Goal: Task Accomplishment & Management: Use online tool/utility

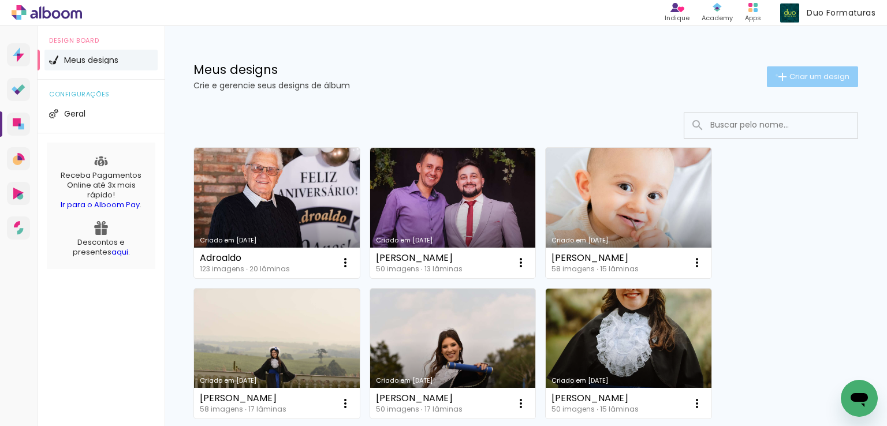
click at [775, 75] on iron-icon at bounding box center [782, 77] width 14 height 14
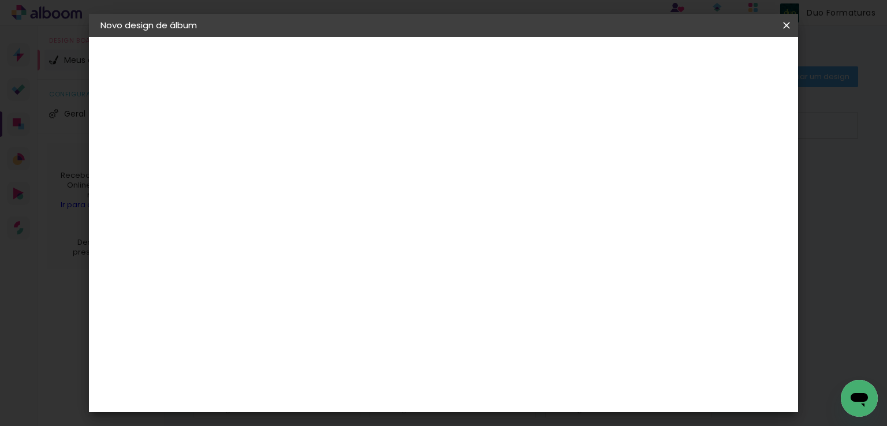
click at [289, 153] on input at bounding box center [289, 155] width 0 height 18
type input "felipe"
type paper-input "felipe"
type input "[PERSON_NAME] 25x25"
type paper-input "[PERSON_NAME] 25x25"
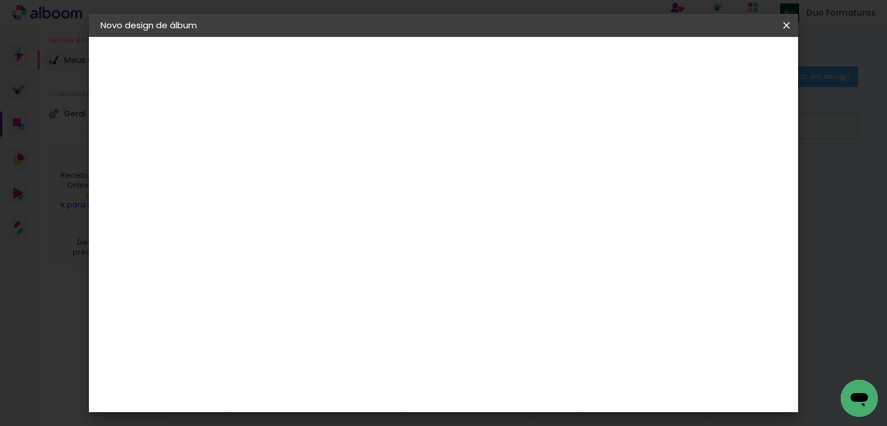
click at [0, 0] on slot "Avançar" at bounding box center [0, 0] width 0 height 0
click at [367, 216] on input at bounding box center [318, 219] width 117 height 14
type input "schl"
type paper-input "schl"
click at [358, 265] on paper-item "Schlosser" at bounding box center [307, 260] width 102 height 25
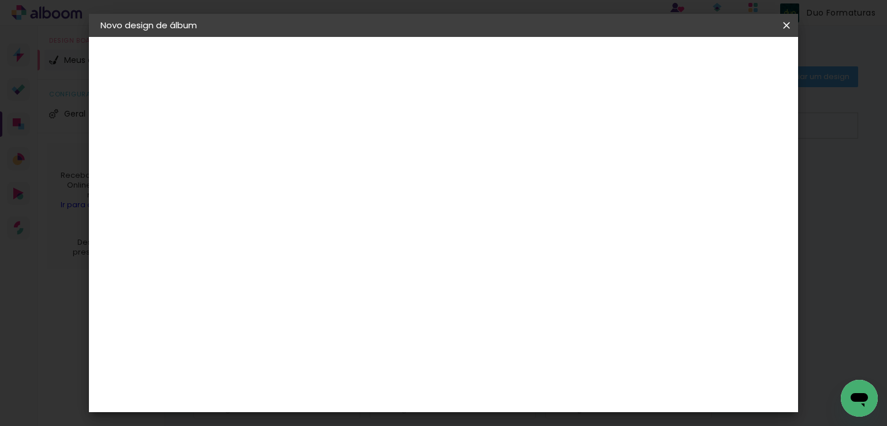
click at [0, 0] on slot "Avançar" at bounding box center [0, 0] width 0 height 0
click at [548, 123] on div at bounding box center [542, 124] width 10 height 10
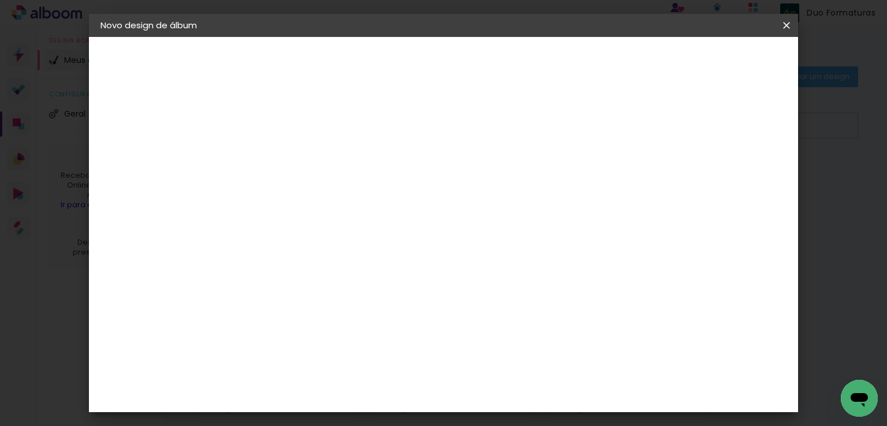
type paper-checkbox "on"
click at [613, 65] on span "Iniciar design" at bounding box center [587, 61] width 53 height 8
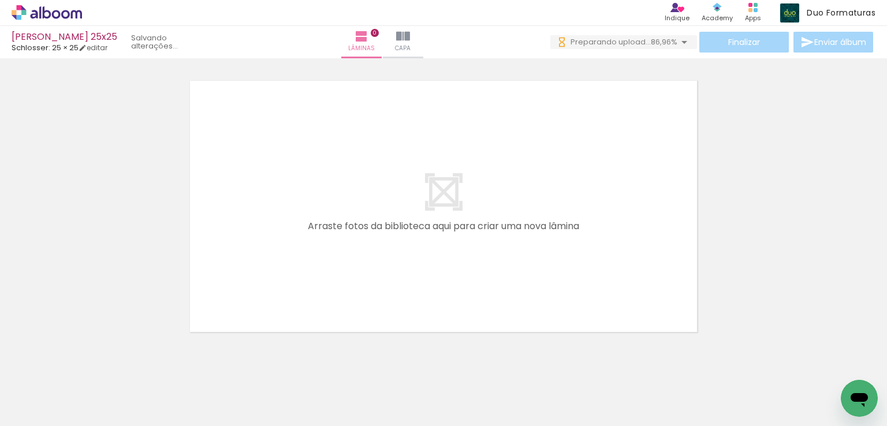
drag, startPoint x: 357, startPoint y: 381, endPoint x: 579, endPoint y: 201, distance: 285.3
click at [579, 201] on quentale-workspace at bounding box center [443, 213] width 887 height 426
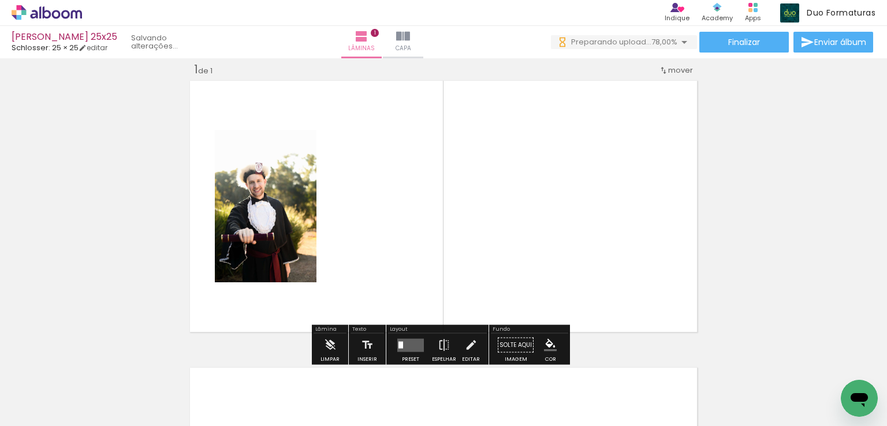
click at [406, 341] on quentale-layouter at bounding box center [410, 344] width 27 height 13
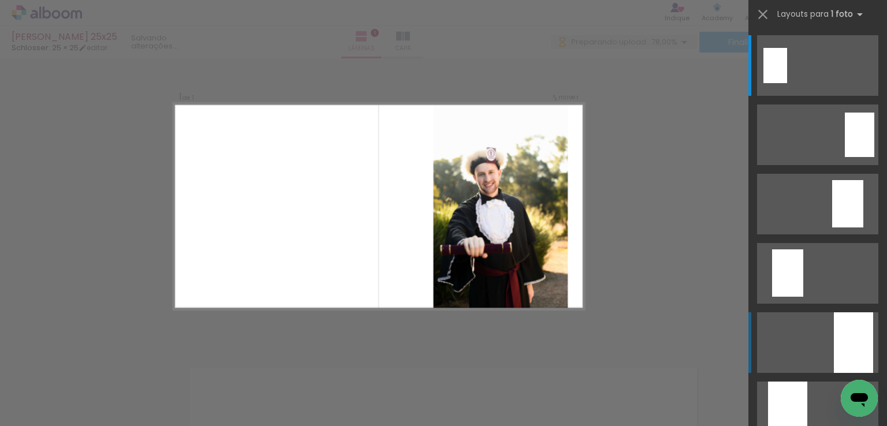
click at [836, 325] on div at bounding box center [853, 342] width 39 height 61
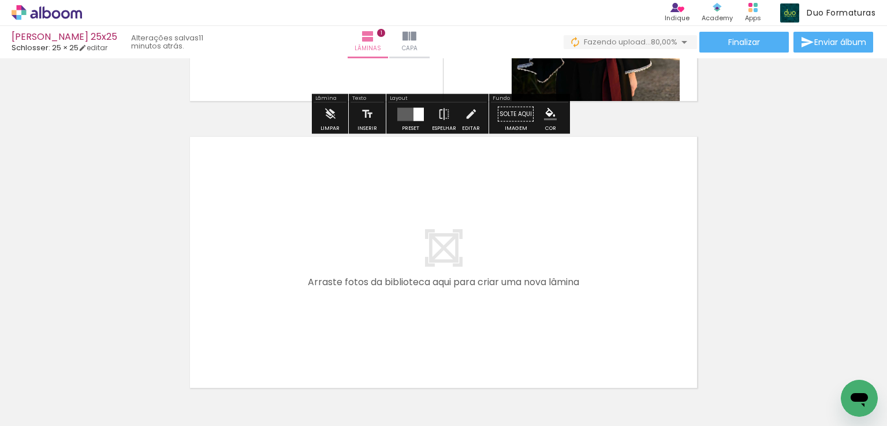
scroll to position [303, 0]
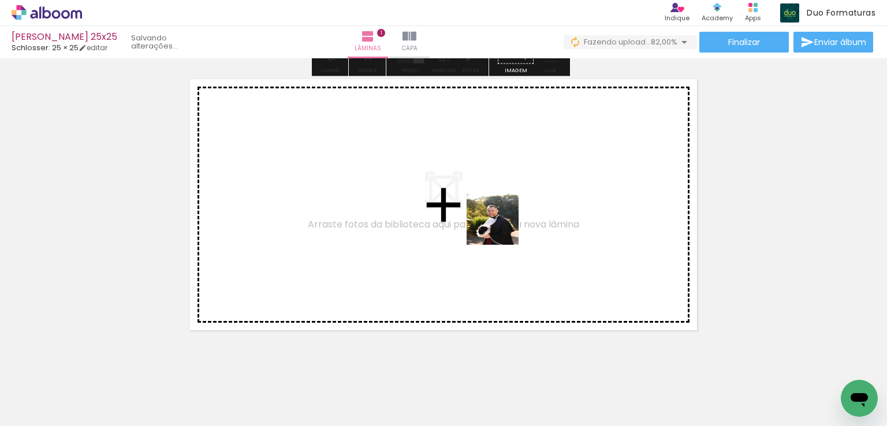
drag, startPoint x: 602, startPoint y: 365, endPoint x: 622, endPoint y: 338, distance: 33.8
click at [498, 222] on quentale-workspace at bounding box center [443, 213] width 887 height 426
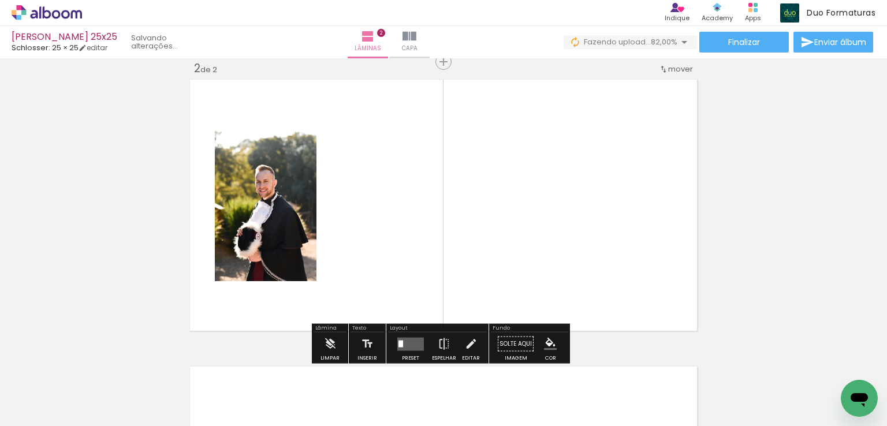
scroll to position [301, 0]
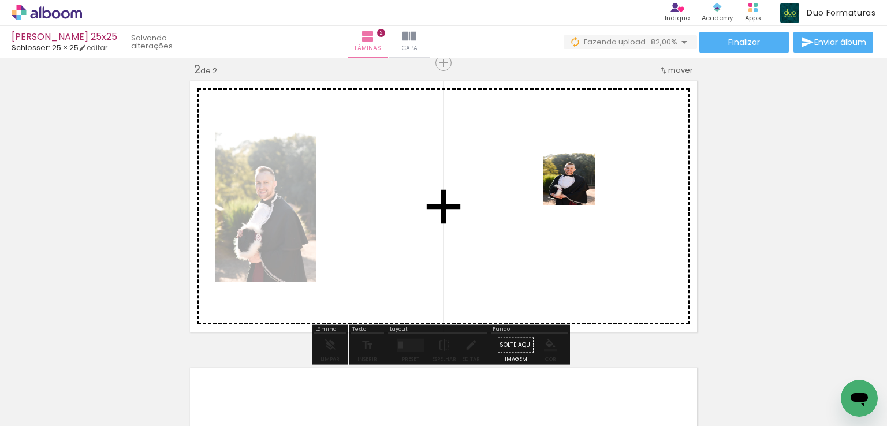
drag, startPoint x: 670, startPoint y: 379, endPoint x: 575, endPoint y: 184, distance: 216.9
click at [575, 184] on quentale-workspace at bounding box center [443, 213] width 887 height 426
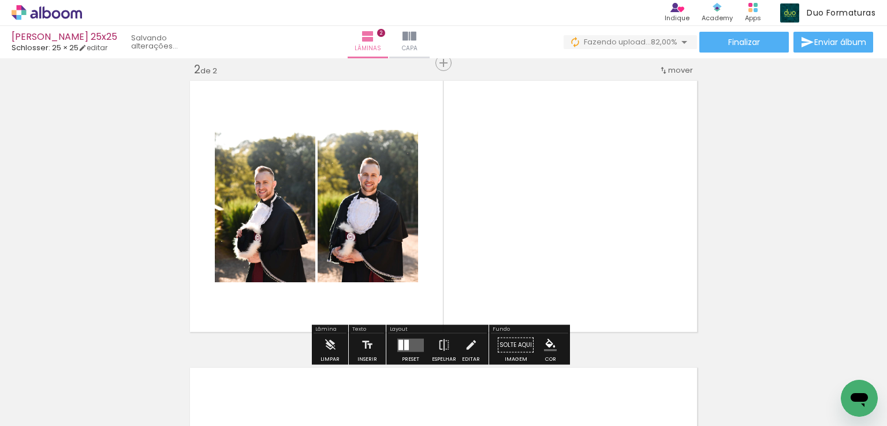
drag, startPoint x: 538, startPoint y: 382, endPoint x: 612, endPoint y: 190, distance: 205.6
click at [612, 190] on quentale-workspace at bounding box center [443, 213] width 887 height 426
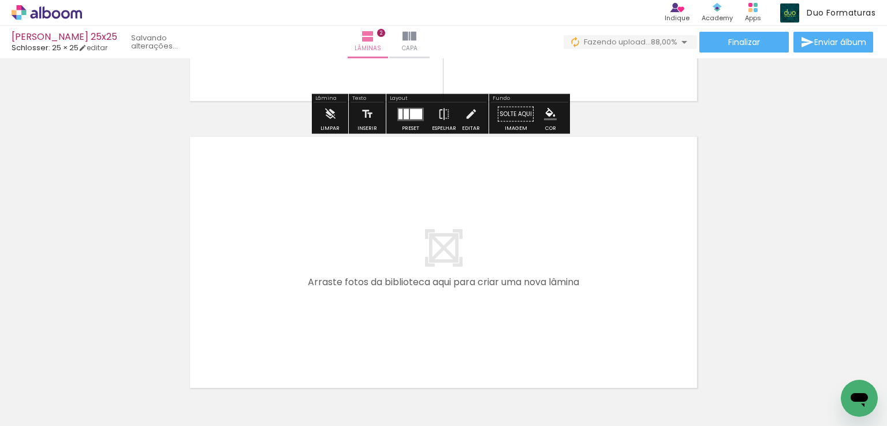
scroll to position [590, 0]
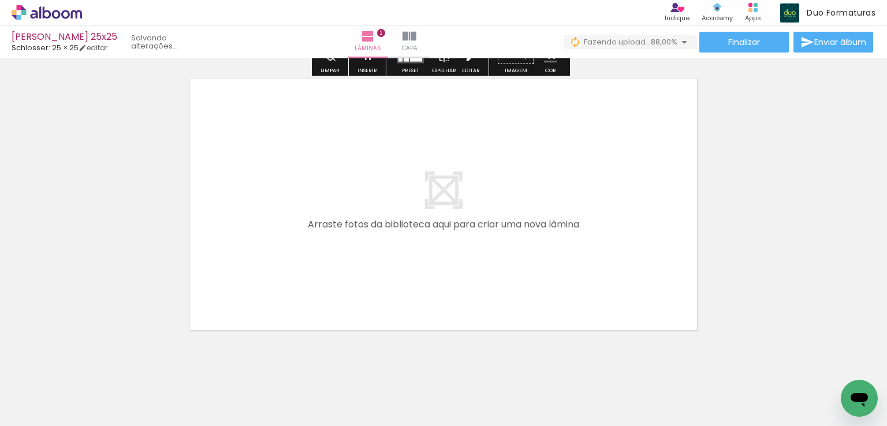
drag, startPoint x: 524, startPoint y: 389, endPoint x: 530, endPoint y: 322, distance: 66.6
click at [417, 184] on quentale-workspace at bounding box center [443, 213] width 887 height 426
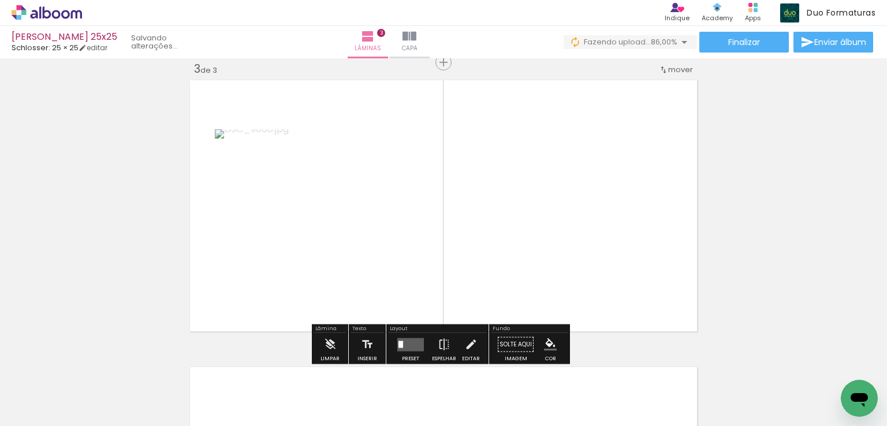
scroll to position [589, 0]
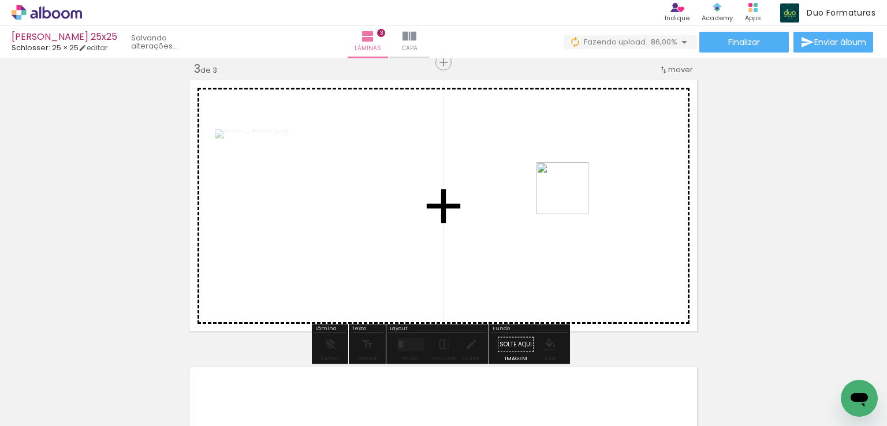
drag, startPoint x: 569, startPoint y: 368, endPoint x: 571, endPoint y: 197, distance: 170.9
click at [571, 197] on quentale-workspace at bounding box center [443, 213] width 887 height 426
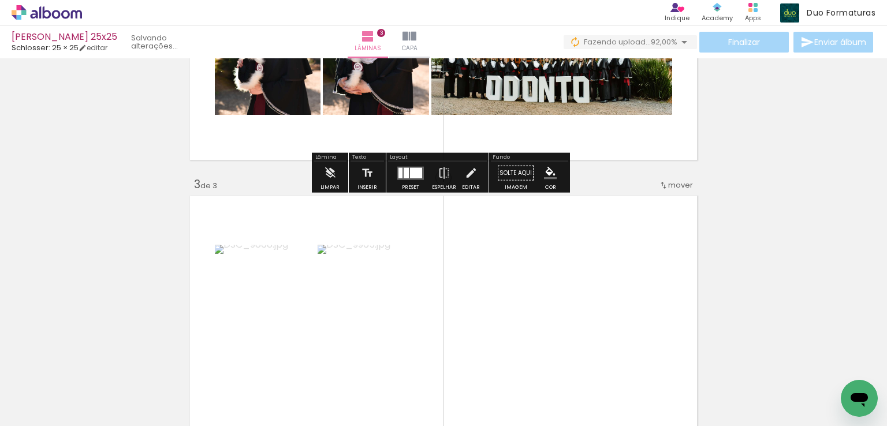
scroll to position [647, 0]
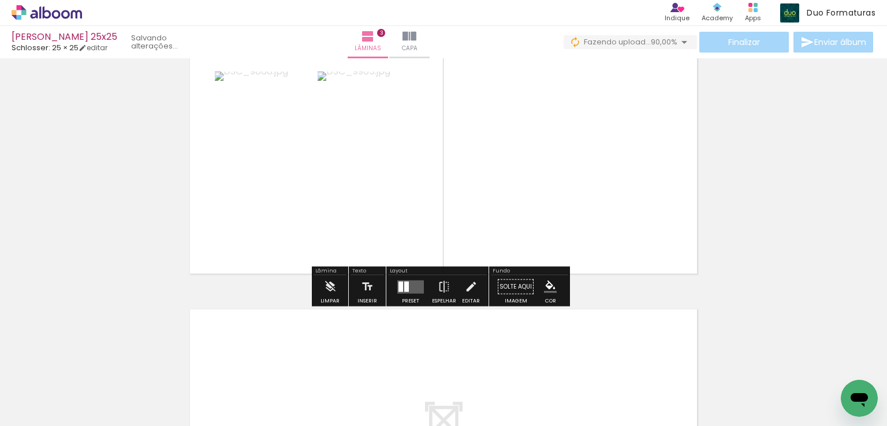
click at [414, 289] on quentale-layouter at bounding box center [410, 286] width 27 height 13
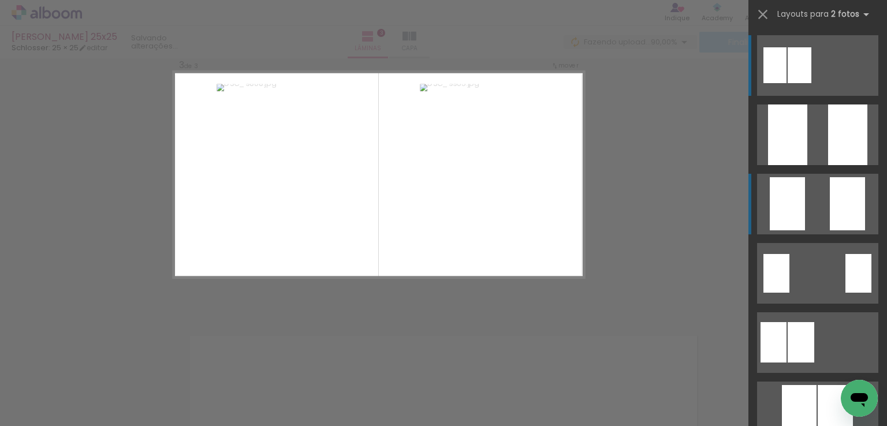
click at [806, 208] on quentale-layouter at bounding box center [817, 204] width 121 height 61
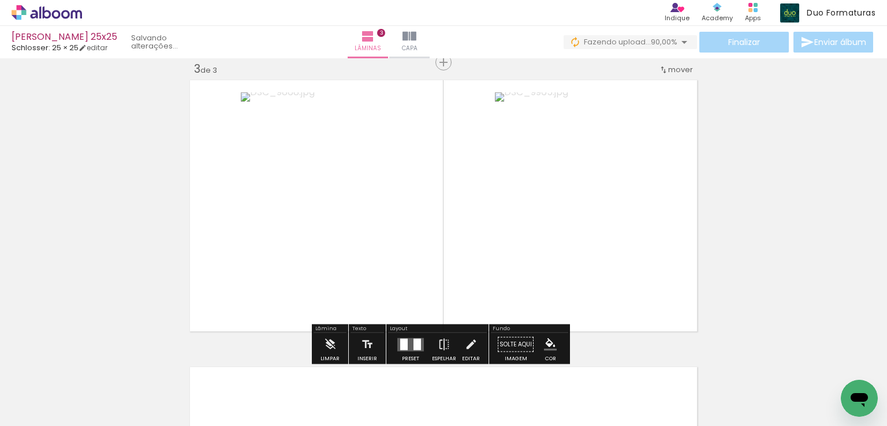
scroll to position [877, 0]
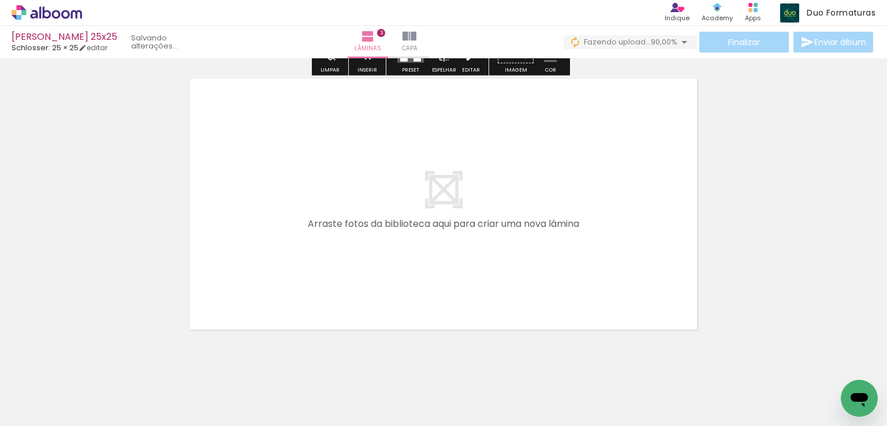
drag, startPoint x: 566, startPoint y: 313, endPoint x: 636, endPoint y: 375, distance: 92.9
click at [543, 242] on quentale-workspace at bounding box center [443, 213] width 887 height 426
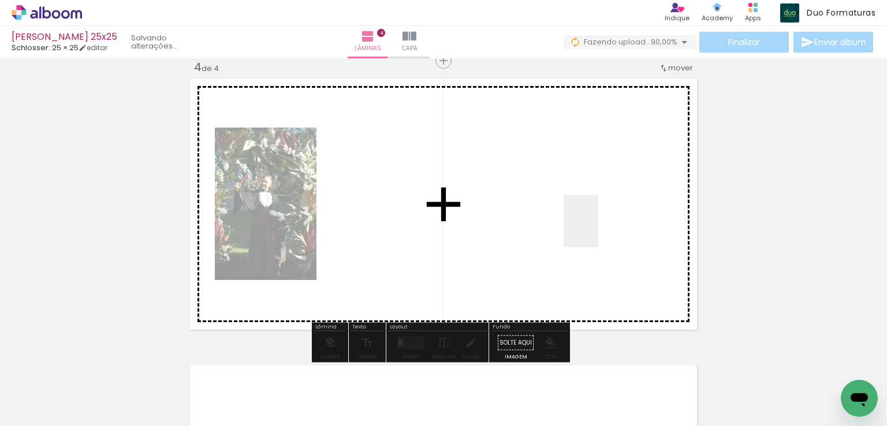
scroll to position [875, 0]
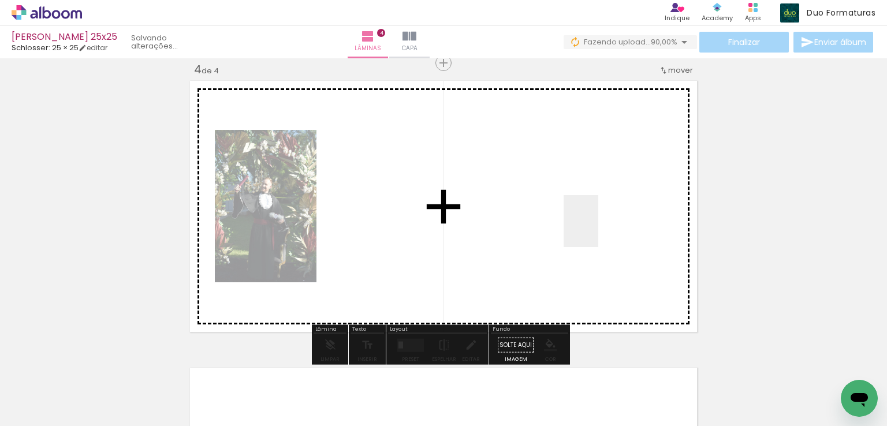
drag, startPoint x: 598, startPoint y: 230, endPoint x: 683, endPoint y: 315, distance: 120.0
click at [591, 203] on quentale-workspace at bounding box center [443, 213] width 887 height 426
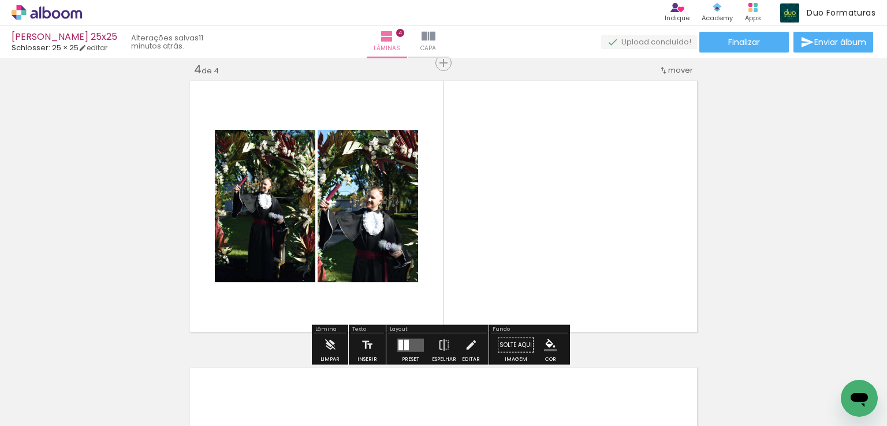
drag, startPoint x: 696, startPoint y: 376, endPoint x: 570, endPoint y: 335, distance: 131.8
click at [603, 213] on quentale-workspace at bounding box center [443, 213] width 887 height 426
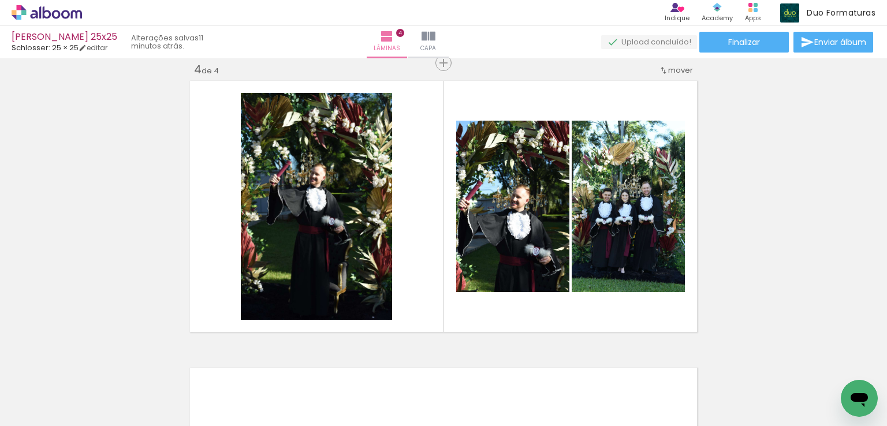
scroll to position [0, 2444]
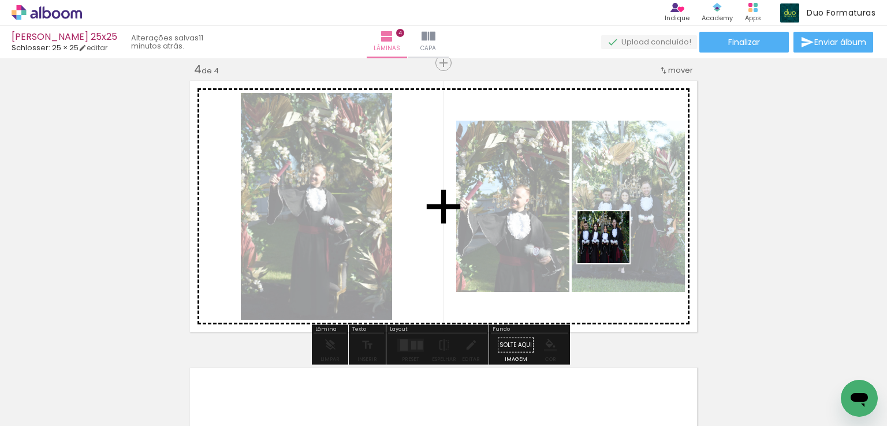
drag, startPoint x: 782, startPoint y: 389, endPoint x: 608, endPoint y: 242, distance: 228.2
click at [608, 242] on quentale-workspace at bounding box center [443, 213] width 887 height 426
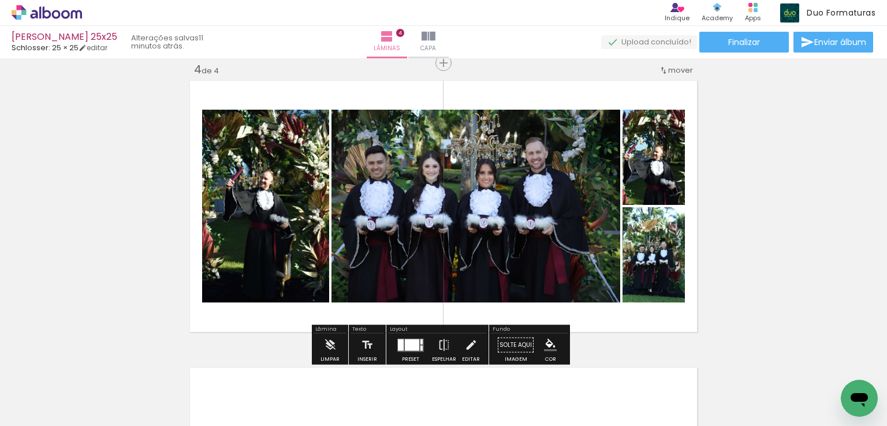
drag, startPoint x: 413, startPoint y: 340, endPoint x: 657, endPoint y: 252, distance: 259.7
click at [413, 341] on div at bounding box center [412, 345] width 14 height 12
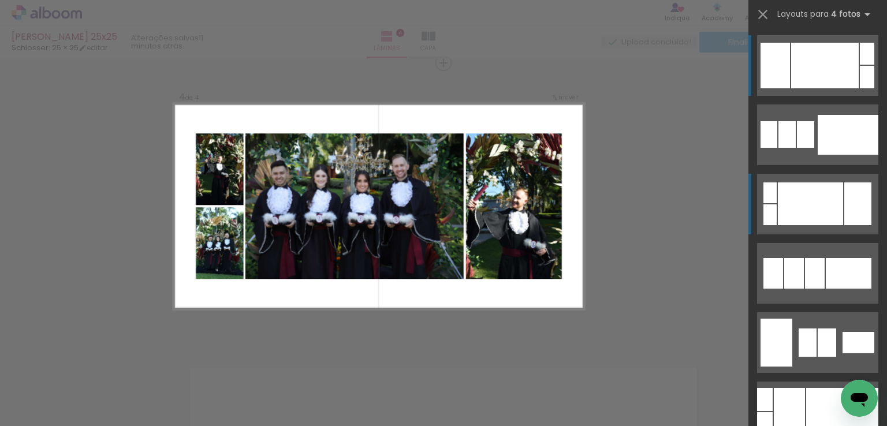
click at [818, 191] on div at bounding box center [810, 203] width 65 height 43
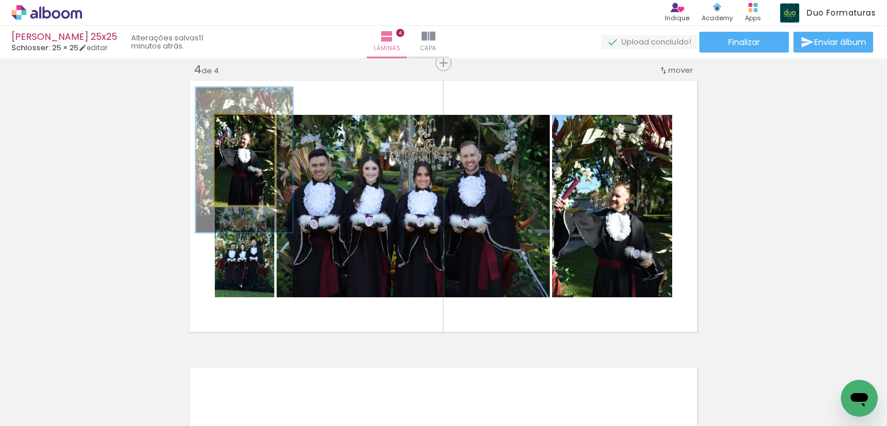
drag, startPoint x: 236, startPoint y: 128, endPoint x: 246, endPoint y: 126, distance: 11.0
type paper-slider "161"
click at [246, 126] on div at bounding box center [249, 127] width 10 height 10
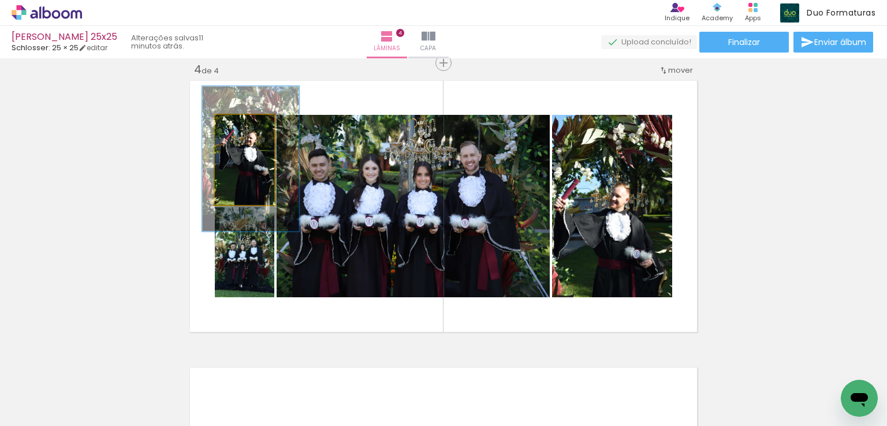
drag, startPoint x: 242, startPoint y: 178, endPoint x: 249, endPoint y: 177, distance: 6.5
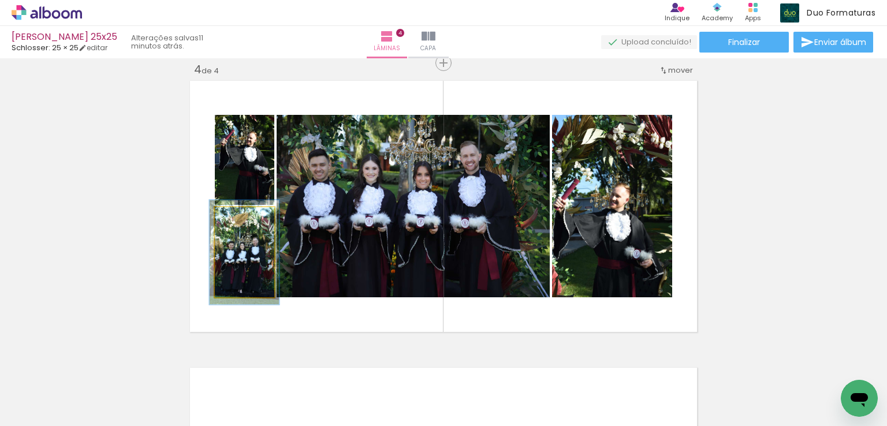
type paper-slider "113"
click at [236, 217] on div at bounding box center [241, 219] width 10 height 10
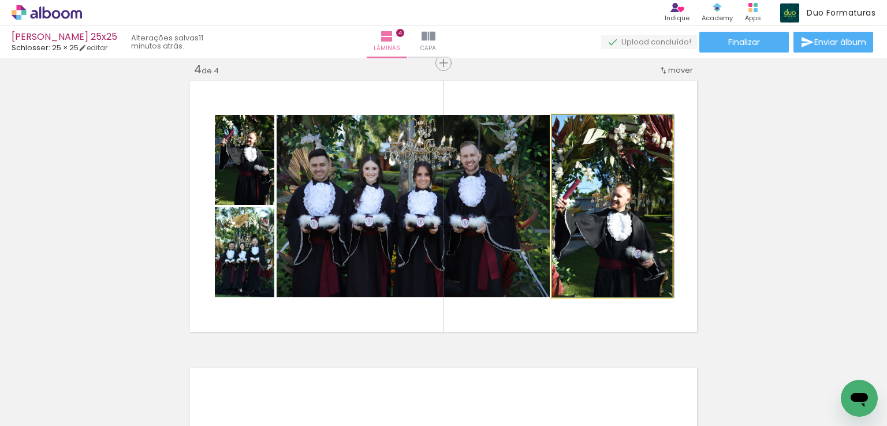
drag, startPoint x: 624, startPoint y: 183, endPoint x: 642, endPoint y: 183, distance: 17.9
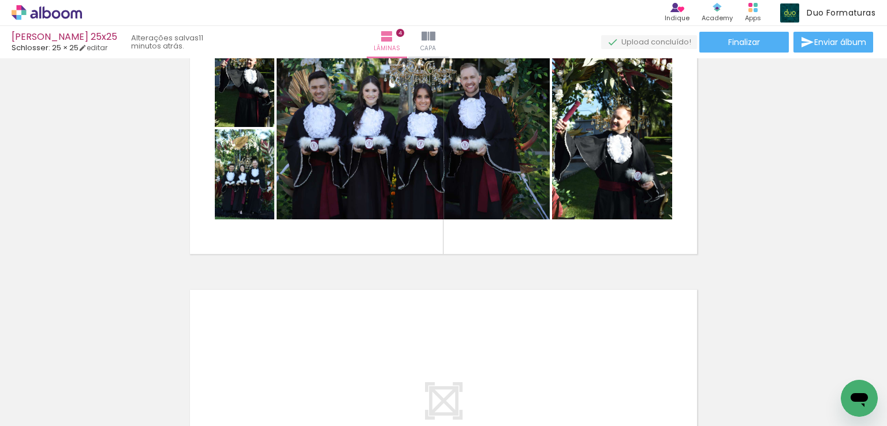
scroll to position [664, 0]
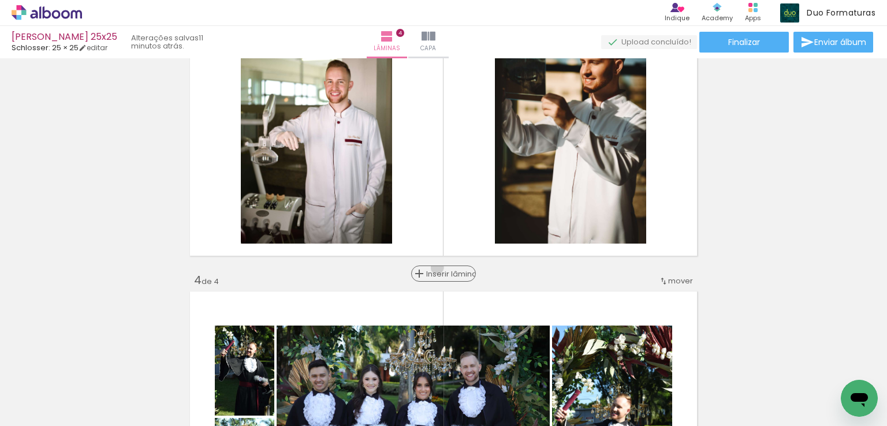
click at [441, 267] on div "Inserir lâmina" at bounding box center [443, 274] width 62 height 14
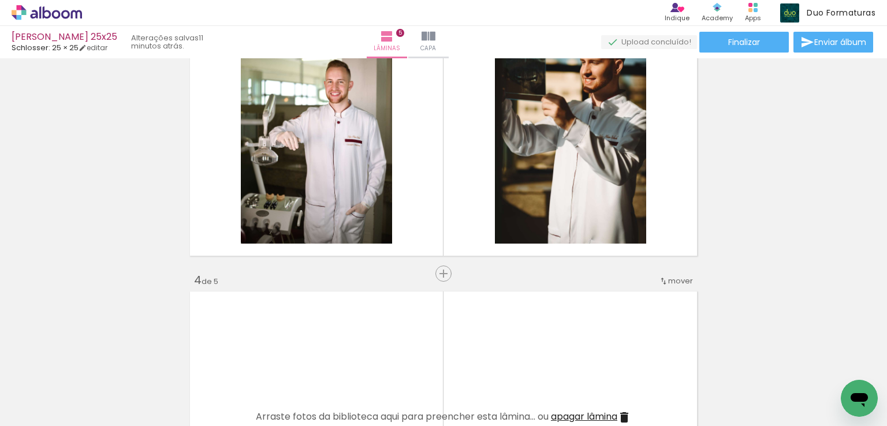
scroll to position [838, 0]
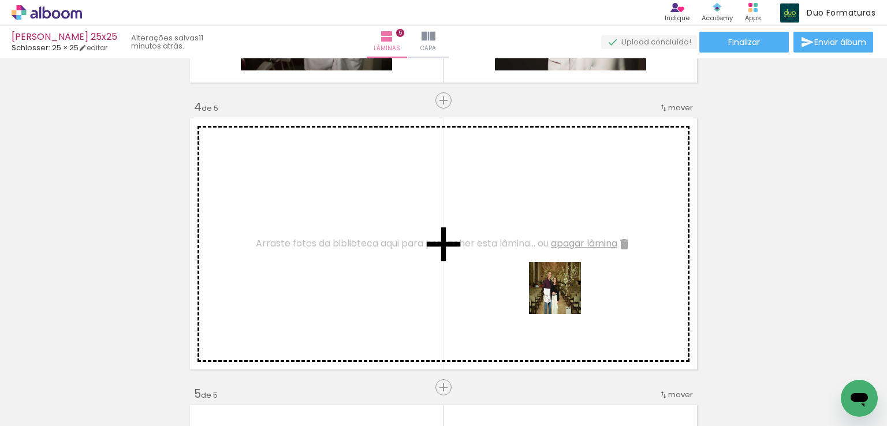
drag, startPoint x: 636, startPoint y: 381, endPoint x: 686, endPoint y: 365, distance: 52.6
click at [554, 289] on quentale-workspace at bounding box center [443, 213] width 887 height 426
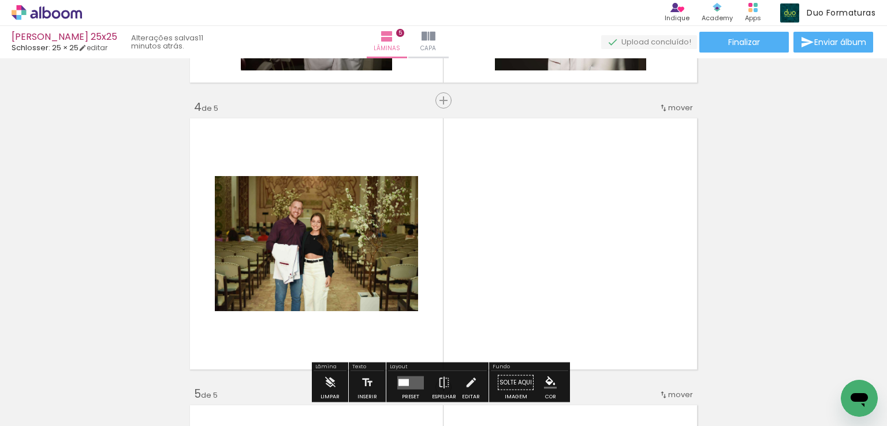
drag, startPoint x: 722, startPoint y: 377, endPoint x: 651, endPoint y: 238, distance: 156.2
click at [651, 238] on quentale-workspace at bounding box center [443, 213] width 887 height 426
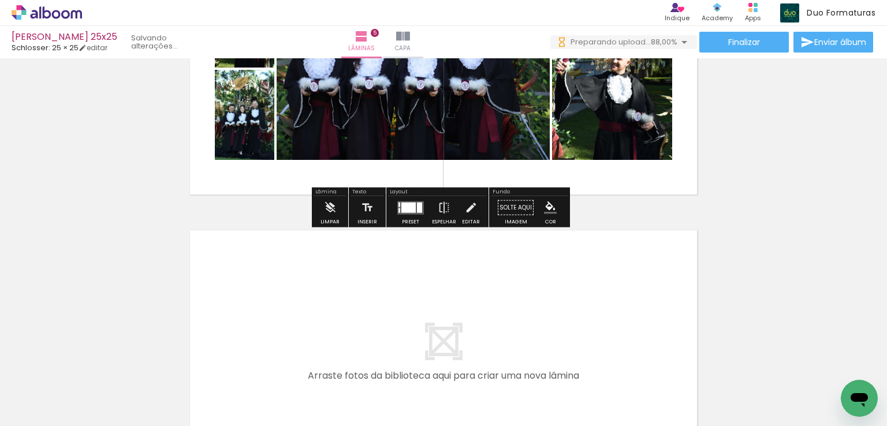
scroll to position [1357, 0]
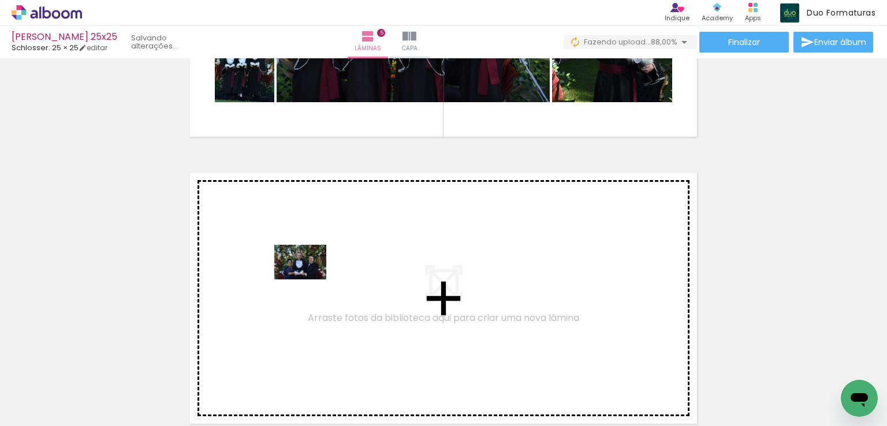
drag, startPoint x: 240, startPoint y: 384, endPoint x: 309, endPoint y: 279, distance: 125.0
click at [309, 279] on quentale-workspace at bounding box center [443, 213] width 887 height 426
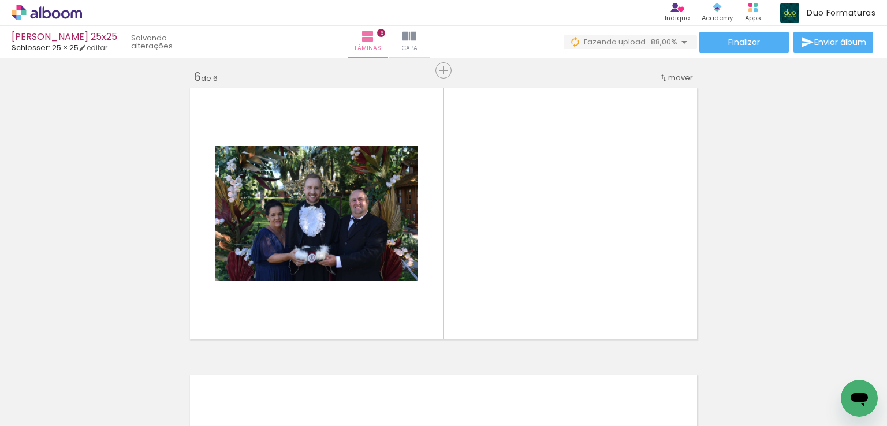
scroll to position [1449, 0]
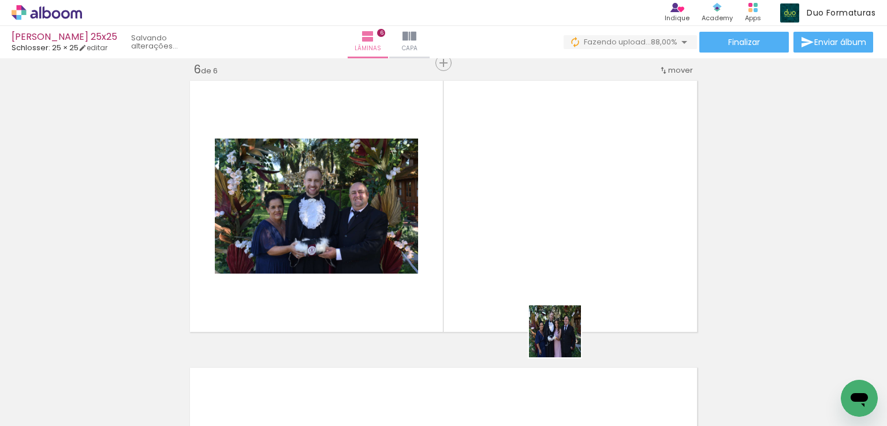
drag, startPoint x: 568, startPoint y: 383, endPoint x: 563, endPoint y: 225, distance: 158.2
click at [563, 225] on quentale-workspace at bounding box center [443, 213] width 887 height 426
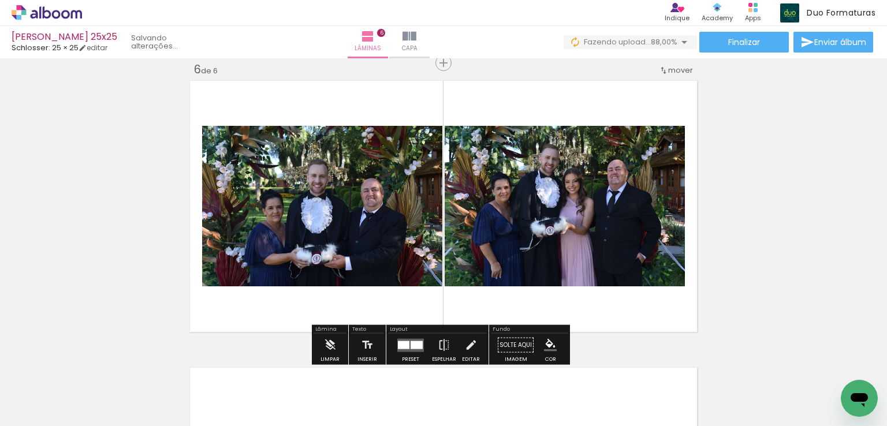
click at [410, 346] on div at bounding box center [416, 345] width 12 height 8
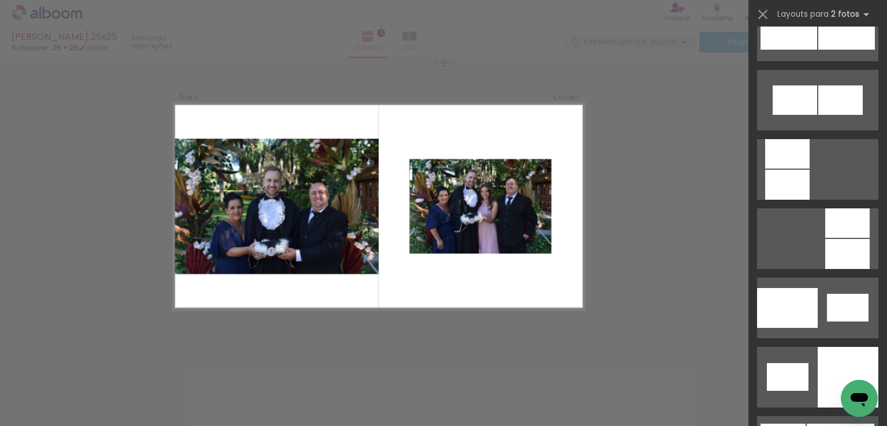
scroll to position [1270, 0]
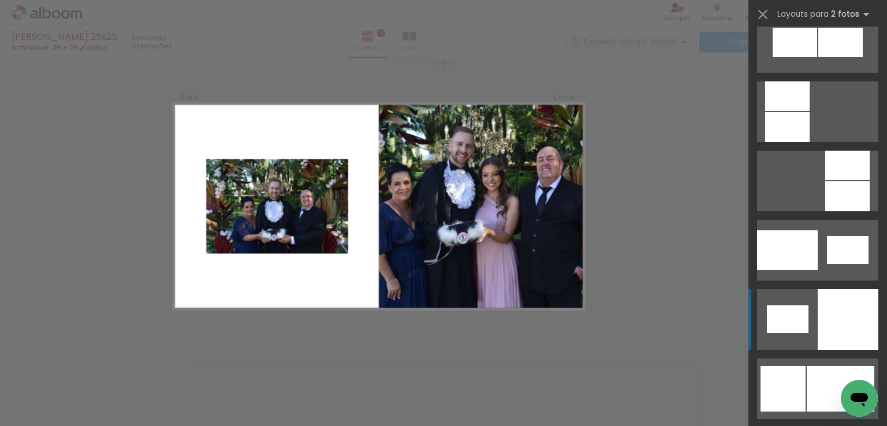
click at [843, 316] on div at bounding box center [847, 319] width 61 height 61
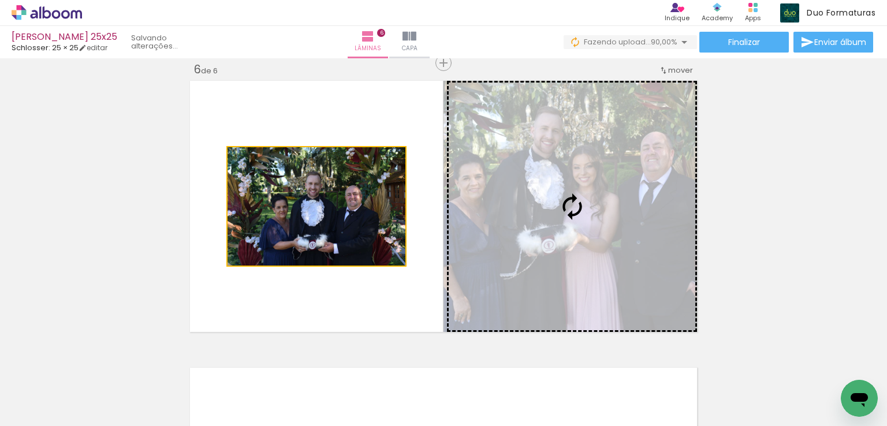
drag, startPoint x: 377, startPoint y: 216, endPoint x: 593, endPoint y: 229, distance: 216.8
click at [0, 0] on slot at bounding box center [0, 0] width 0 height 0
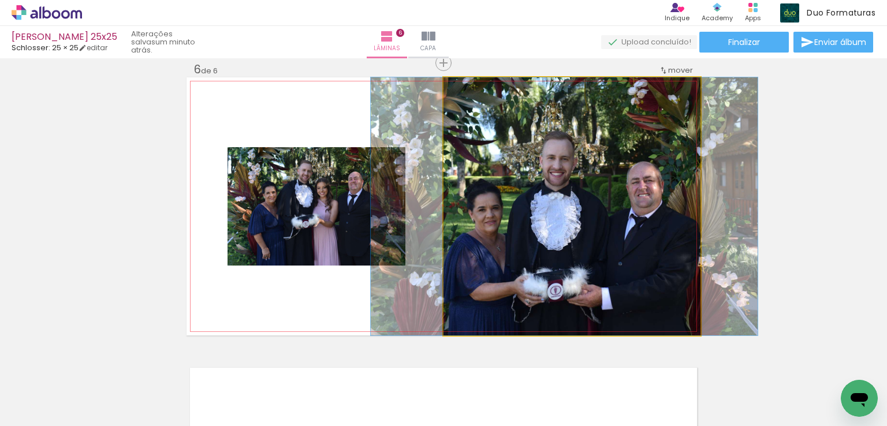
drag, startPoint x: 566, startPoint y: 216, endPoint x: 561, endPoint y: 199, distance: 17.5
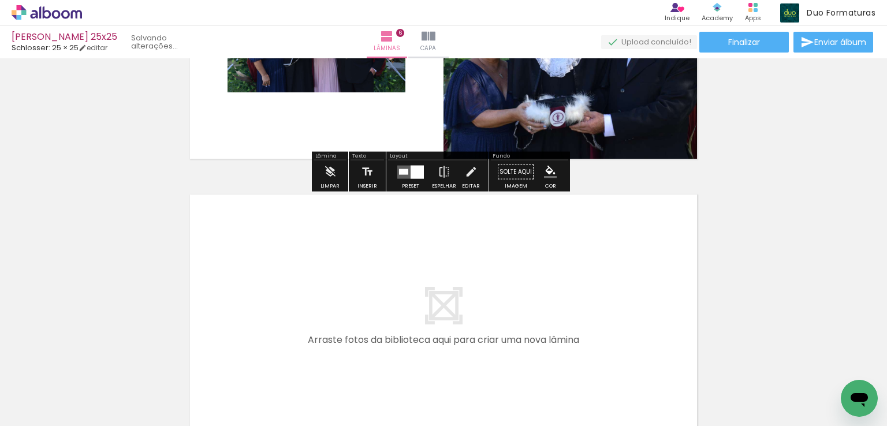
scroll to position [1680, 0]
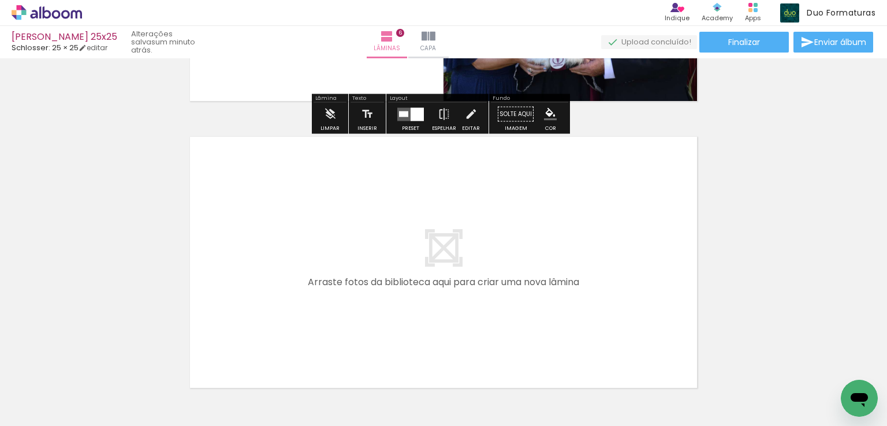
drag, startPoint x: 301, startPoint y: 282, endPoint x: 393, endPoint y: 356, distance: 117.4
click at [312, 247] on quentale-workspace at bounding box center [443, 213] width 887 height 426
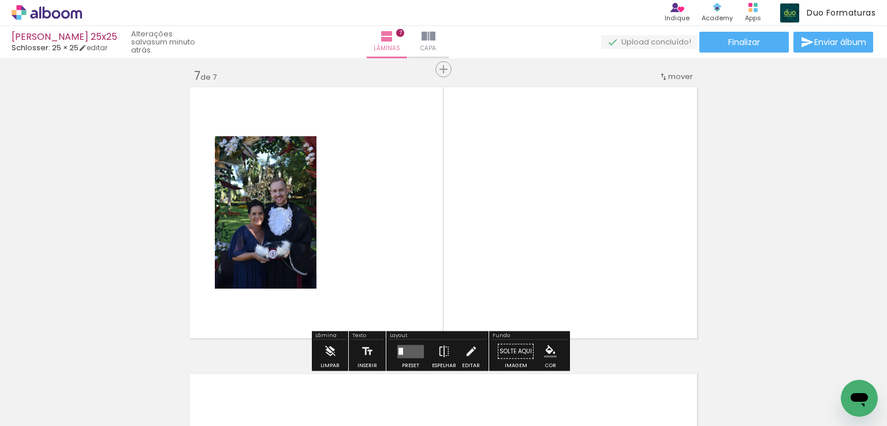
scroll to position [1736, 0]
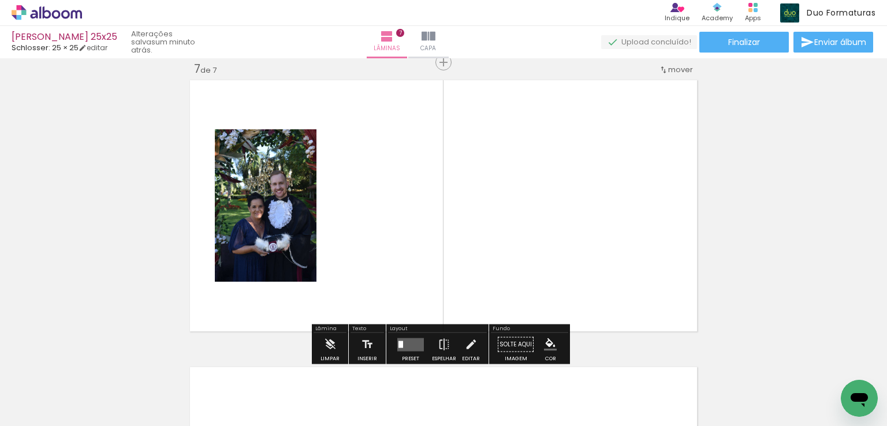
drag, startPoint x: 358, startPoint y: 388, endPoint x: 469, endPoint y: 308, distance: 136.8
click at [434, 180] on quentale-workspace at bounding box center [443, 213] width 887 height 426
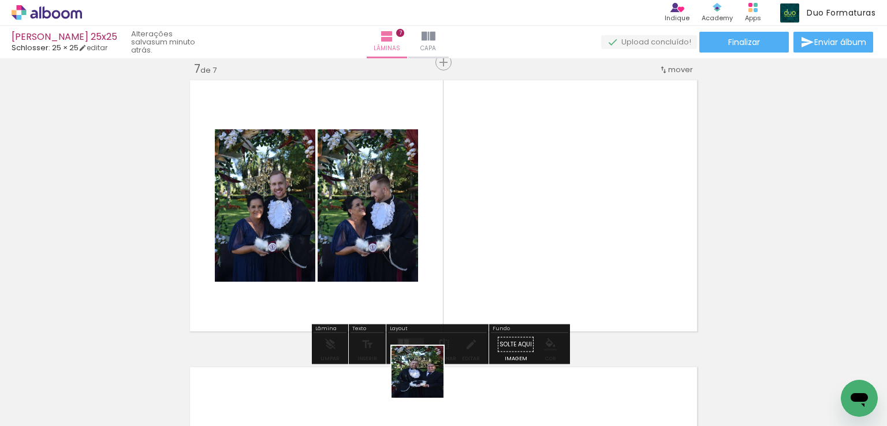
drag, startPoint x: 426, startPoint y: 380, endPoint x: 499, endPoint y: 349, distance: 79.7
click at [449, 241] on quentale-workspace at bounding box center [443, 213] width 887 height 426
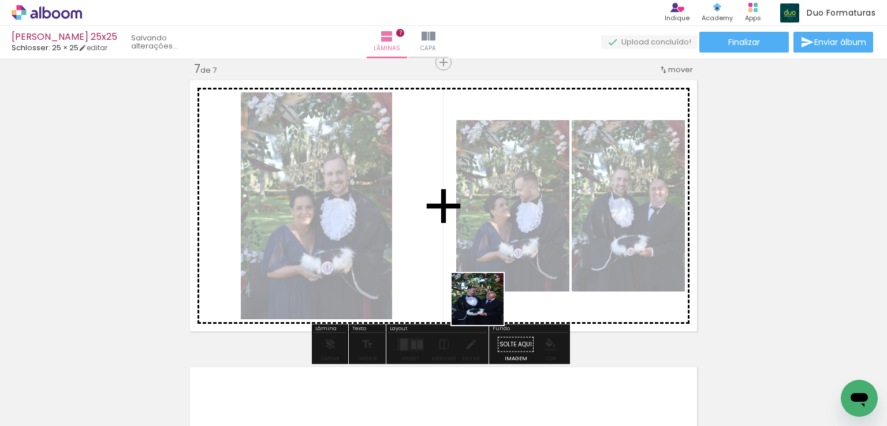
drag, startPoint x: 486, startPoint y: 308, endPoint x: 498, endPoint y: 234, distance: 74.2
click at [490, 211] on quentale-workspace at bounding box center [443, 213] width 887 height 426
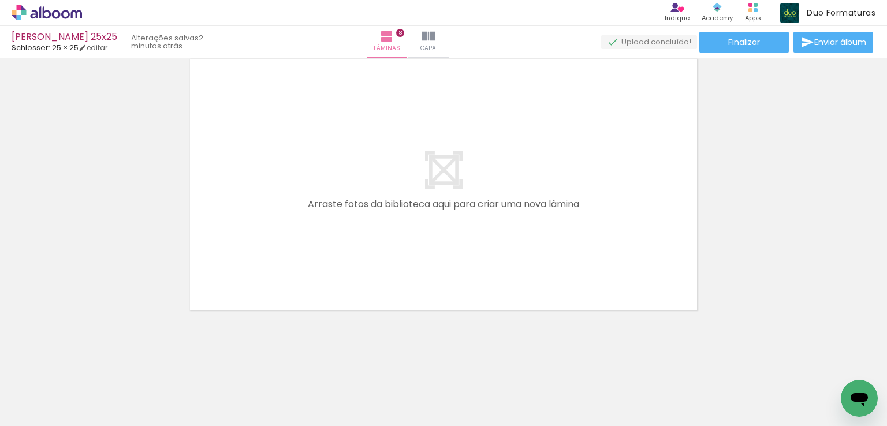
scroll to position [0, 2149]
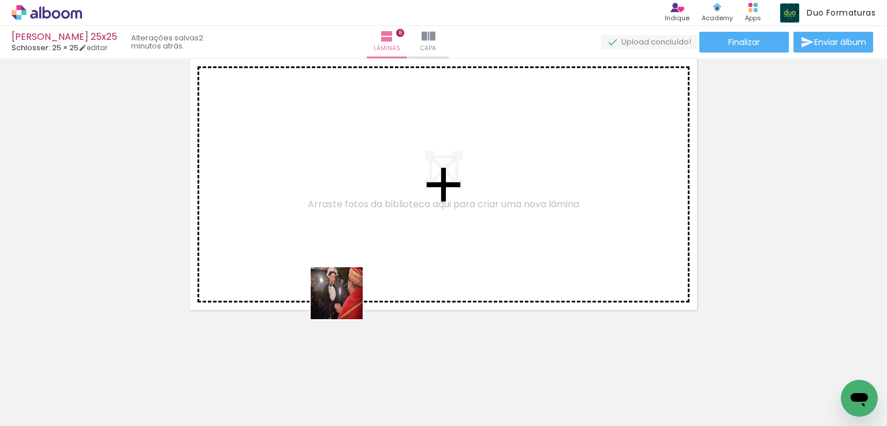
drag, startPoint x: 248, startPoint y: 390, endPoint x: 638, endPoint y: 298, distance: 401.6
click at [440, 225] on quentale-workspace at bounding box center [443, 213] width 887 height 426
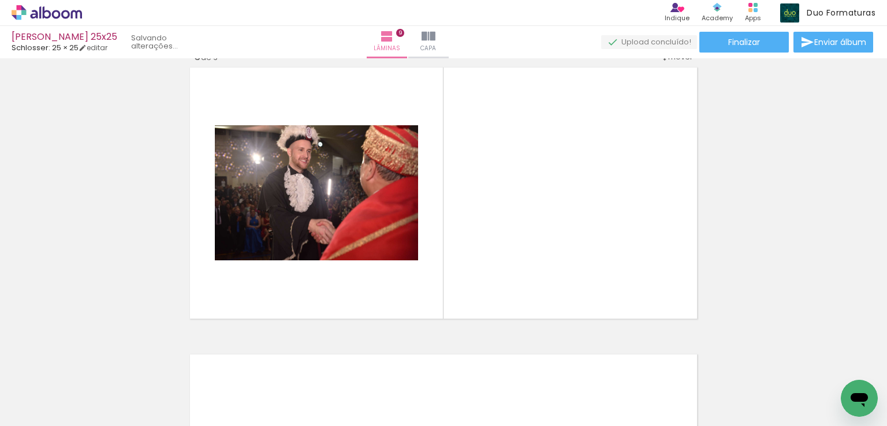
scroll to position [2310, 0]
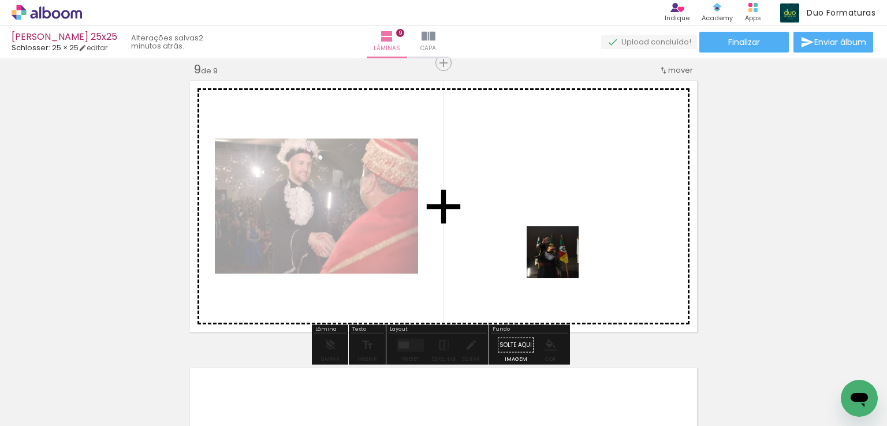
drag, startPoint x: 688, startPoint y: 370, endPoint x: 822, endPoint y: 391, distance: 136.1
click at [560, 259] on quentale-workspace at bounding box center [443, 213] width 887 height 426
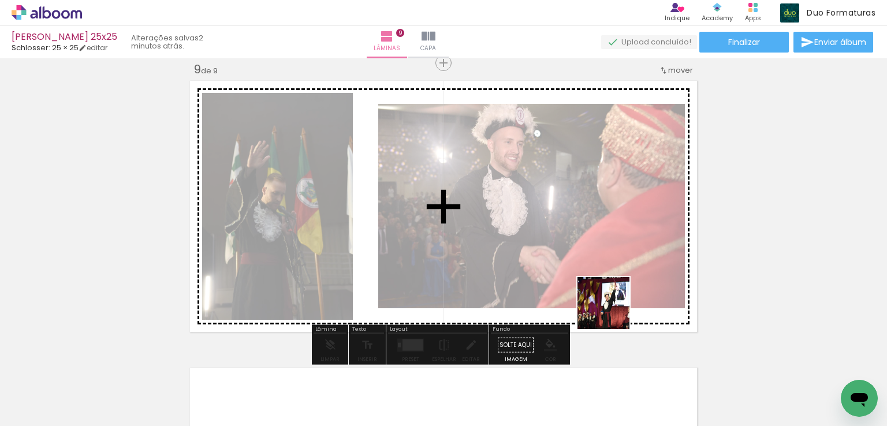
drag, startPoint x: 612, startPoint y: 312, endPoint x: 514, endPoint y: 258, distance: 111.4
click at [502, 257] on quentale-workspace at bounding box center [443, 213] width 887 height 426
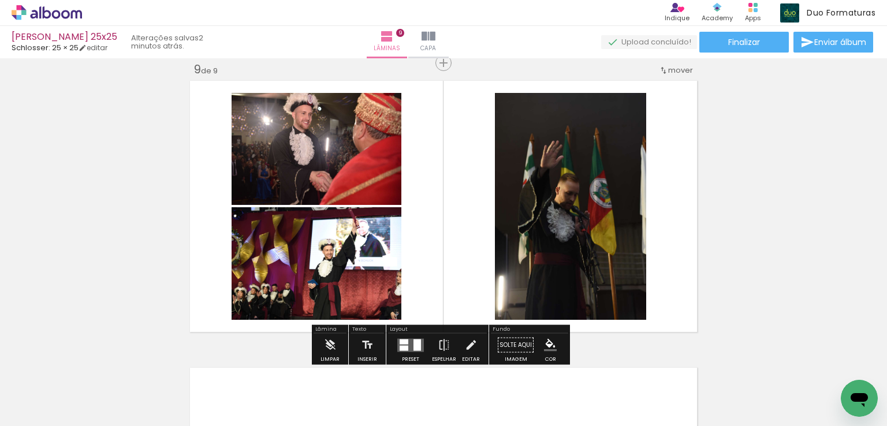
scroll to position [2252, 0]
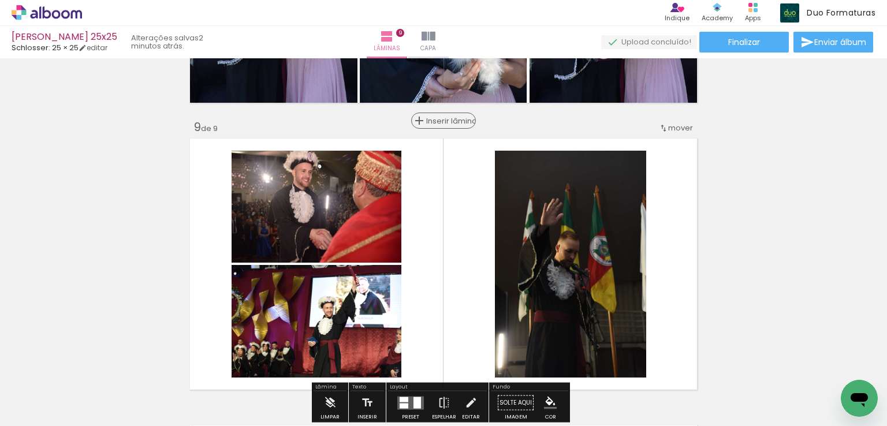
click at [435, 124] on span "Inserir lâmina" at bounding box center [448, 121] width 45 height 8
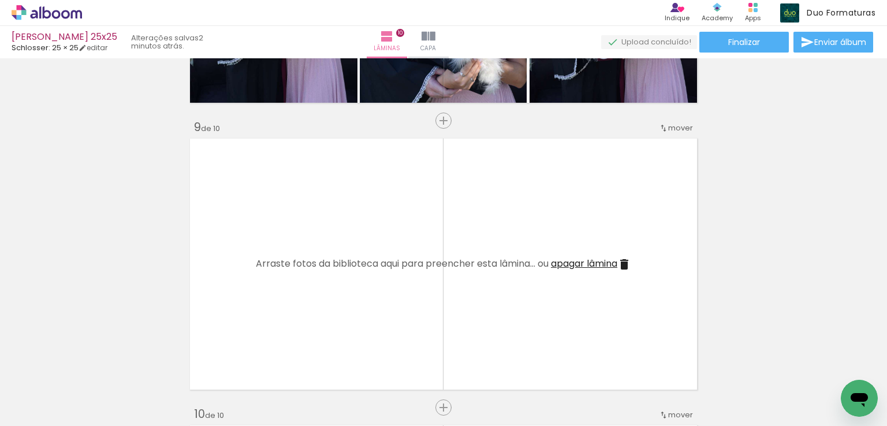
drag, startPoint x: 488, startPoint y: 343, endPoint x: 543, endPoint y: 369, distance: 60.2
click at [466, 282] on quentale-workspace at bounding box center [443, 213] width 887 height 426
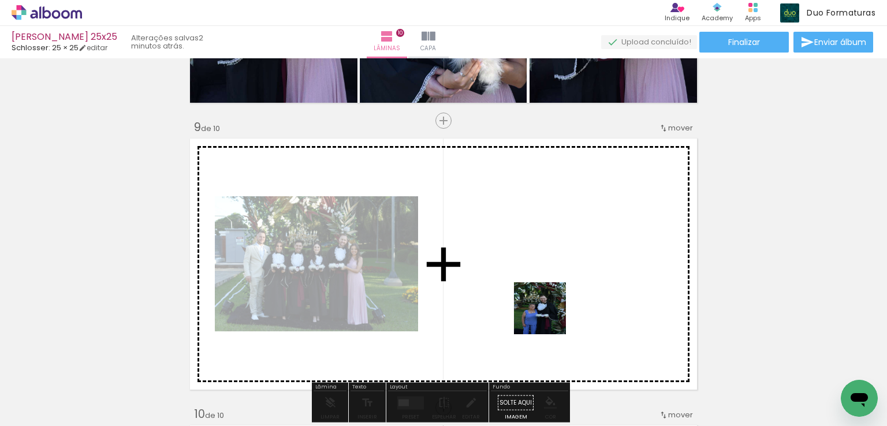
drag, startPoint x: 568, startPoint y: 389, endPoint x: 623, endPoint y: 376, distance: 56.9
click at [517, 248] on quentale-workspace at bounding box center [443, 213] width 887 height 426
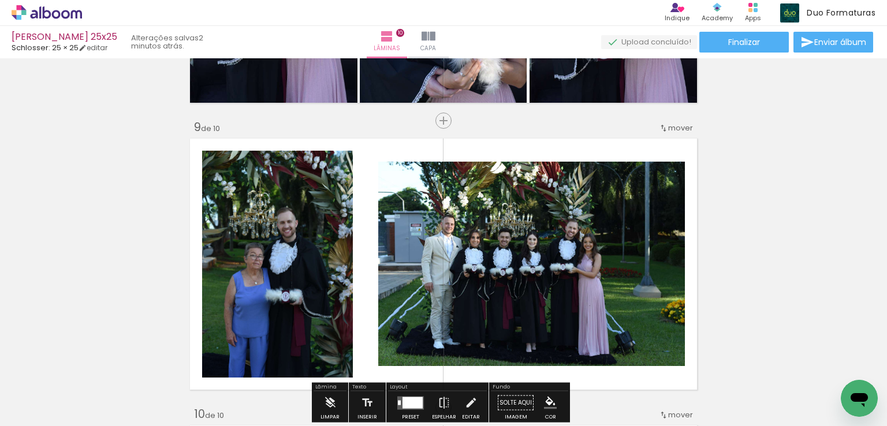
drag, startPoint x: 630, startPoint y: 390, endPoint x: 596, endPoint y: 290, distance: 104.8
click at [584, 264] on quentale-workspace at bounding box center [443, 213] width 887 height 426
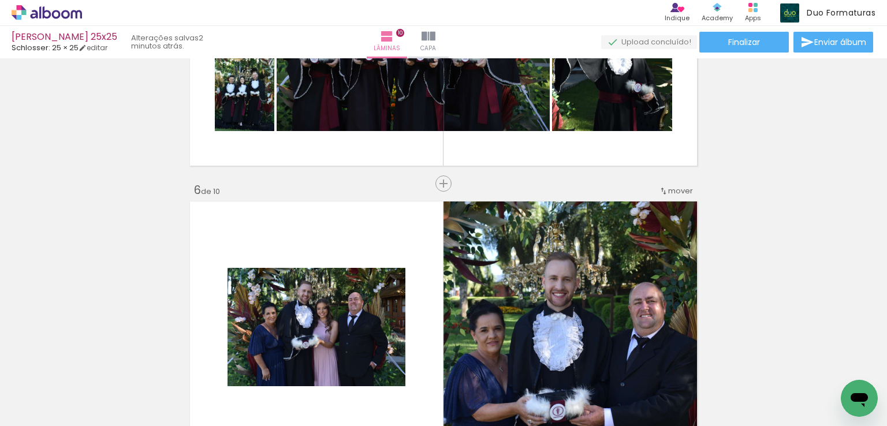
scroll to position [1213, 0]
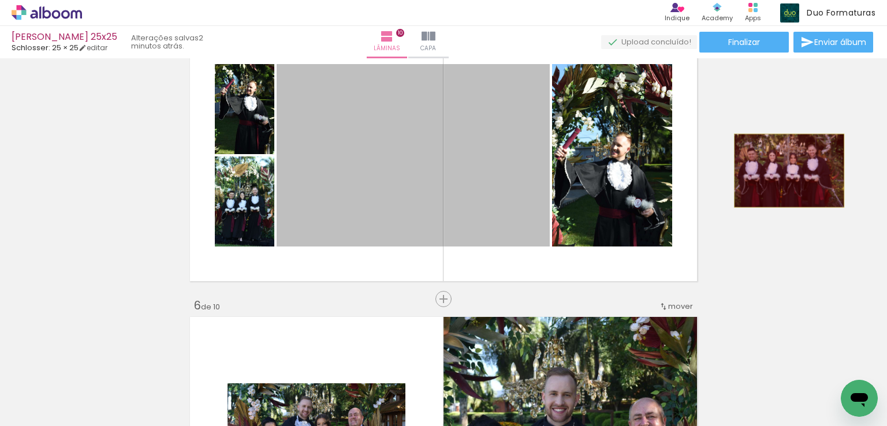
drag, startPoint x: 510, startPoint y: 167, endPoint x: 785, endPoint y: 170, distance: 274.8
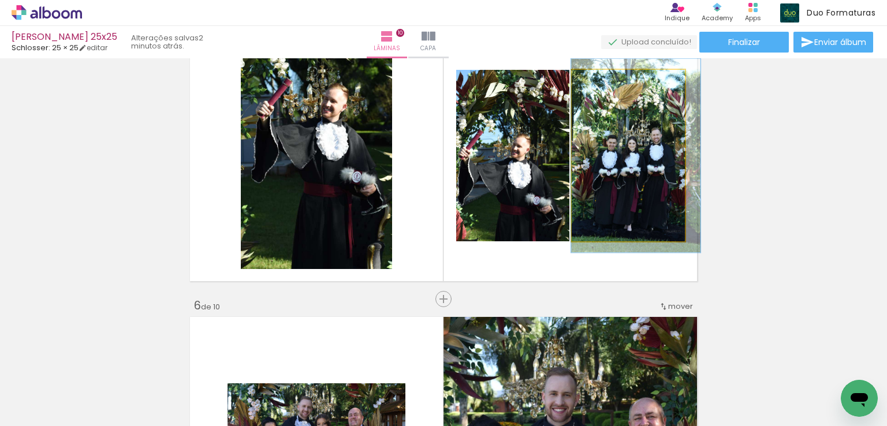
drag, startPoint x: 630, startPoint y: 167, endPoint x: 781, endPoint y: 183, distance: 151.5
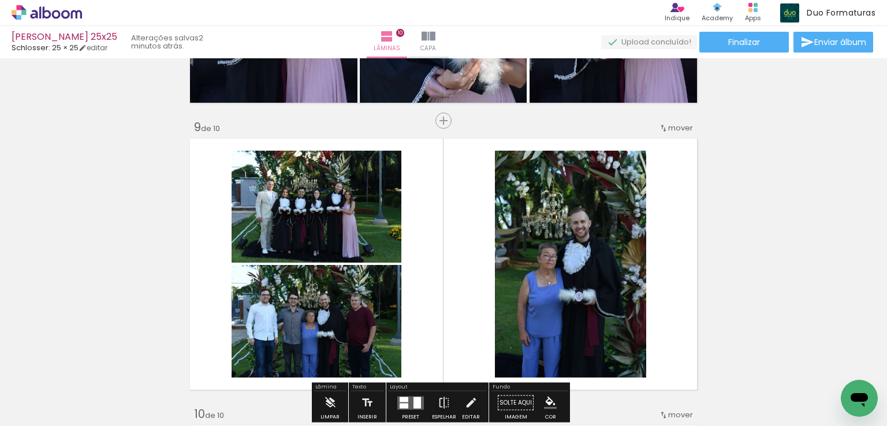
scroll to position [2367, 0]
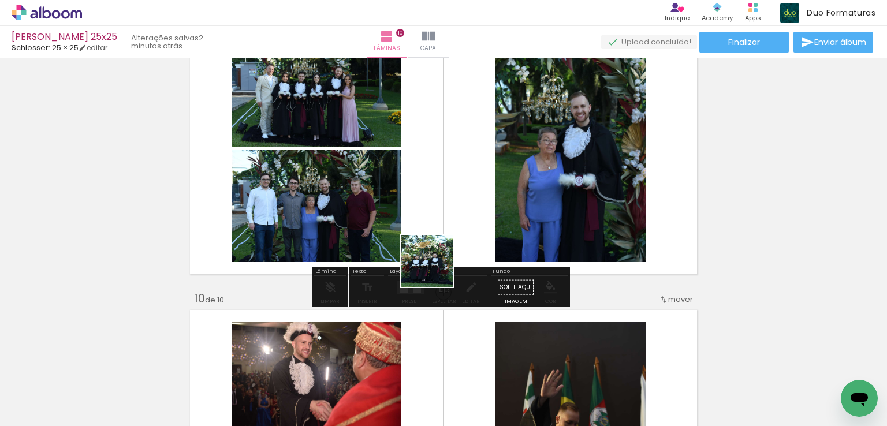
drag, startPoint x: 437, startPoint y: 379, endPoint x: 436, endPoint y: 197, distance: 181.8
click at [436, 197] on quentale-workspace at bounding box center [443, 213] width 887 height 426
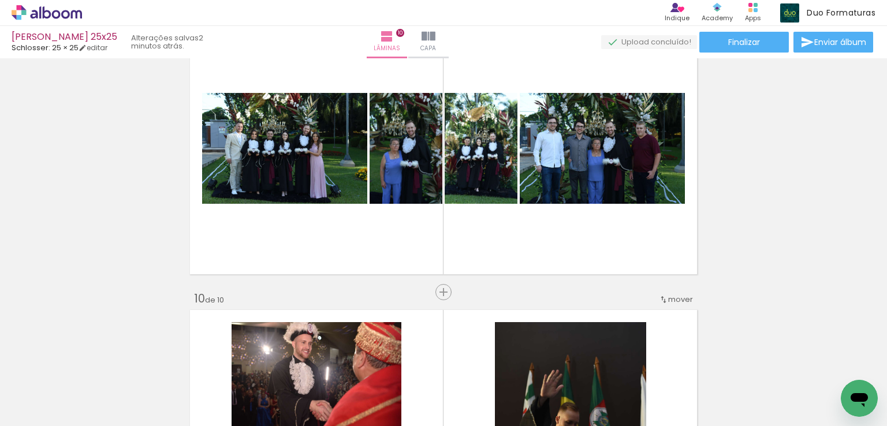
scroll to position [0, 2444]
drag, startPoint x: 678, startPoint y: 423, endPoint x: 25, endPoint y: 29, distance: 761.6
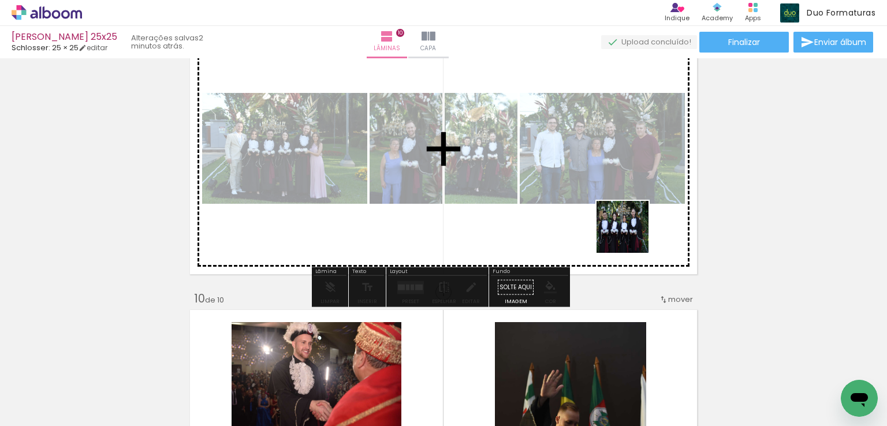
drag, startPoint x: 796, startPoint y: 379, endPoint x: 563, endPoint y: 185, distance: 302.5
click at [563, 185] on quentale-workspace at bounding box center [443, 213] width 887 height 426
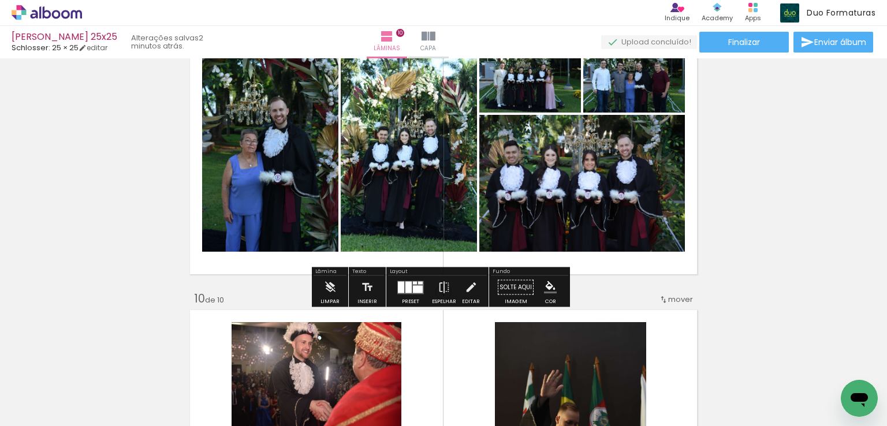
click at [413, 290] on div at bounding box center [418, 289] width 10 height 8
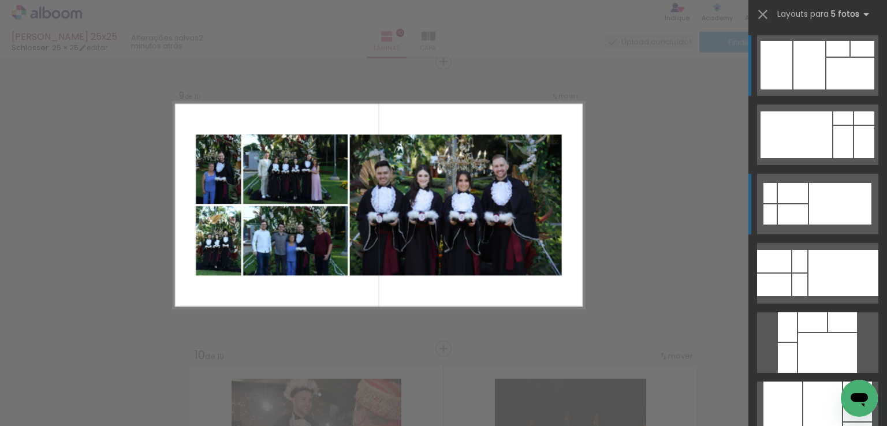
scroll to position [2310, 0]
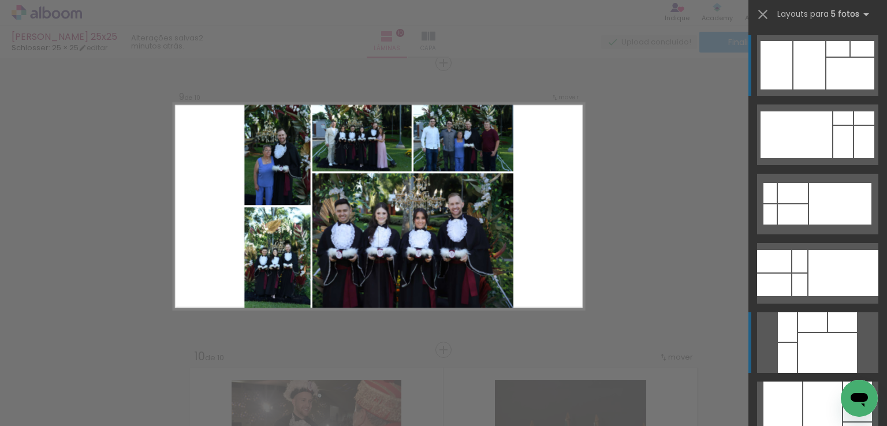
click at [817, 333] on div at bounding box center [827, 353] width 59 height 40
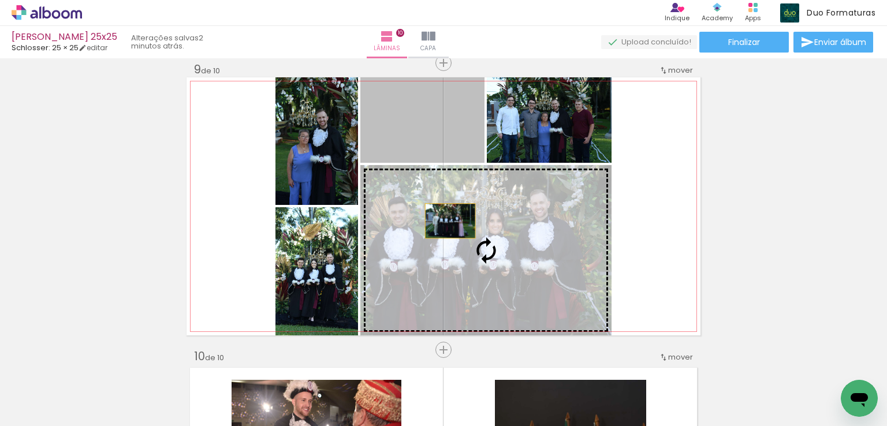
drag, startPoint x: 436, startPoint y: 199, endPoint x: 475, endPoint y: 245, distance: 60.6
click at [0, 0] on slot at bounding box center [0, 0] width 0 height 0
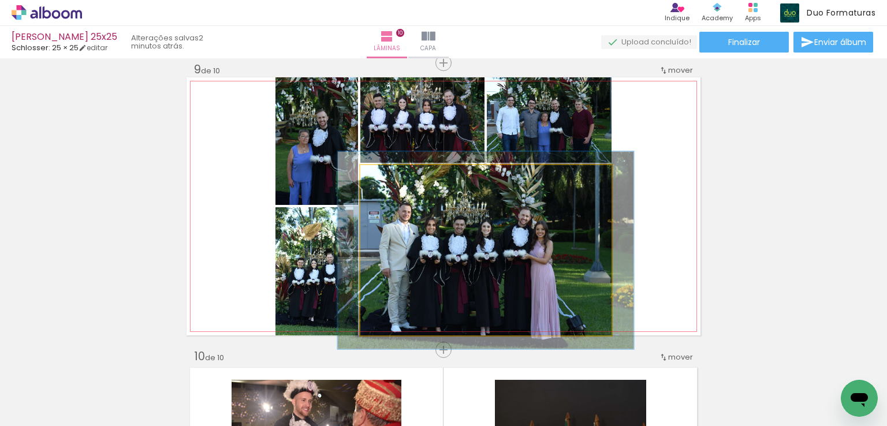
drag, startPoint x: 381, startPoint y: 176, endPoint x: 499, endPoint y: 135, distance: 124.7
click at [389, 175] on div at bounding box center [394, 177] width 10 height 10
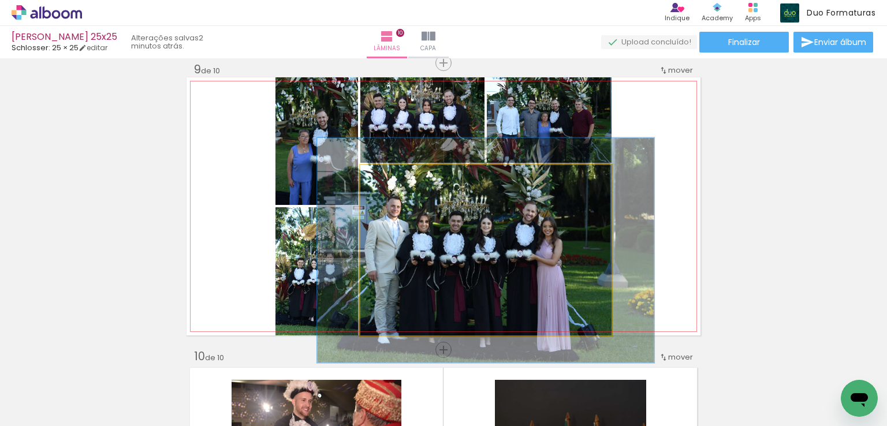
click at [405, 180] on div at bounding box center [402, 177] width 18 height 18
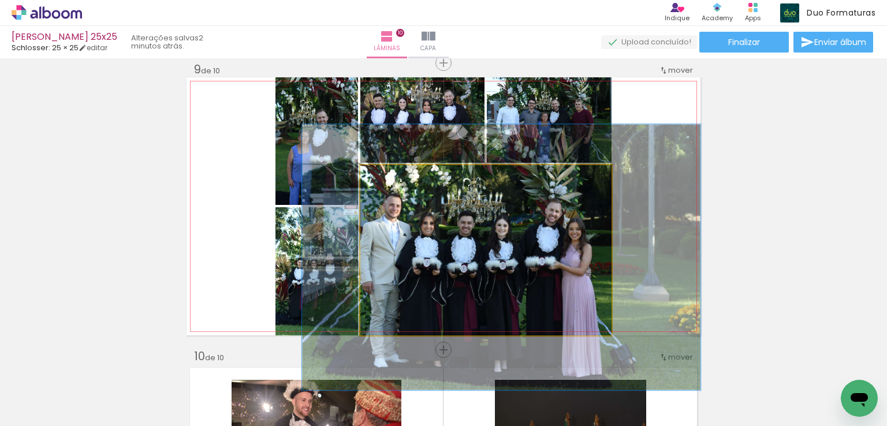
drag, startPoint x: 396, startPoint y: 176, endPoint x: 405, endPoint y: 176, distance: 9.2
click at [408, 176] on div at bounding box center [413, 177] width 10 height 10
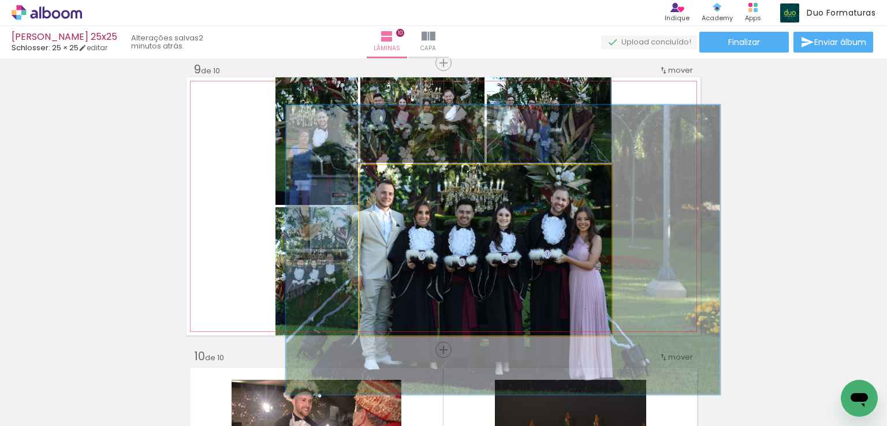
type paper-slider "170"
click at [414, 178] on div at bounding box center [419, 177] width 10 height 10
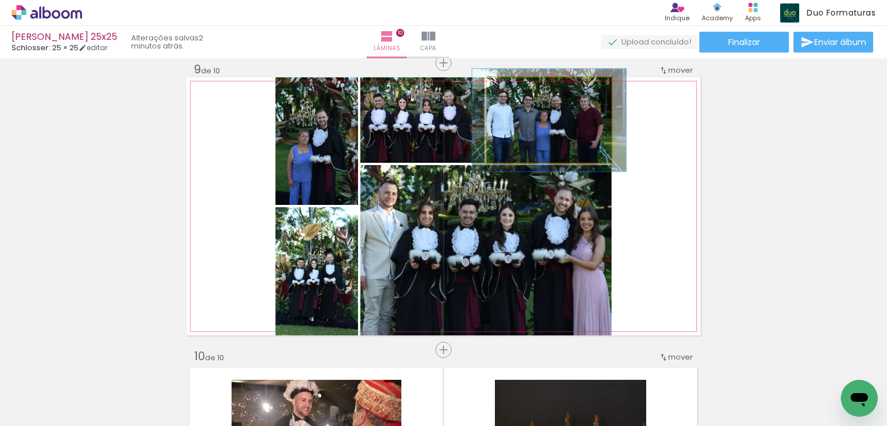
drag, startPoint x: 518, startPoint y: 86, endPoint x: 527, endPoint y: 86, distance: 8.7
type paper-slider "124"
click at [527, 86] on div at bounding box center [522, 89] width 18 height 18
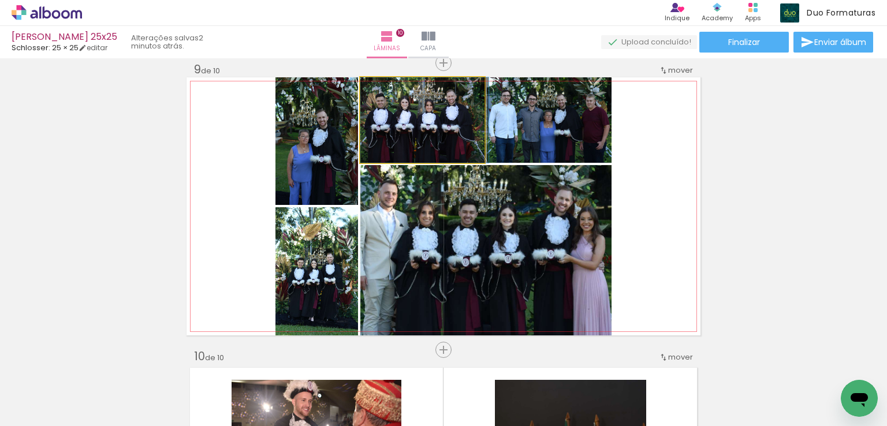
drag, startPoint x: 425, startPoint y: 121, endPoint x: 437, endPoint y: 121, distance: 12.1
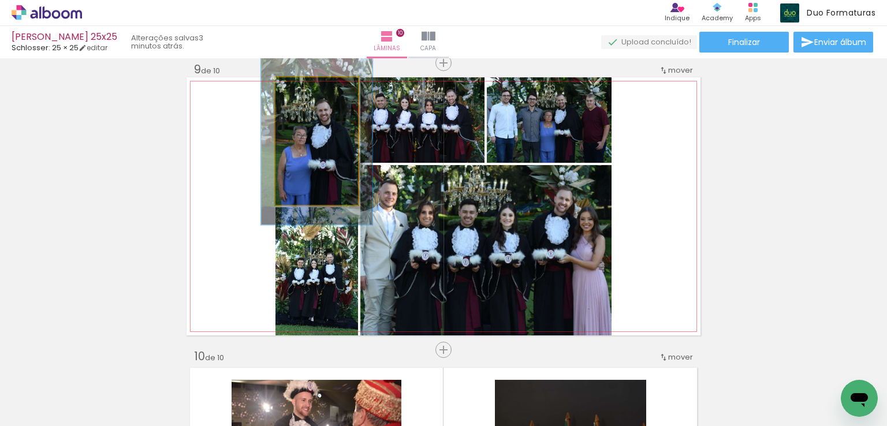
drag, startPoint x: 296, startPoint y: 92, endPoint x: 309, endPoint y: 92, distance: 13.9
type paper-slider "138"
click at [309, 92] on div at bounding box center [313, 89] width 18 height 18
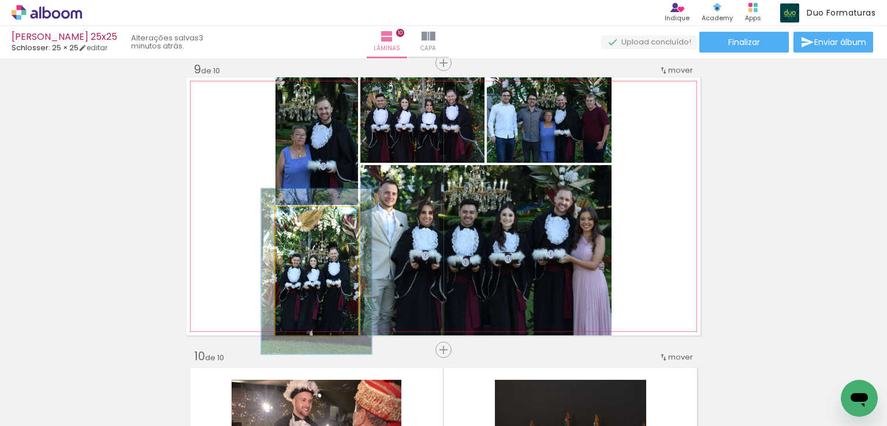
drag, startPoint x: 300, startPoint y: 218, endPoint x: 310, endPoint y: 218, distance: 9.8
click at [310, 218] on div at bounding box center [313, 219] width 10 height 10
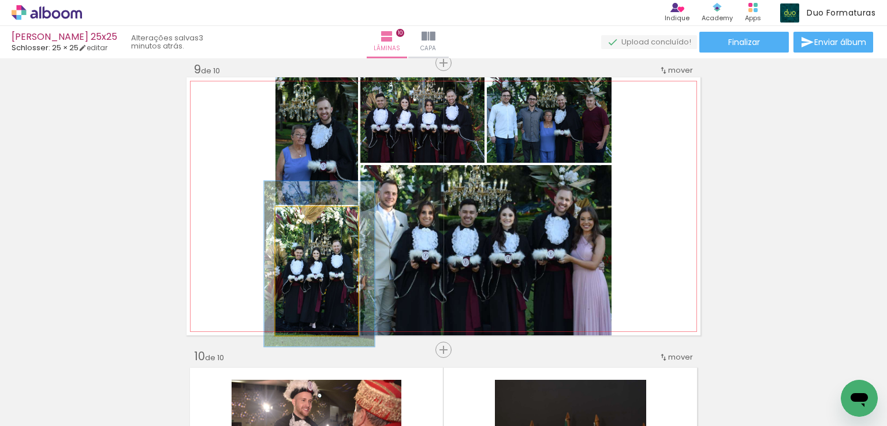
drag, startPoint x: 343, startPoint y: 264, endPoint x: 349, endPoint y: 257, distance: 9.5
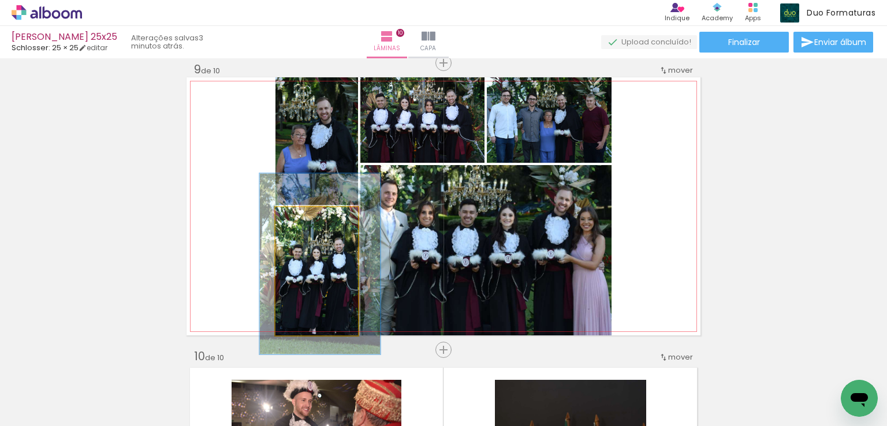
type paper-slider "141"
click at [316, 220] on div at bounding box center [319, 219] width 10 height 10
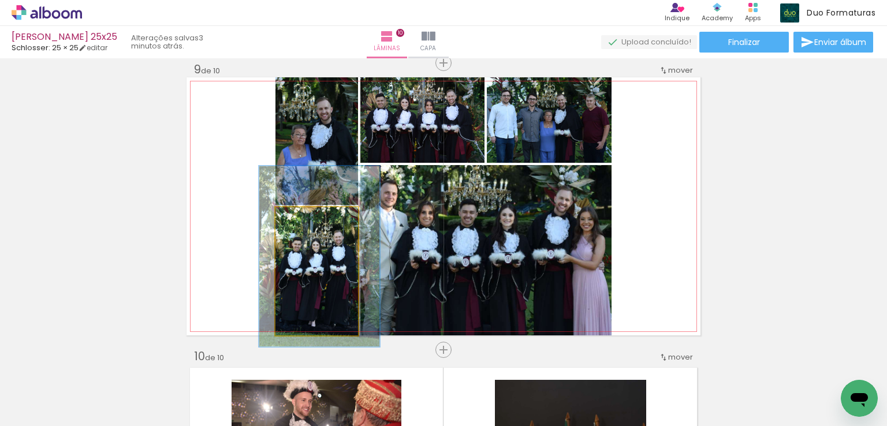
drag, startPoint x: 333, startPoint y: 277, endPoint x: 330, endPoint y: 264, distance: 12.3
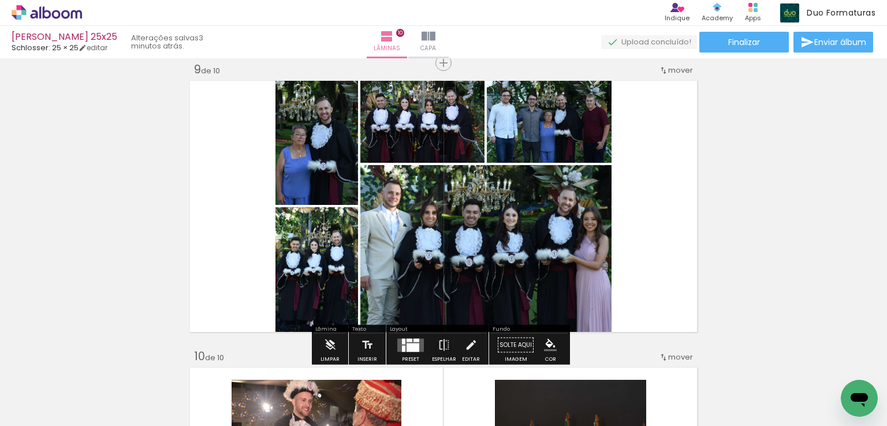
scroll to position [2598, 0]
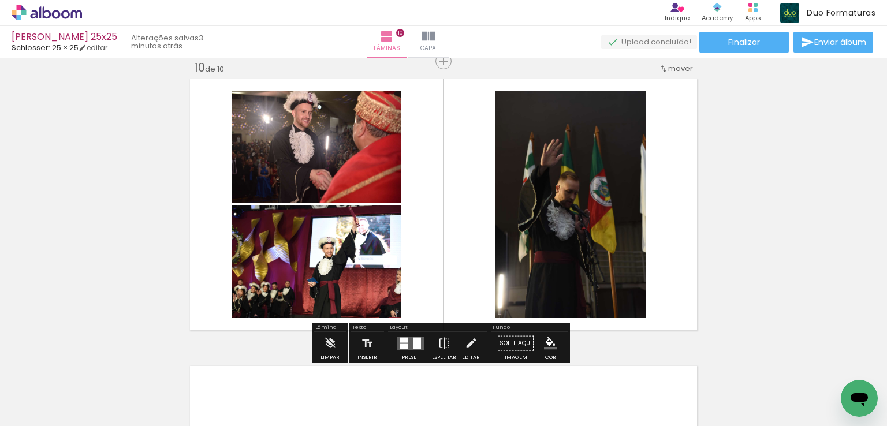
click at [442, 339] on iron-icon at bounding box center [444, 343] width 13 height 23
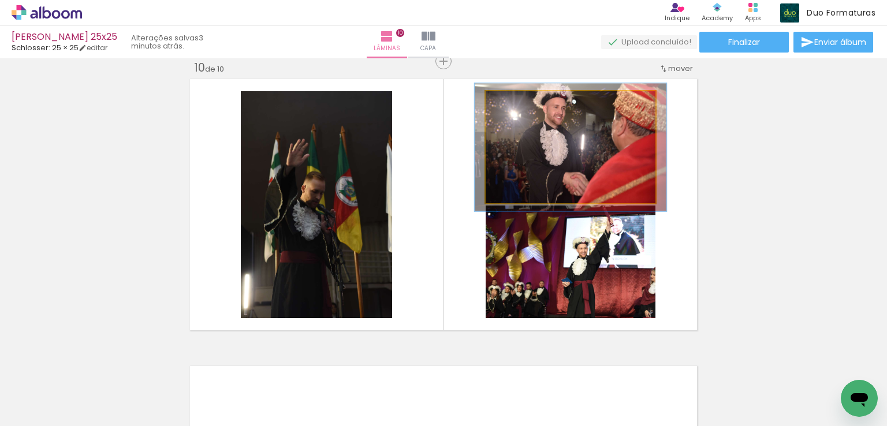
type paper-slider "114"
click at [515, 104] on div at bounding box center [518, 103] width 10 height 10
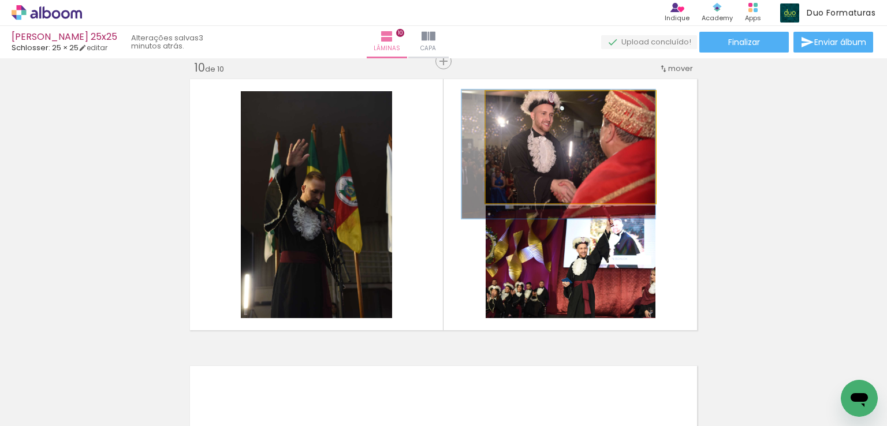
drag, startPoint x: 563, startPoint y: 128, endPoint x: 554, endPoint y: 133, distance: 10.1
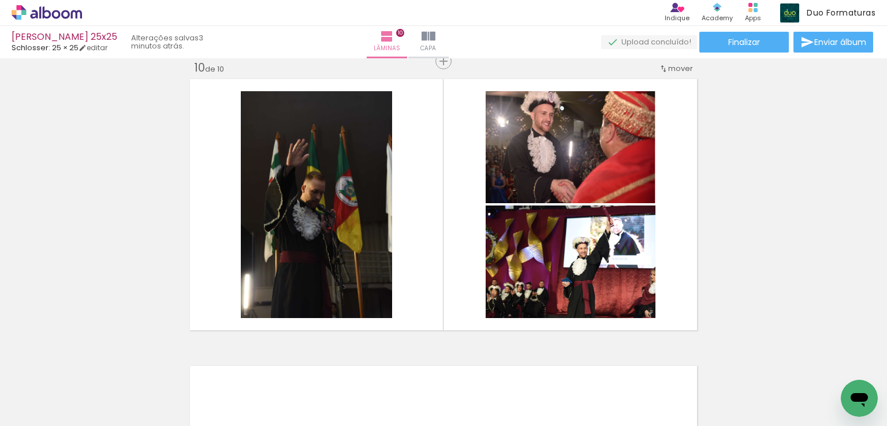
drag, startPoint x: 838, startPoint y: 379, endPoint x: 389, endPoint y: 165, distance: 497.6
click at [389, 165] on quentale-workspace at bounding box center [443, 213] width 887 height 426
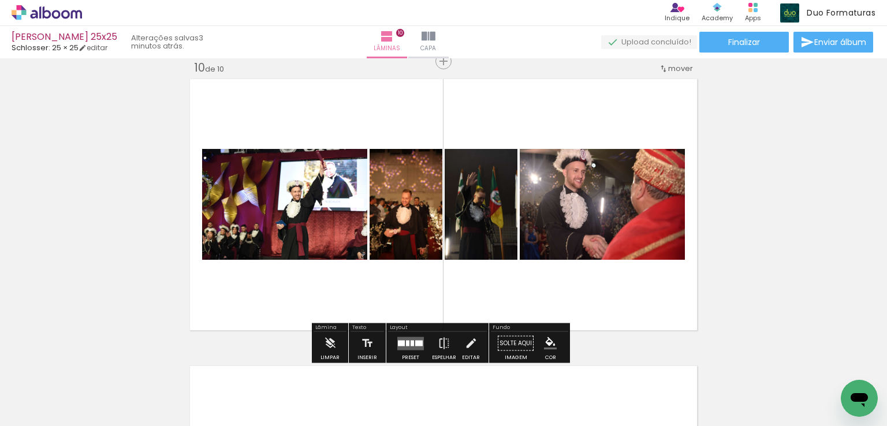
click at [415, 340] on div at bounding box center [419, 343] width 8 height 6
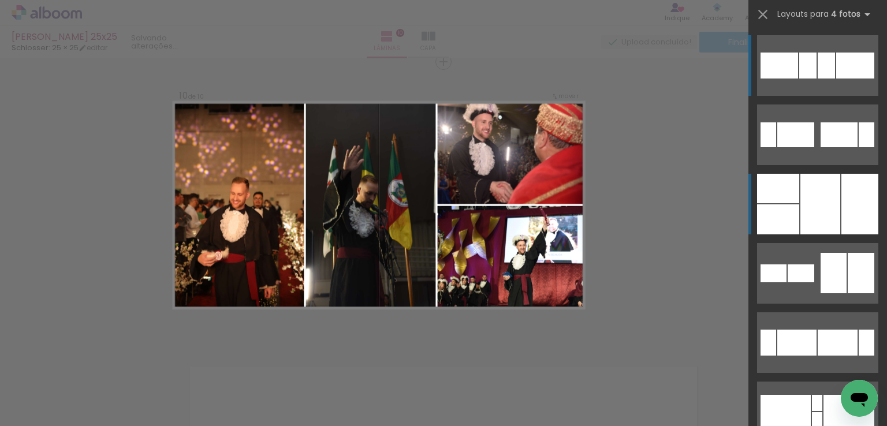
scroll to position [2597, 0]
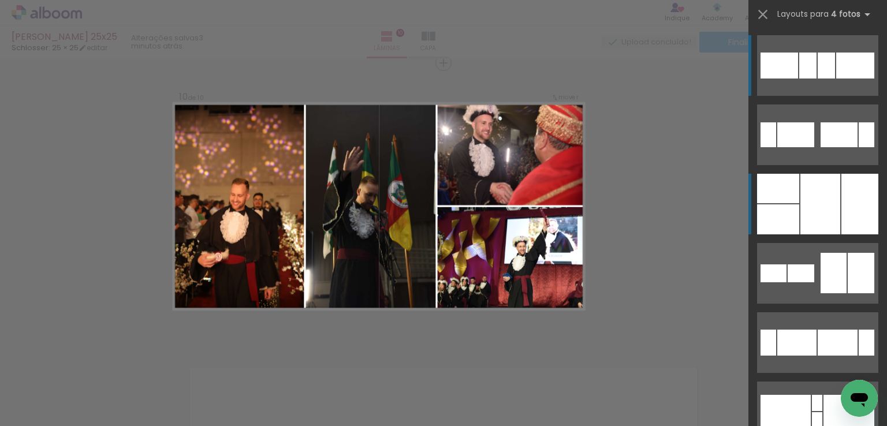
click at [820, 201] on div at bounding box center [820, 204] width 40 height 61
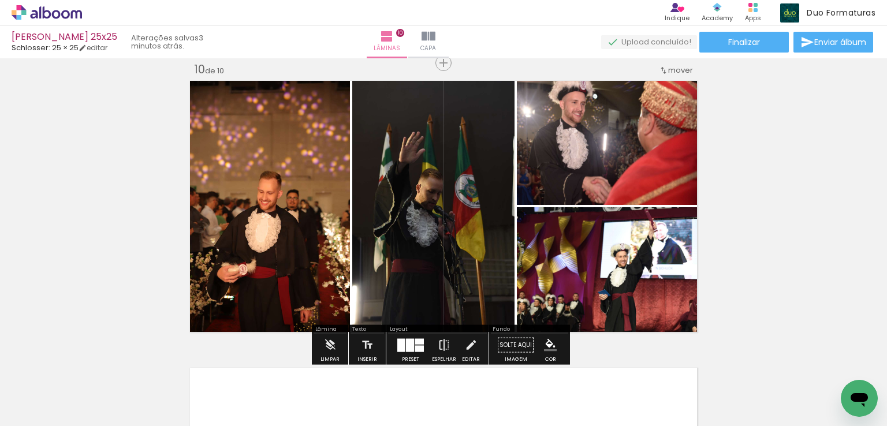
click at [444, 340] on iron-icon at bounding box center [444, 345] width 13 height 23
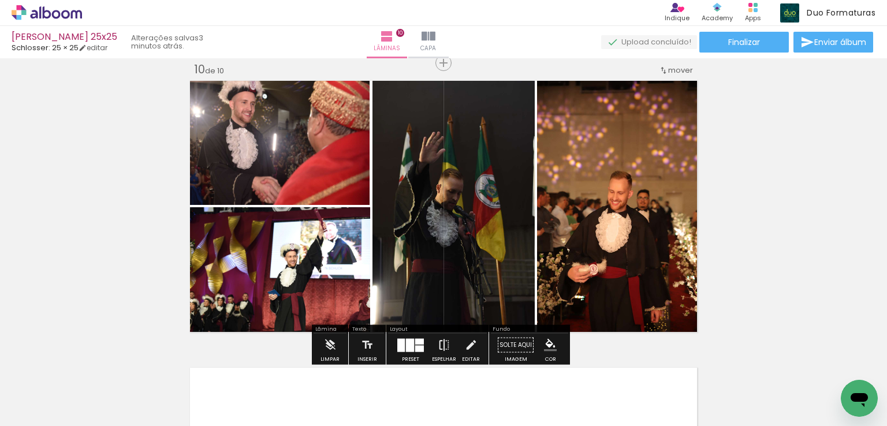
drag, startPoint x: 436, startPoint y: 342, endPoint x: 447, endPoint y: 337, distance: 11.6
click at [438, 342] on iron-icon at bounding box center [444, 345] width 13 height 23
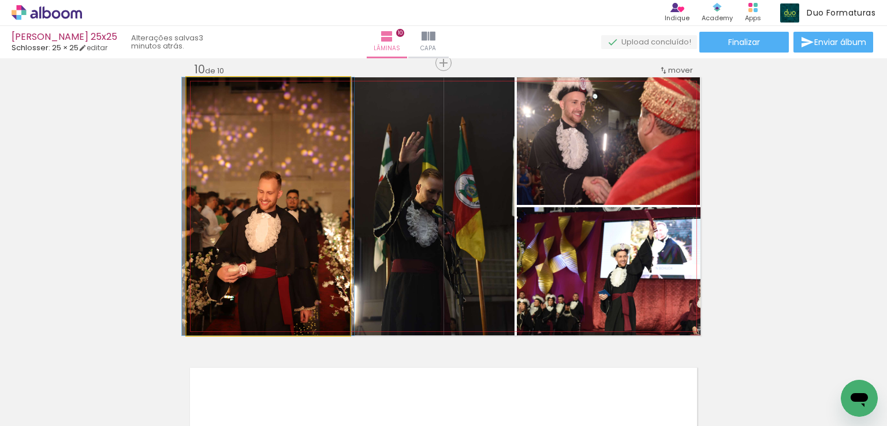
drag, startPoint x: 306, startPoint y: 201, endPoint x: 304, endPoint y: 130, distance: 70.5
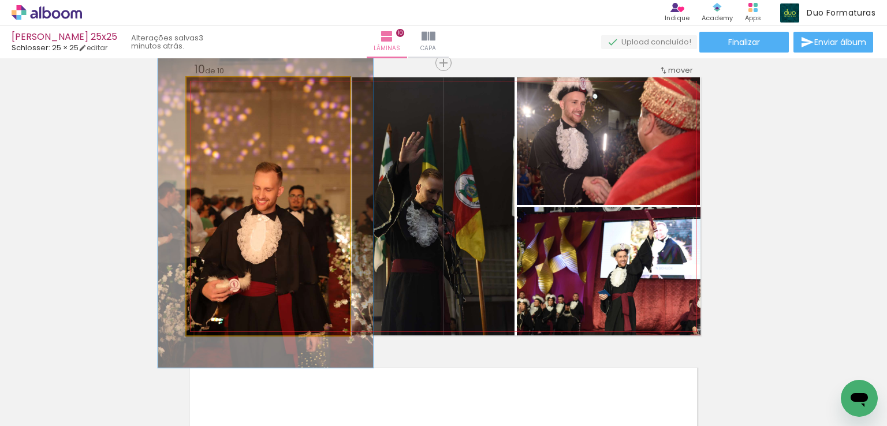
drag, startPoint x: 215, startPoint y: 92, endPoint x: 225, endPoint y: 92, distance: 9.8
click at [225, 92] on div at bounding box center [223, 89] width 18 height 18
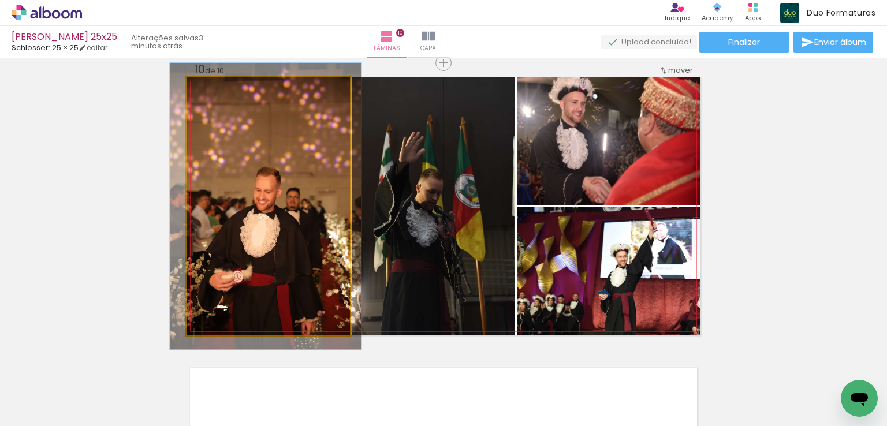
drag, startPoint x: 220, startPoint y: 93, endPoint x: 214, endPoint y: 91, distance: 6.6
type paper-slider "111"
click at [214, 91] on div at bounding box center [219, 89] width 18 height 18
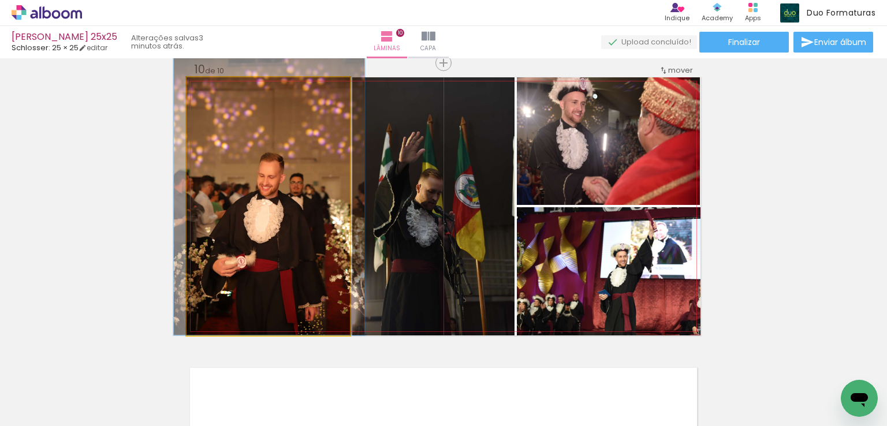
drag, startPoint x: 283, startPoint y: 176, endPoint x: 286, endPoint y: 154, distance: 22.8
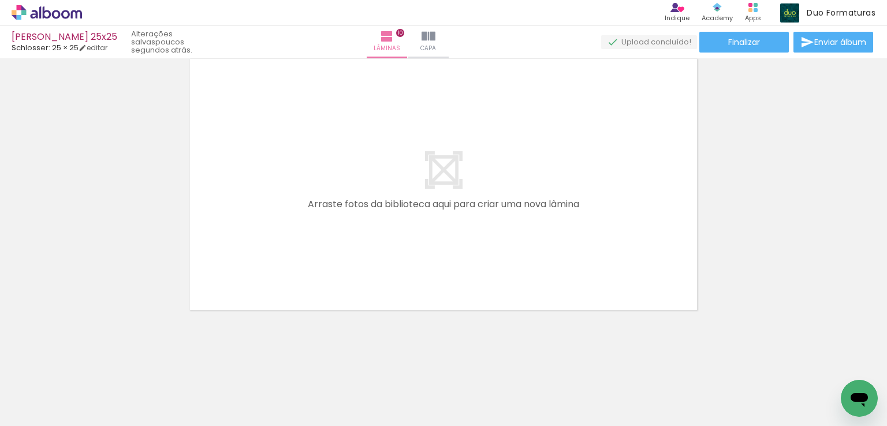
scroll to position [0, 839]
drag, startPoint x: 266, startPoint y: 389, endPoint x: 305, endPoint y: 304, distance: 93.3
click at [291, 259] on quentale-workspace at bounding box center [443, 213] width 887 height 426
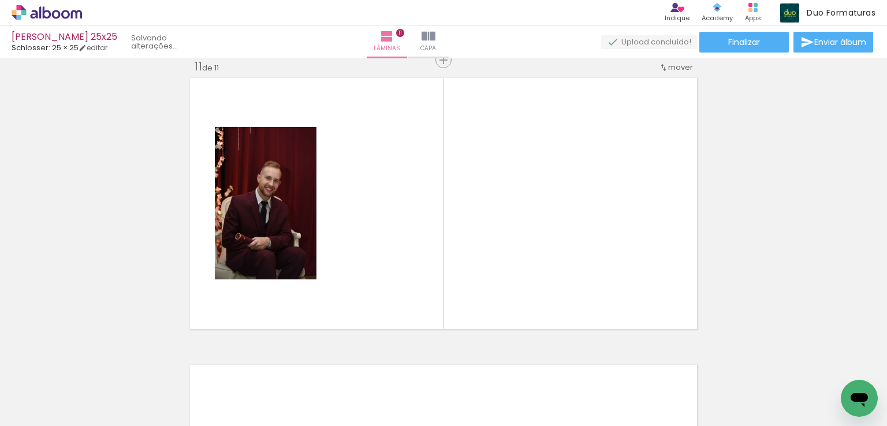
scroll to position [2884, 0]
drag, startPoint x: 324, startPoint y: 373, endPoint x: 379, endPoint y: 322, distance: 76.0
click at [372, 236] on quentale-workspace at bounding box center [443, 213] width 887 height 426
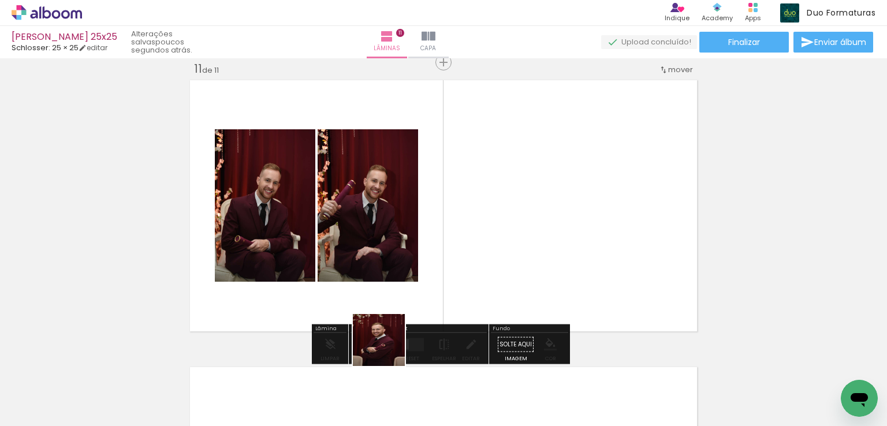
drag, startPoint x: 387, startPoint y: 349, endPoint x: 461, endPoint y: 331, distance: 75.9
click at [402, 215] on quentale-workspace at bounding box center [443, 213] width 887 height 426
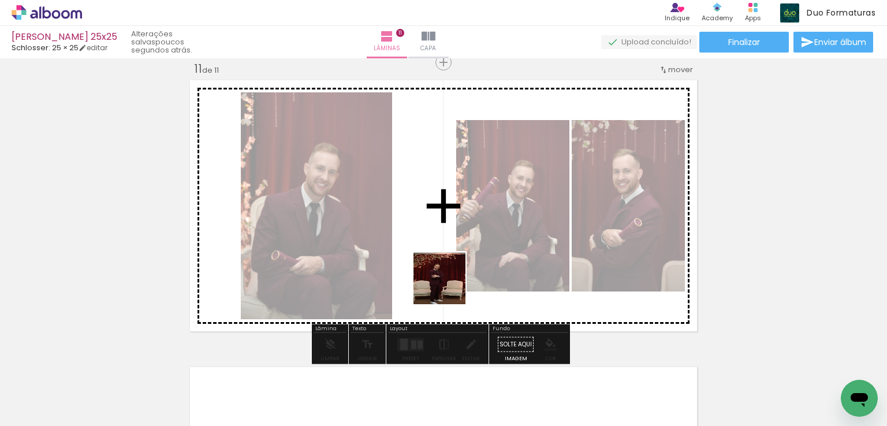
drag, startPoint x: 453, startPoint y: 392, endPoint x: 474, endPoint y: 214, distance: 179.1
click at [472, 207] on quentale-workspace at bounding box center [443, 213] width 887 height 426
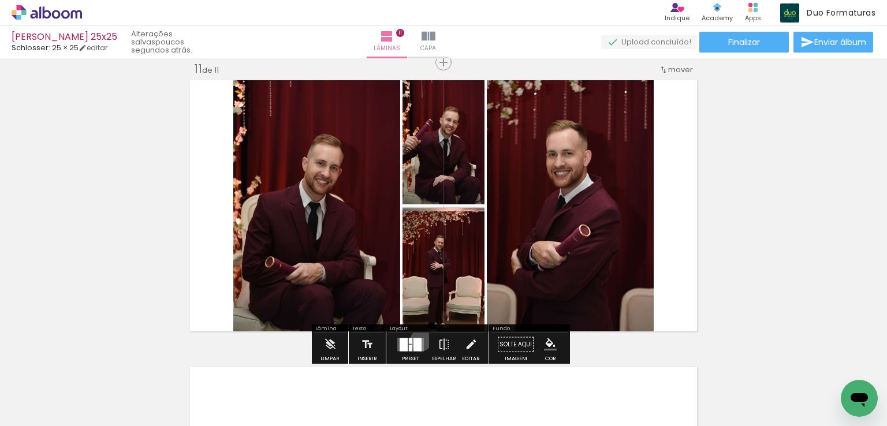
drag, startPoint x: 418, startPoint y: 340, endPoint x: 682, endPoint y: 214, distance: 292.8
click at [418, 341] on div at bounding box center [417, 344] width 8 height 13
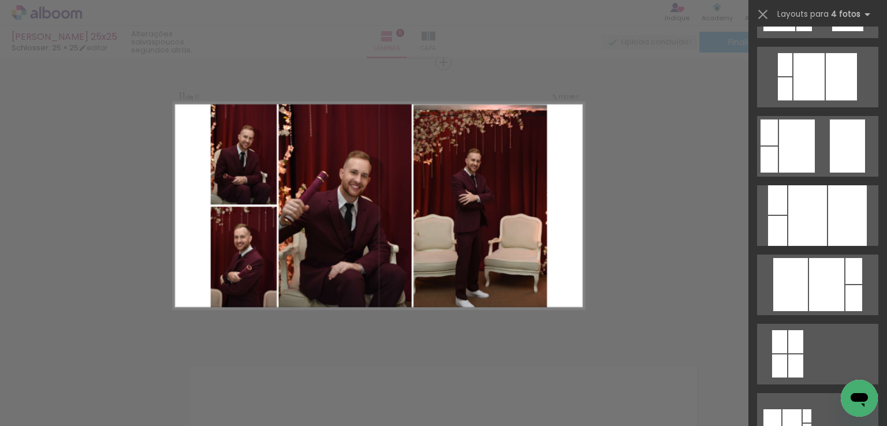
scroll to position [693, 0]
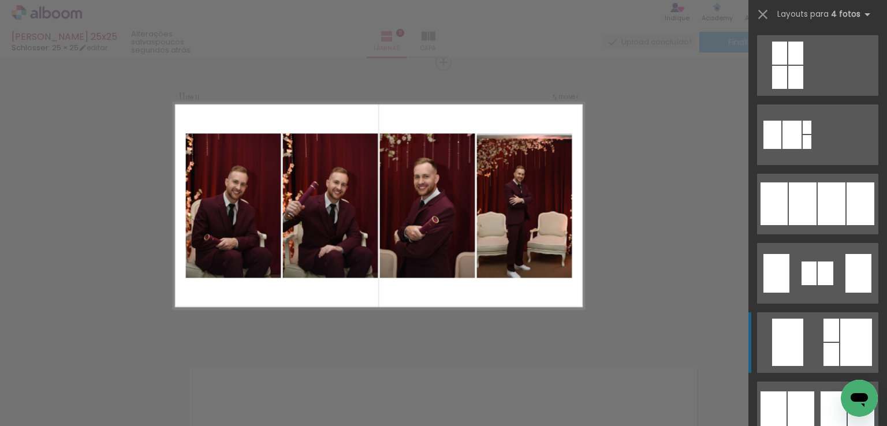
click at [819, 207] on div at bounding box center [831, 203] width 28 height 43
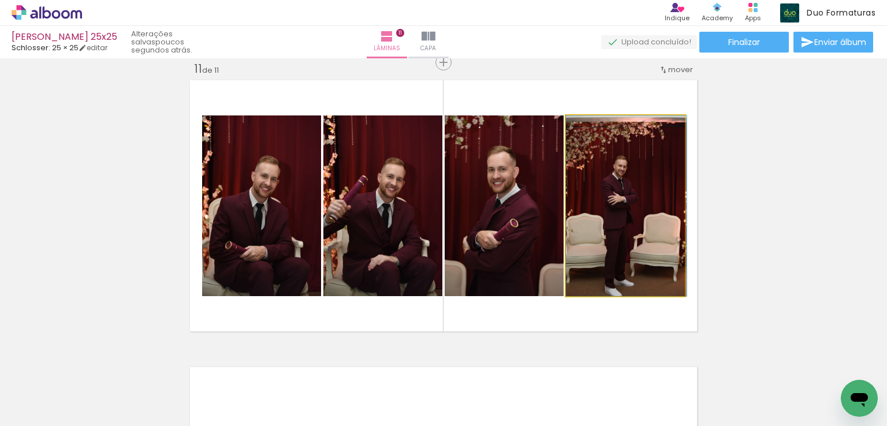
drag, startPoint x: 622, startPoint y: 203, endPoint x: 626, endPoint y: 171, distance: 32.6
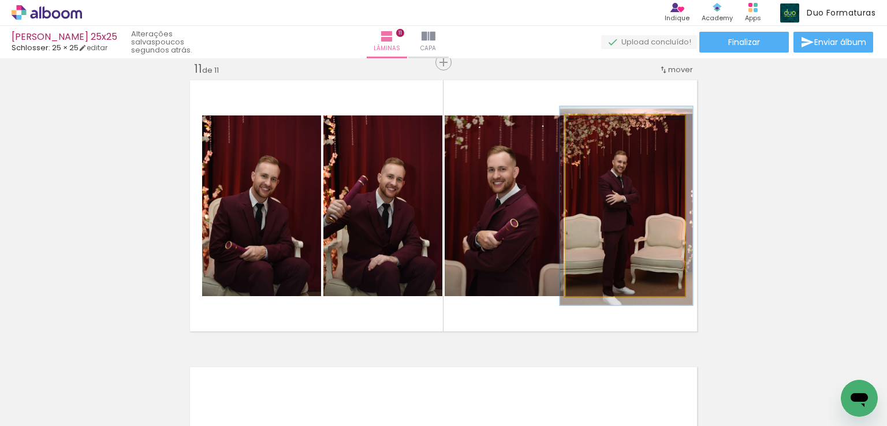
click at [588, 134] on div at bounding box center [597, 127] width 18 height 18
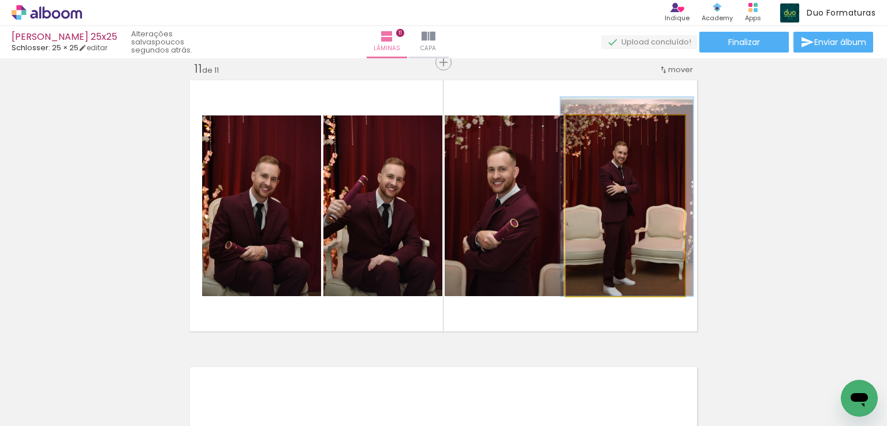
drag, startPoint x: 613, startPoint y: 188, endPoint x: 614, endPoint y: 170, distance: 17.9
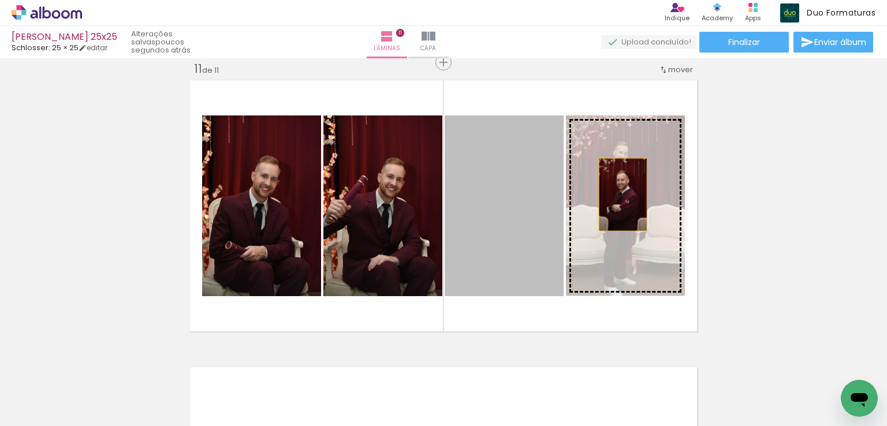
drag, startPoint x: 513, startPoint y: 215, endPoint x: 632, endPoint y: 192, distance: 121.7
click at [0, 0] on slot at bounding box center [0, 0] width 0 height 0
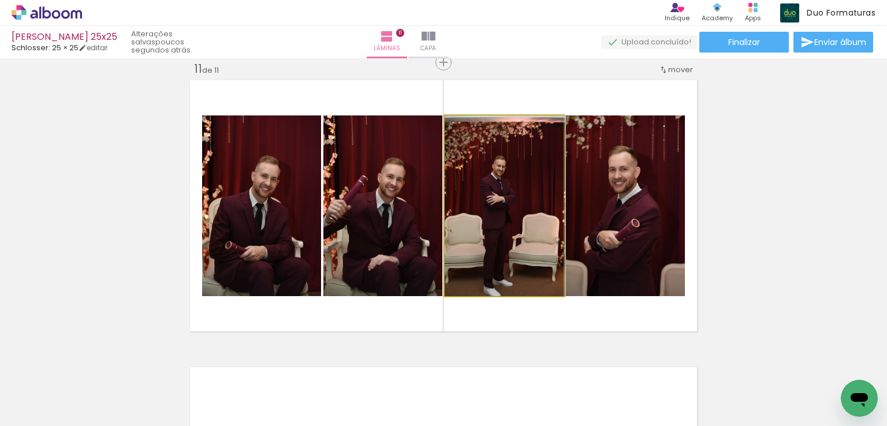
drag, startPoint x: 505, startPoint y: 181, endPoint x: 477, endPoint y: 125, distance: 62.5
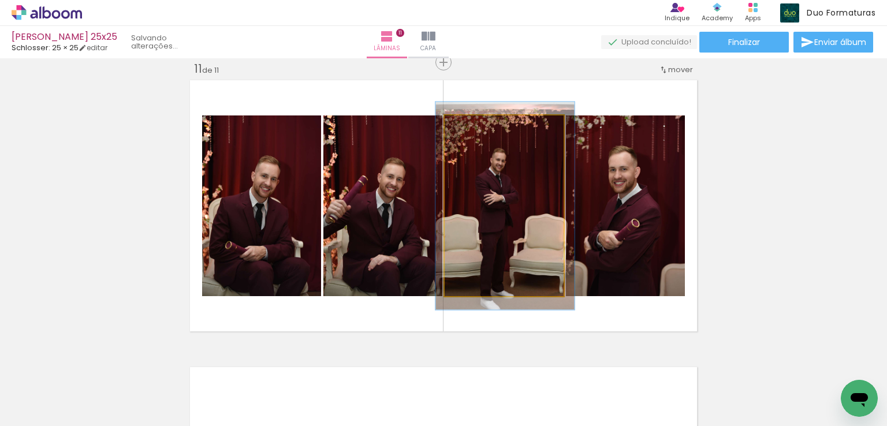
type paper-slider "115"
click at [474, 130] on div at bounding box center [478, 127] width 10 height 10
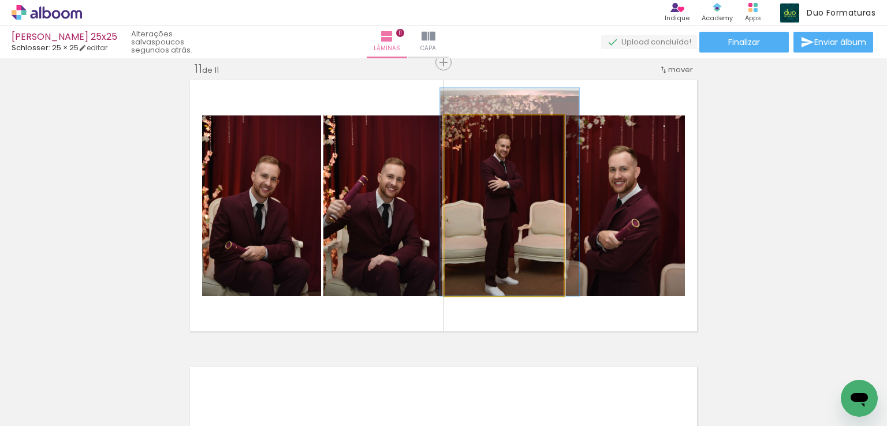
drag, startPoint x: 506, startPoint y: 169, endPoint x: 507, endPoint y: 149, distance: 20.3
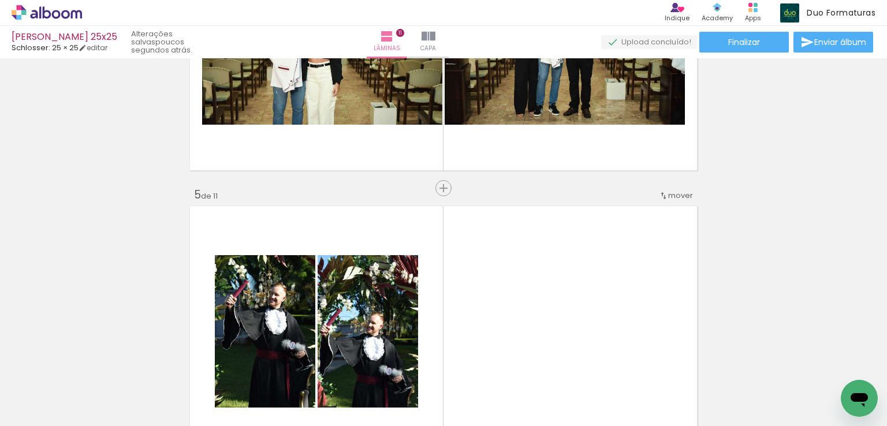
scroll to position [1210, 0]
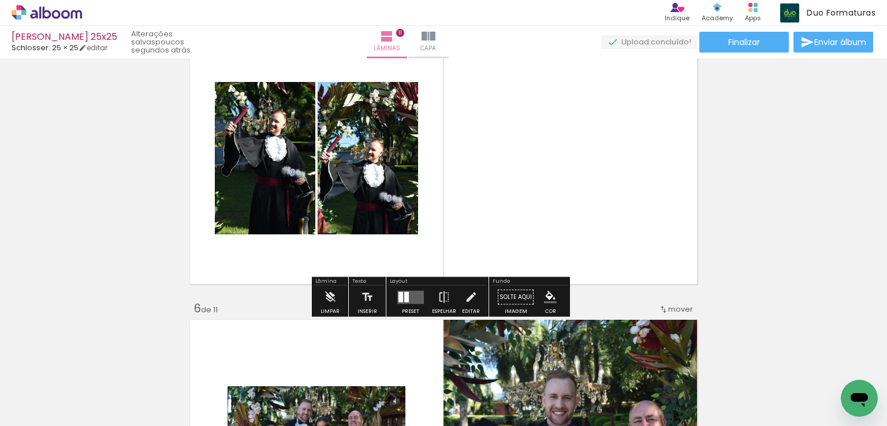
click at [399, 289] on div at bounding box center [410, 297] width 31 height 23
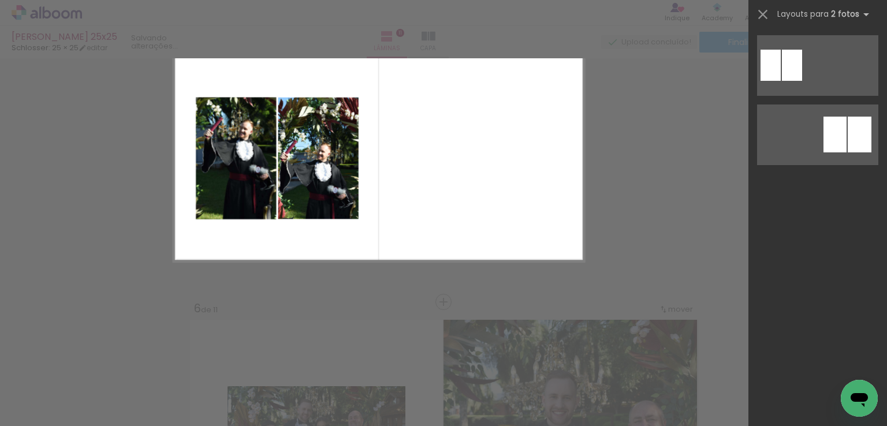
scroll to position [0, 0]
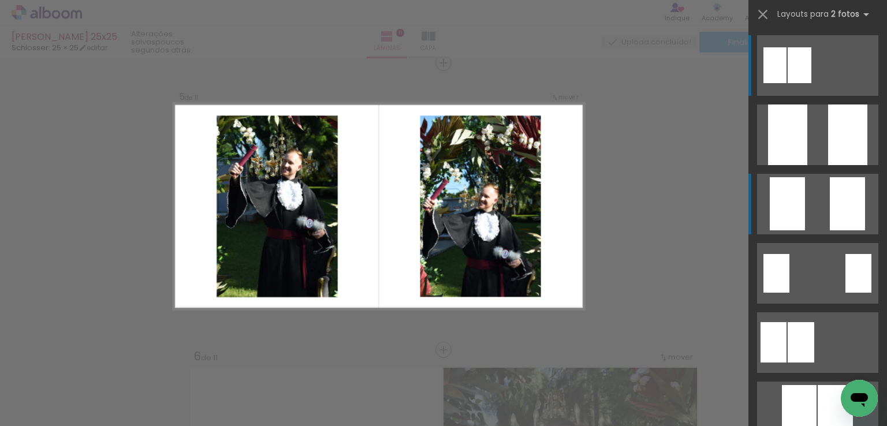
click at [813, 197] on quentale-layouter at bounding box center [817, 204] width 121 height 61
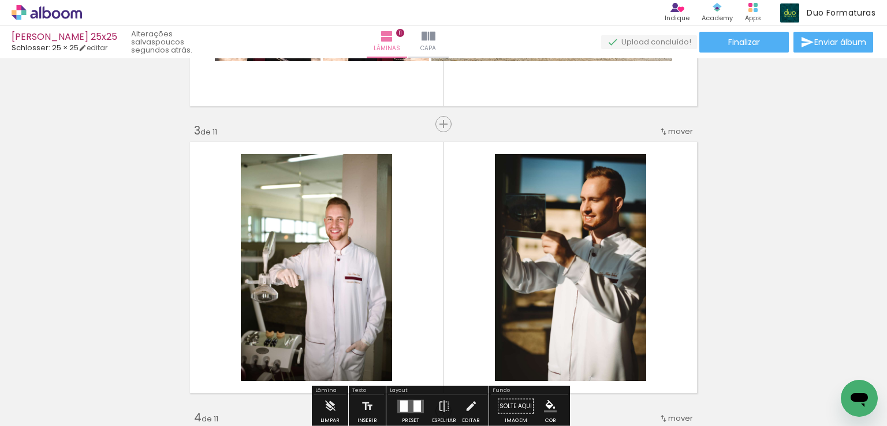
scroll to position [238, 0]
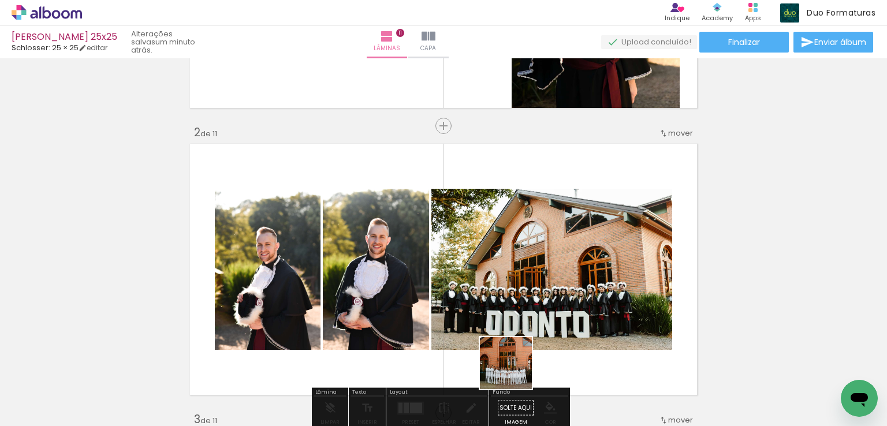
drag, startPoint x: 514, startPoint y: 372, endPoint x: 481, endPoint y: 265, distance: 111.9
click at [498, 236] on quentale-workspace at bounding box center [443, 213] width 887 height 426
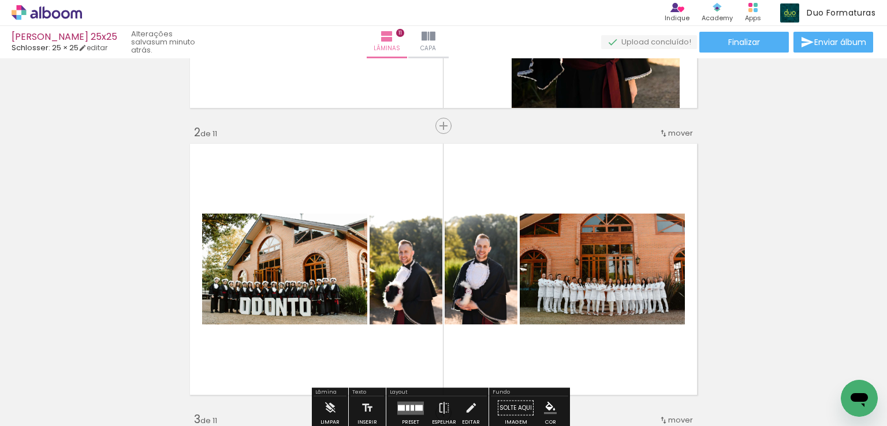
scroll to position [354, 0]
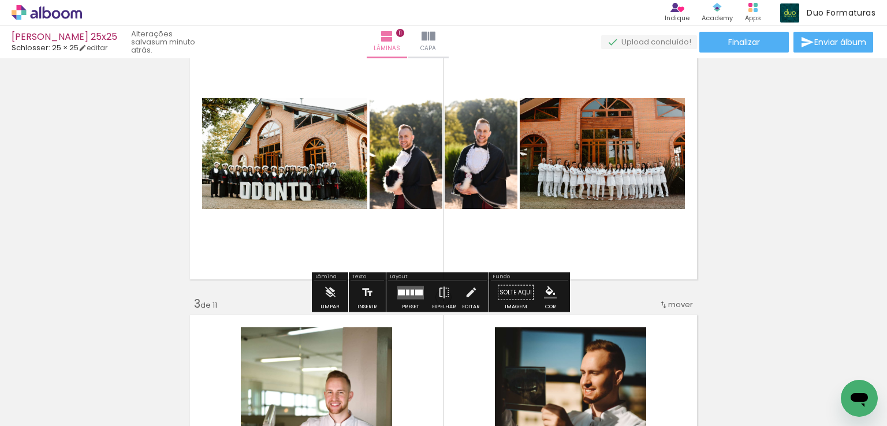
drag, startPoint x: 402, startPoint y: 289, endPoint x: 580, endPoint y: 265, distance: 178.9
click at [406, 290] on div at bounding box center [407, 292] width 3 height 6
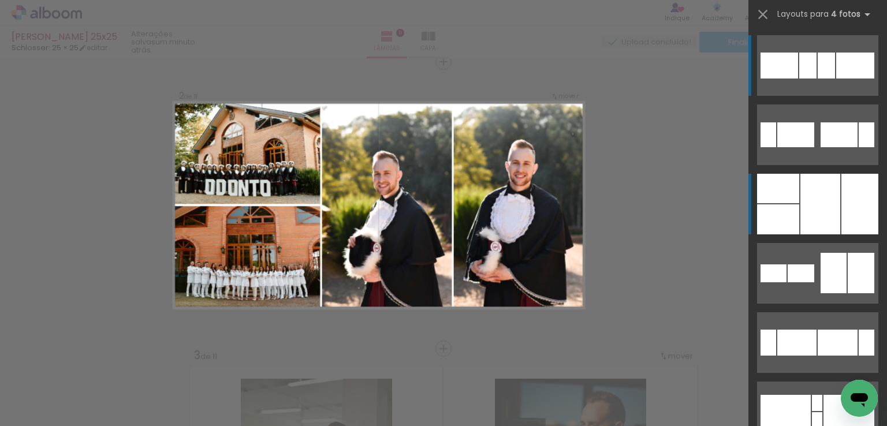
scroll to position [301, 0]
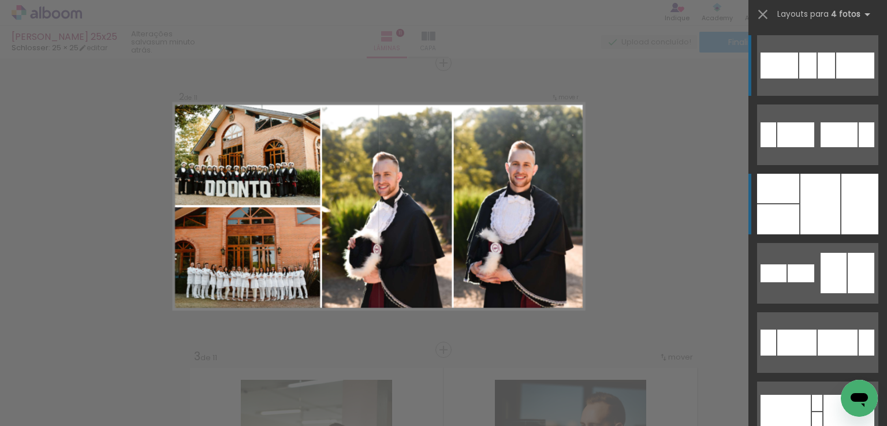
click at [817, 196] on div at bounding box center [820, 204] width 40 height 61
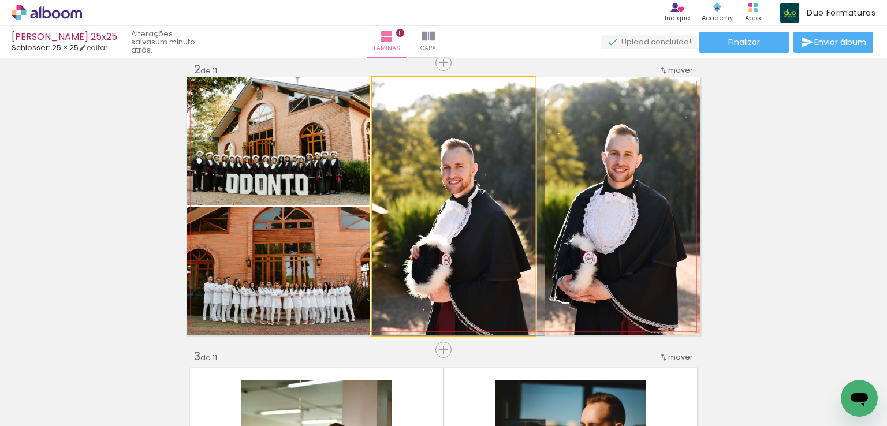
drag, startPoint x: 468, startPoint y: 188, endPoint x: 510, endPoint y: 188, distance: 42.1
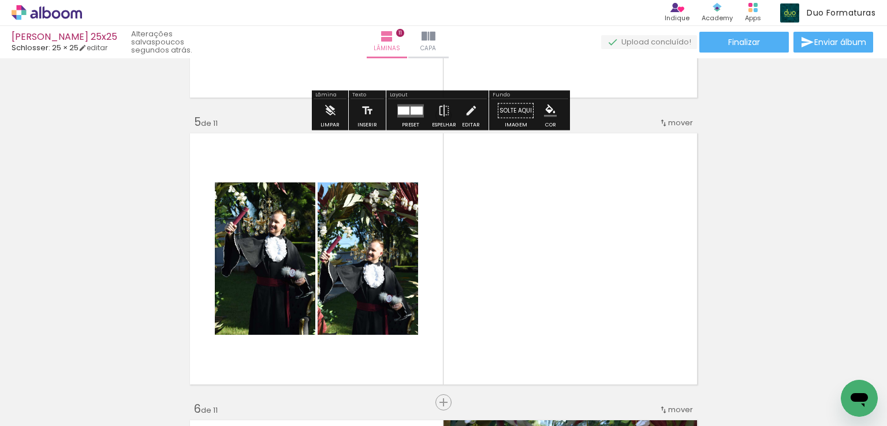
scroll to position [1167, 0]
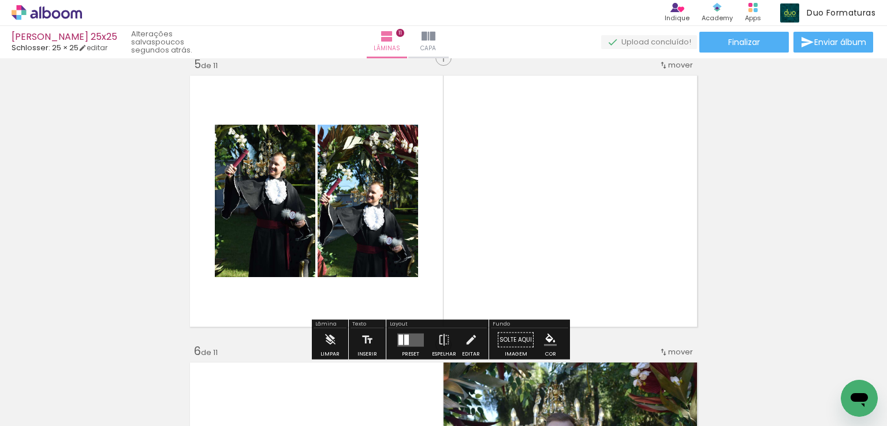
drag, startPoint x: 402, startPoint y: 334, endPoint x: 606, endPoint y: 257, distance: 217.6
click at [404, 335] on div at bounding box center [406, 339] width 5 height 10
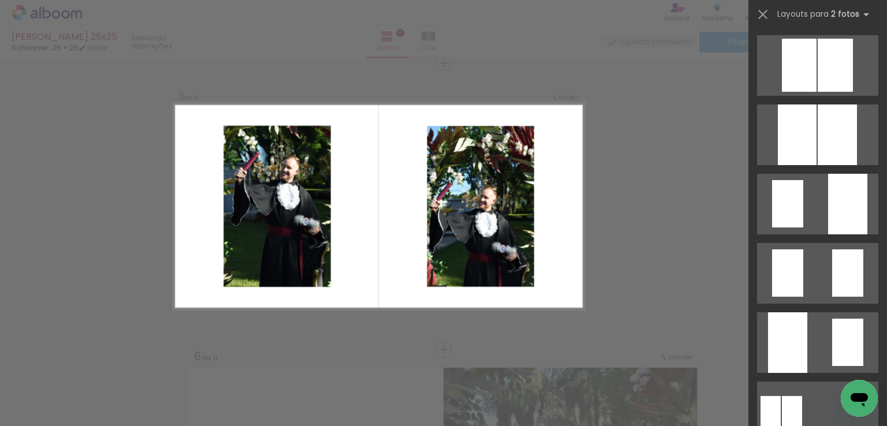
scroll to position [404, 0]
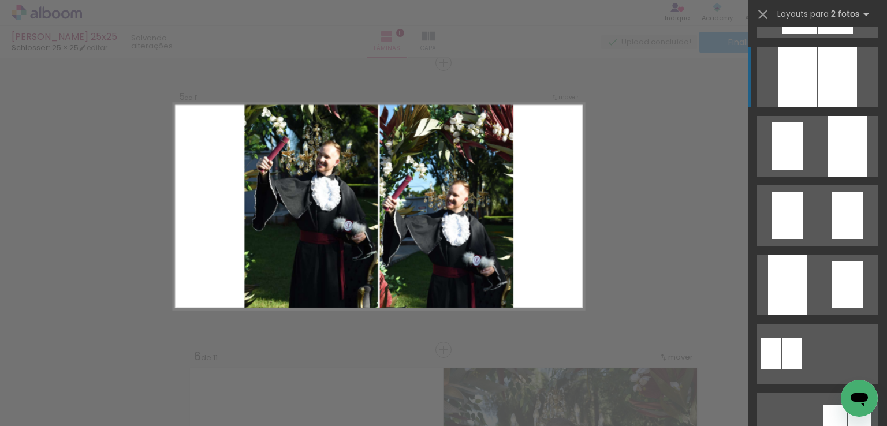
click at [820, 93] on div at bounding box center [836, 77] width 39 height 61
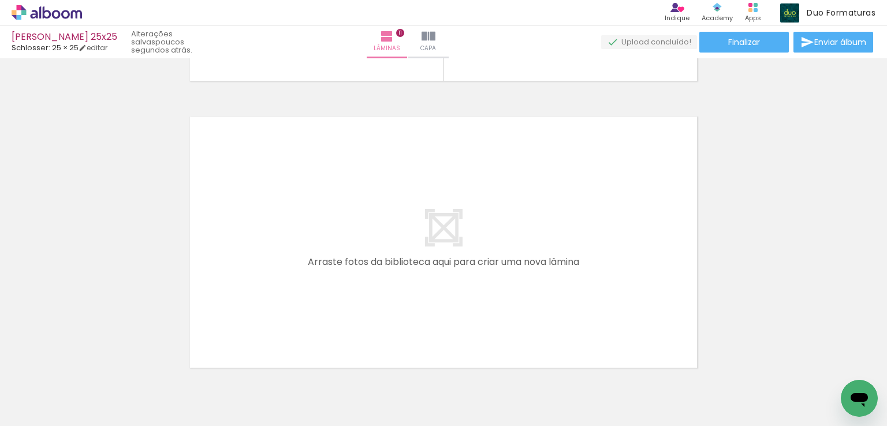
scroll to position [0, 0]
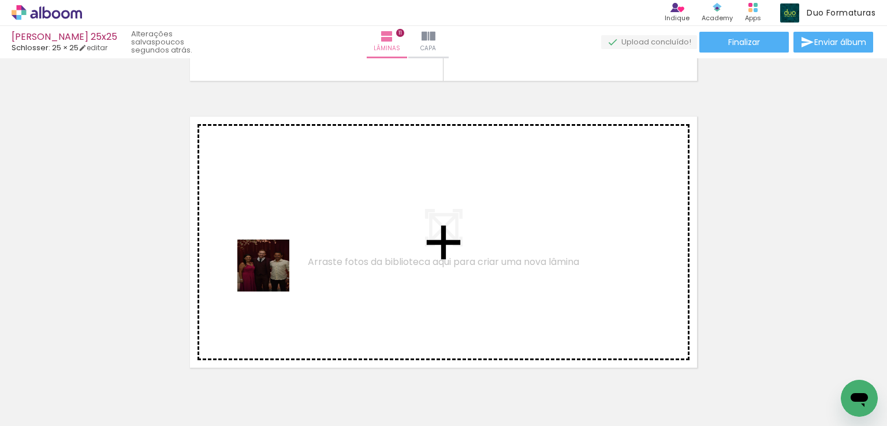
drag, startPoint x: 126, startPoint y: 384, endPoint x: 212, endPoint y: 397, distance: 86.4
click at [272, 274] on quentale-workspace at bounding box center [443, 213] width 887 height 426
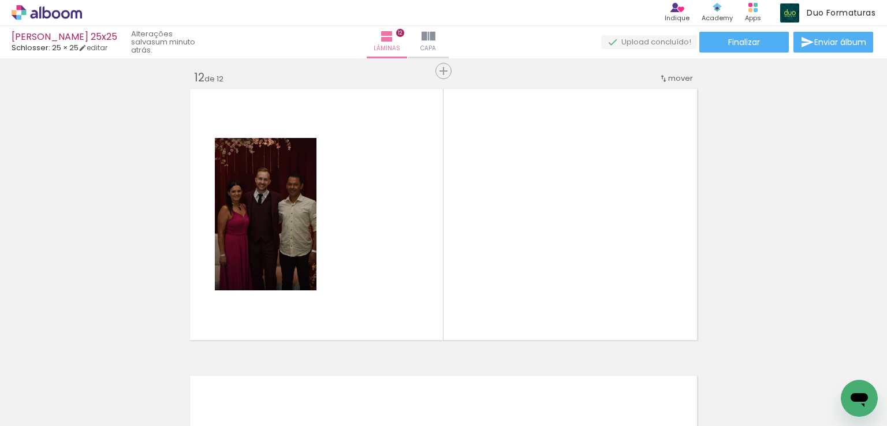
scroll to position [3170, 0]
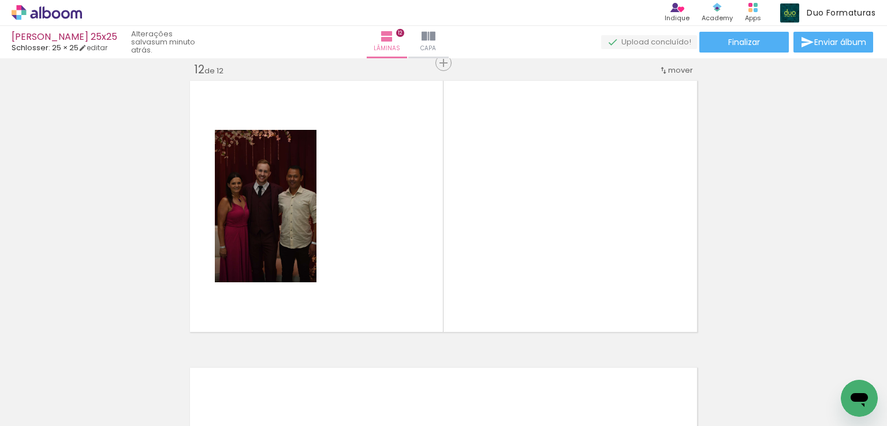
drag, startPoint x: 193, startPoint y: 394, endPoint x: 449, endPoint y: 165, distance: 344.2
click at [449, 165] on quentale-workspace at bounding box center [443, 213] width 887 height 426
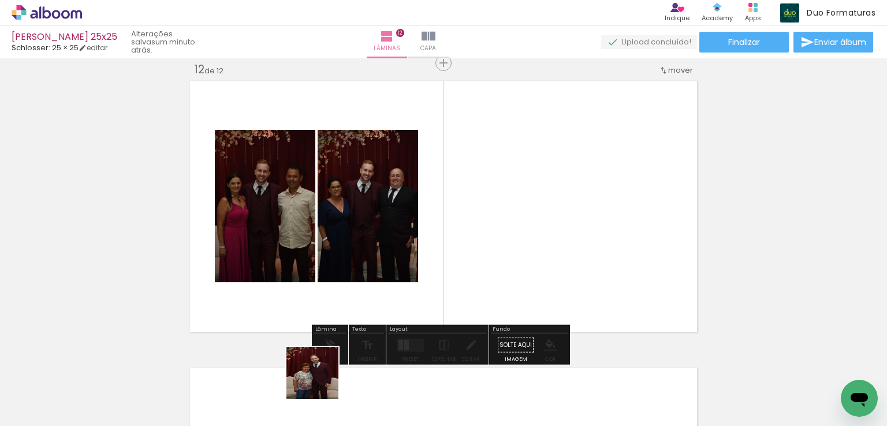
drag, startPoint x: 321, startPoint y: 382, endPoint x: 439, endPoint y: 322, distance: 132.7
click at [467, 195] on quentale-workspace at bounding box center [443, 213] width 887 height 426
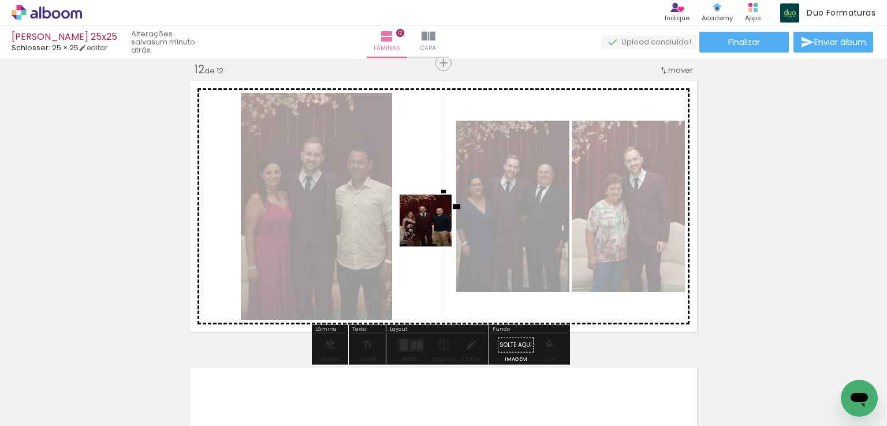
drag, startPoint x: 406, startPoint y: 300, endPoint x: 440, endPoint y: 218, distance: 89.5
click at [440, 218] on quentale-workspace at bounding box center [443, 213] width 887 height 426
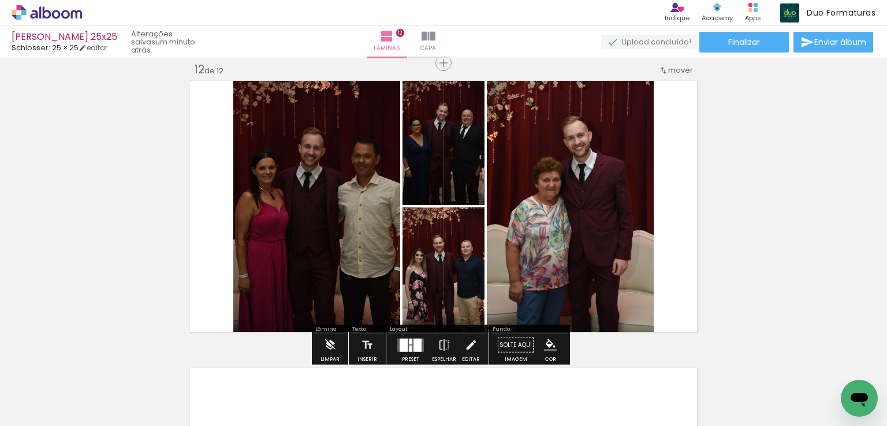
scroll to position [3055, 0]
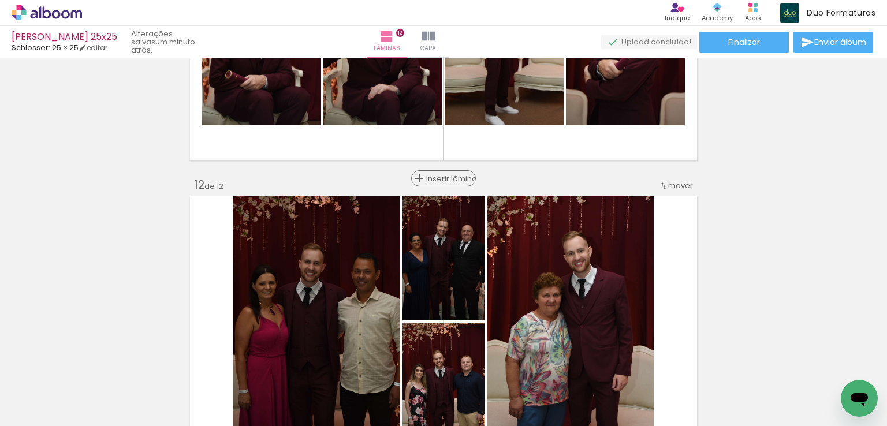
click at [442, 175] on span "Inserir lâmina" at bounding box center [448, 179] width 45 height 8
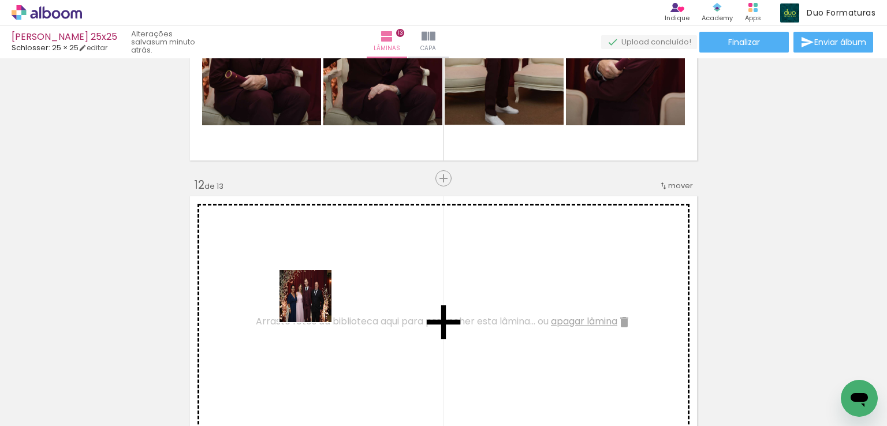
drag, startPoint x: 256, startPoint y: 385, endPoint x: 357, endPoint y: 255, distance: 165.0
click at [357, 255] on quentale-workspace at bounding box center [443, 213] width 887 height 426
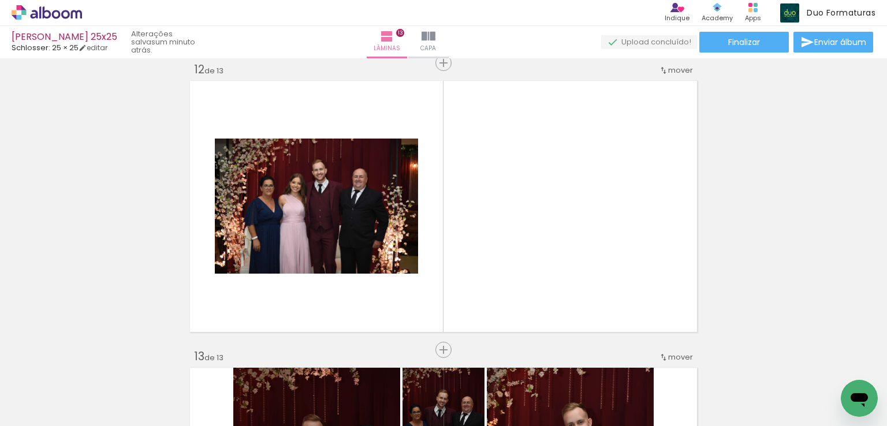
scroll to position [3286, 0]
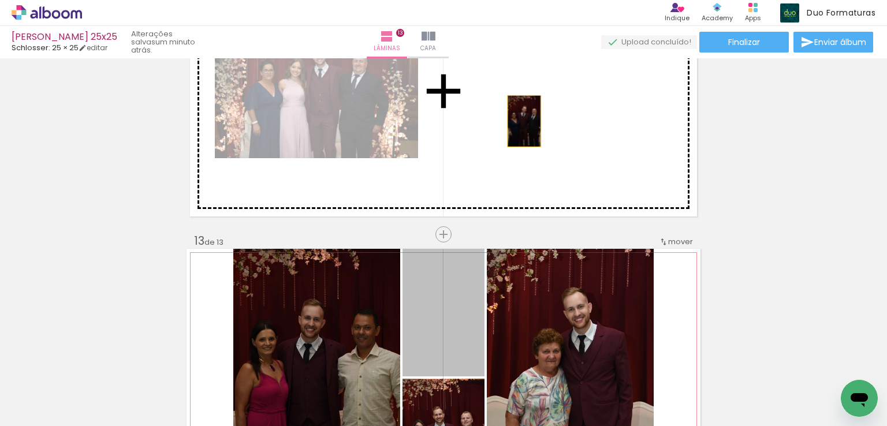
drag, startPoint x: 454, startPoint y: 326, endPoint x: 525, endPoint y: 113, distance: 224.0
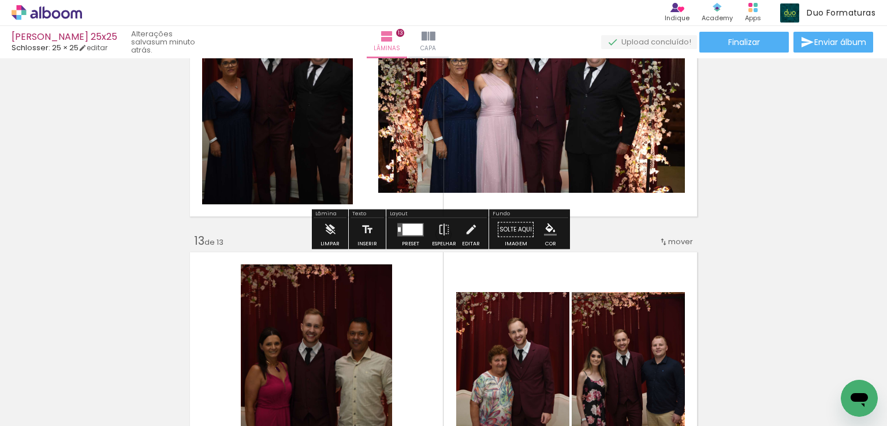
scroll to position [3459, 0]
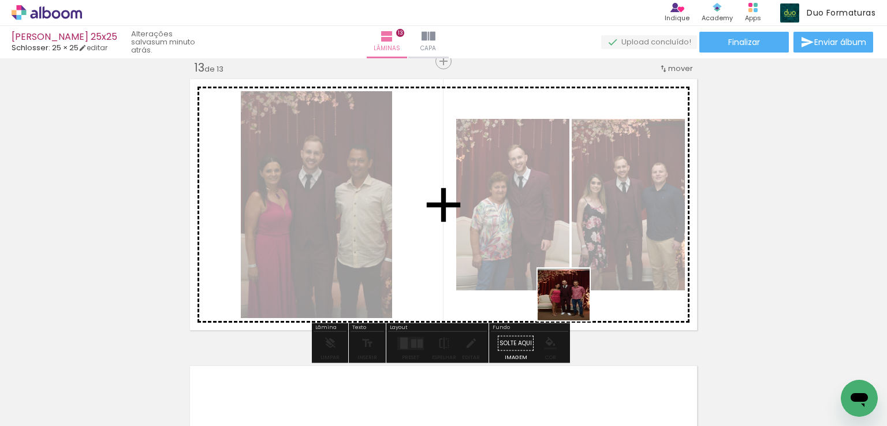
drag, startPoint x: 633, startPoint y: 400, endPoint x: 691, endPoint y: 354, distance: 74.4
click at [499, 212] on quentale-workspace at bounding box center [443, 213] width 887 height 426
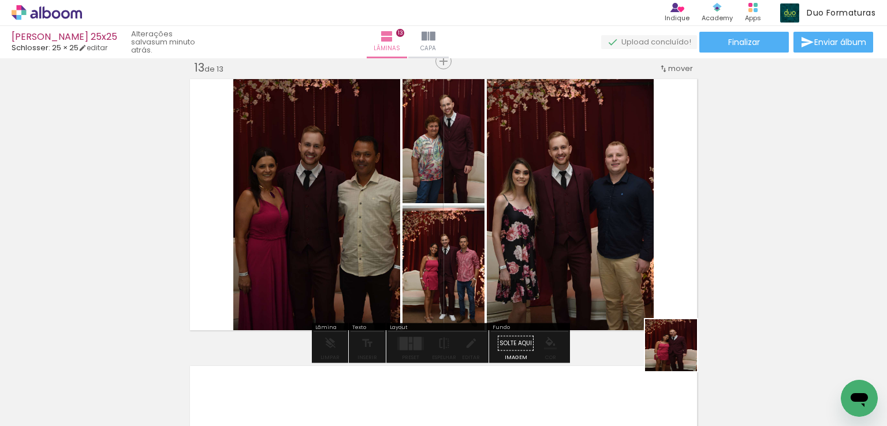
drag, startPoint x: 699, startPoint y: 375, endPoint x: 517, endPoint y: 278, distance: 206.6
click at [550, 161] on quentale-workspace at bounding box center [443, 213] width 887 height 426
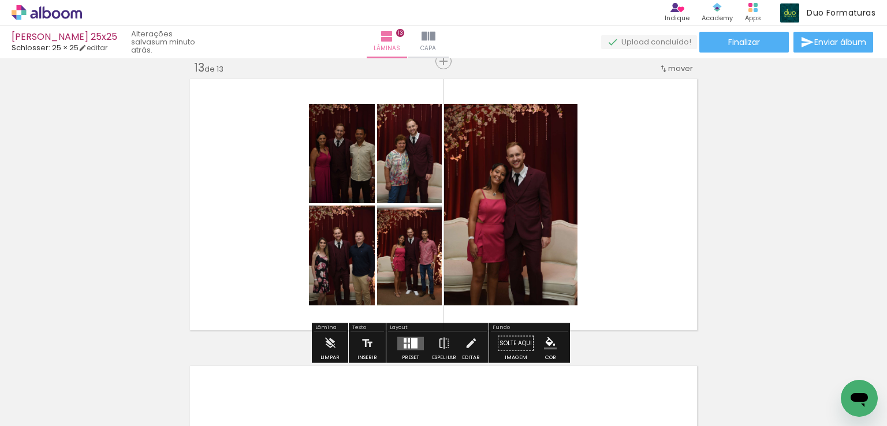
scroll to position [0, 61]
drag, startPoint x: 310, startPoint y: 416, endPoint x: 331, endPoint y: 419, distance: 20.9
click at [95, 419] on iron-horizontal-list at bounding box center [83, 390] width 23 height 72
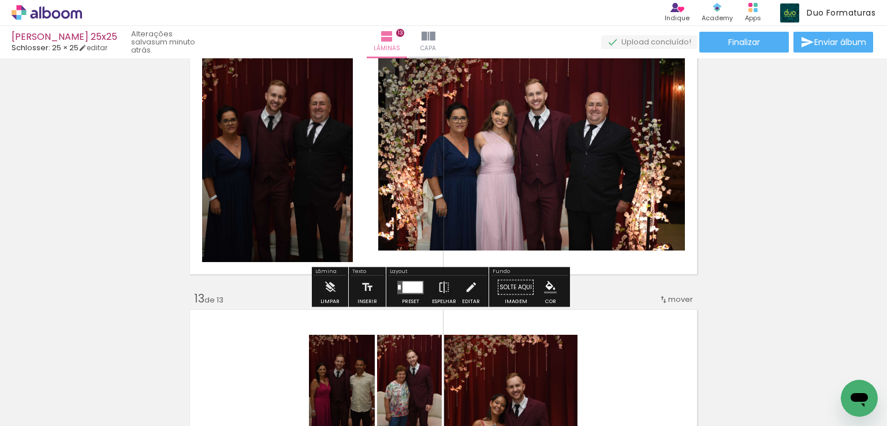
scroll to position [3055, 0]
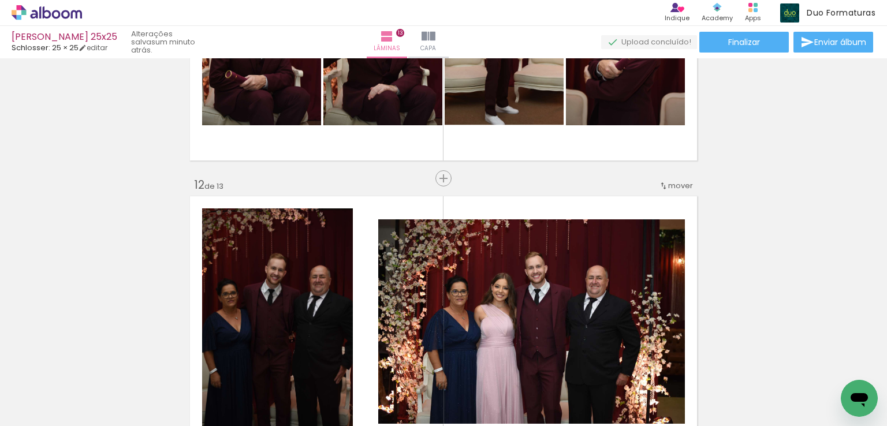
drag, startPoint x: 366, startPoint y: 389, endPoint x: 414, endPoint y: 297, distance: 104.1
click at [410, 304] on quentale-workspace at bounding box center [443, 213] width 887 height 426
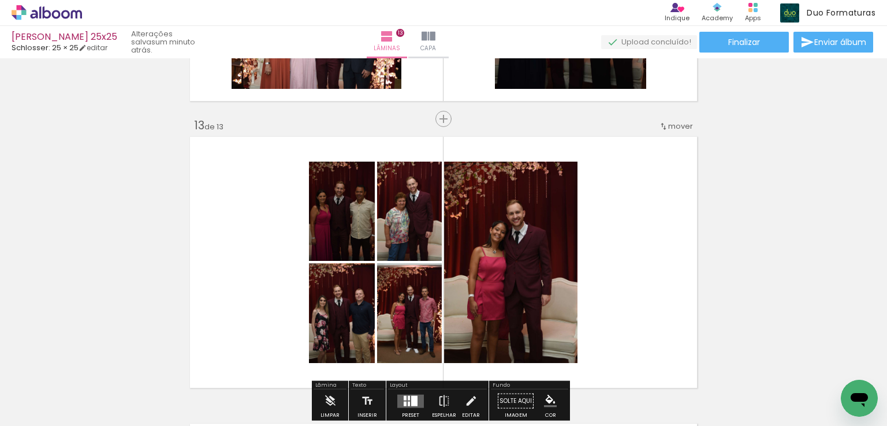
scroll to position [3574, 0]
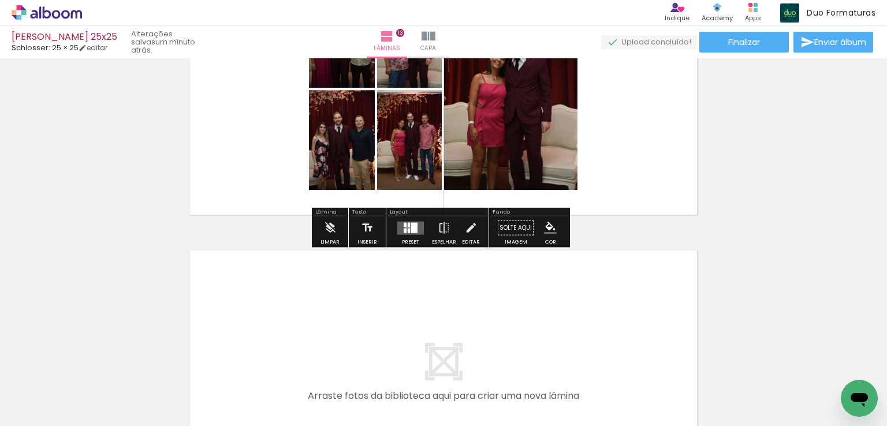
click at [407, 227] on quentale-layouter at bounding box center [410, 227] width 27 height 13
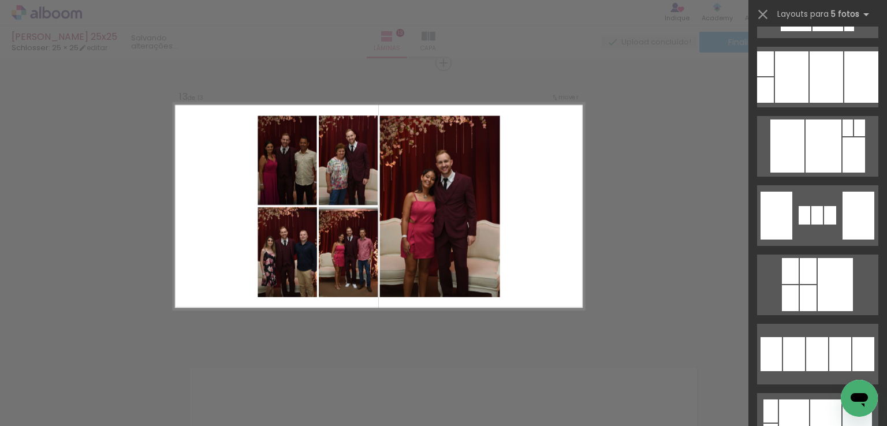
scroll to position [1559, 0]
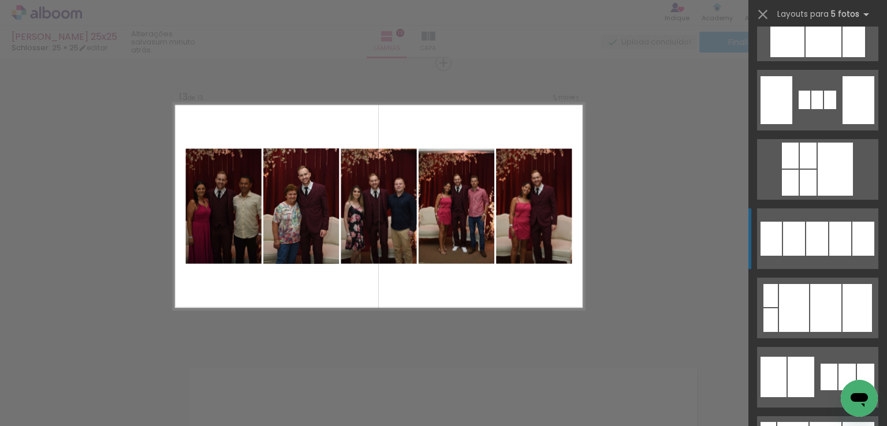
click at [829, 228] on div at bounding box center [840, 239] width 22 height 34
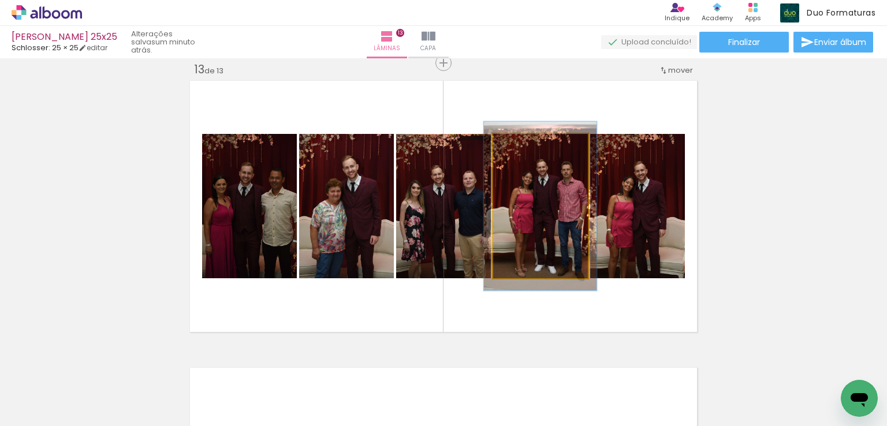
drag, startPoint x: 521, startPoint y: 144, endPoint x: 527, endPoint y: 145, distance: 5.9
type paper-slider "117"
click at [527, 145] on div at bounding box center [527, 146] width 18 height 18
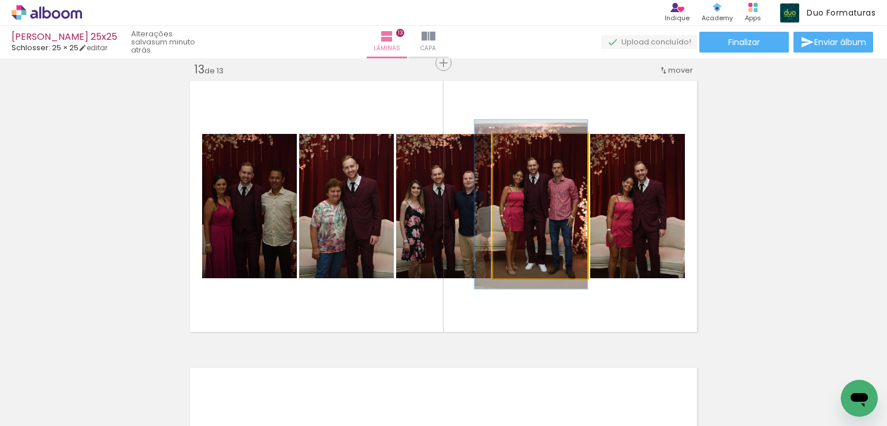
drag, startPoint x: 562, startPoint y: 158, endPoint x: 628, endPoint y: 158, distance: 66.4
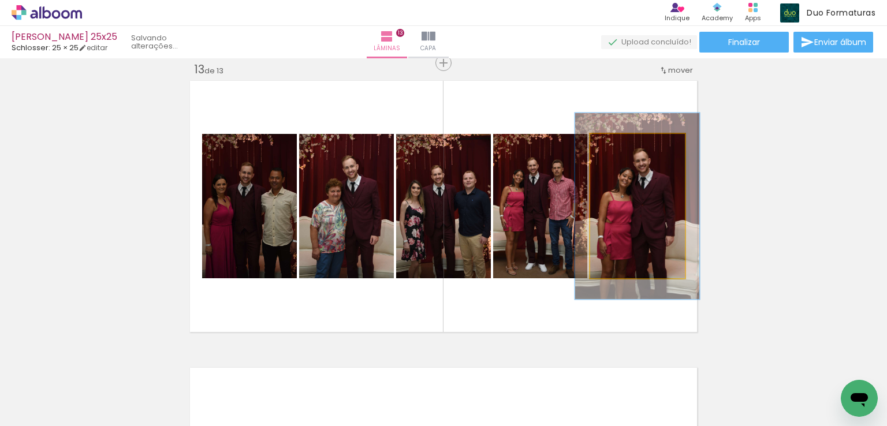
drag, startPoint x: 617, startPoint y: 143, endPoint x: 626, endPoint y: 143, distance: 8.7
type paper-slider "129"
click at [626, 143] on div at bounding box center [629, 146] width 10 height 10
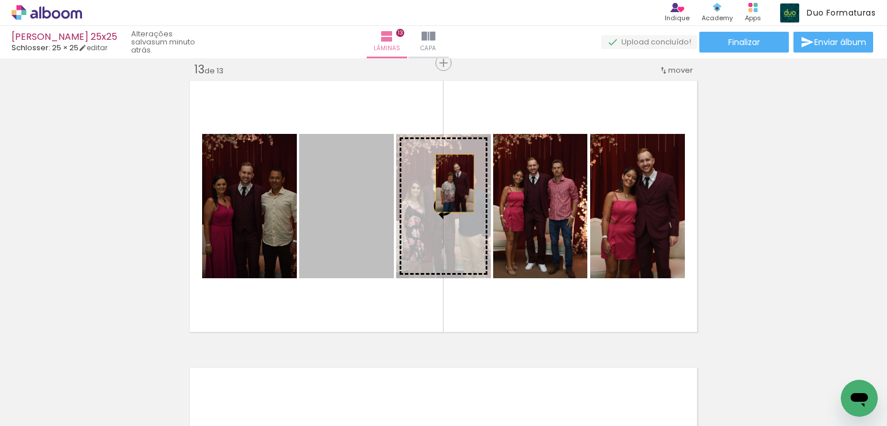
drag, startPoint x: 450, startPoint y: 183, endPoint x: 457, endPoint y: 183, distance: 6.4
click at [0, 0] on slot at bounding box center [0, 0] width 0 height 0
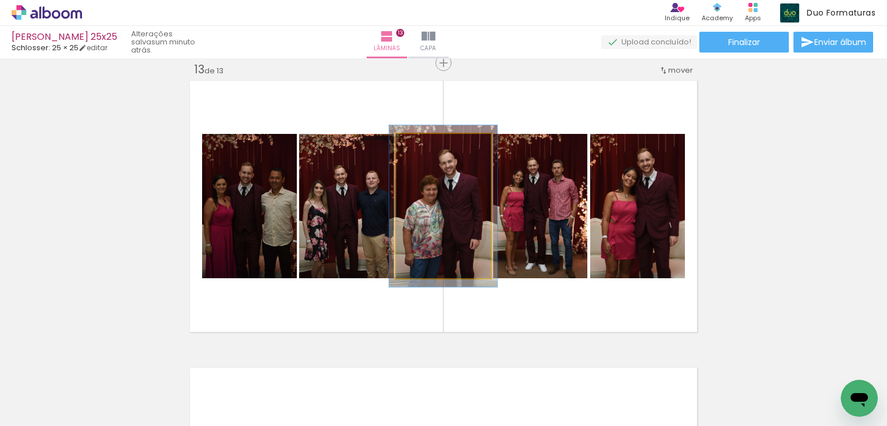
type paper-slider "117"
click at [425, 147] on div at bounding box center [428, 146] width 10 height 10
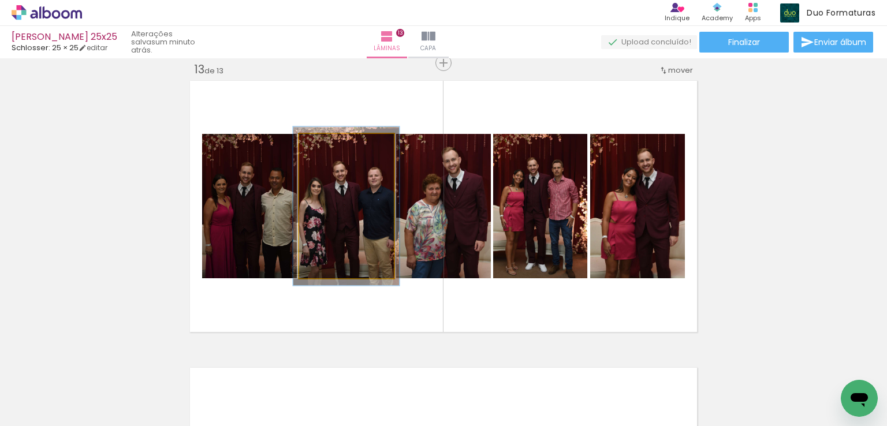
type paper-slider "110"
click at [326, 147] on div at bounding box center [330, 146] width 10 height 10
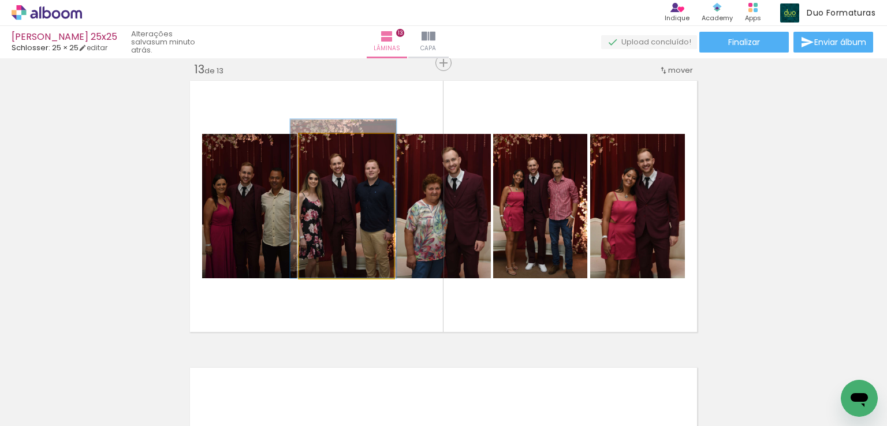
drag, startPoint x: 349, startPoint y: 192, endPoint x: 346, endPoint y: 185, distance: 8.0
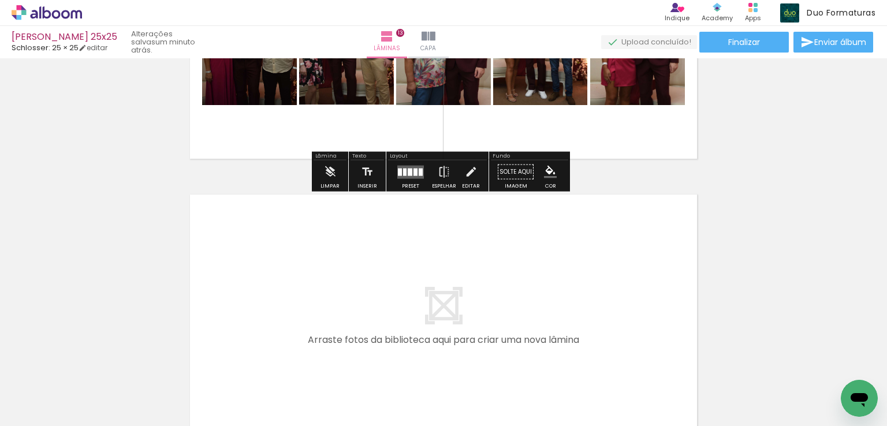
scroll to position [3766, 0]
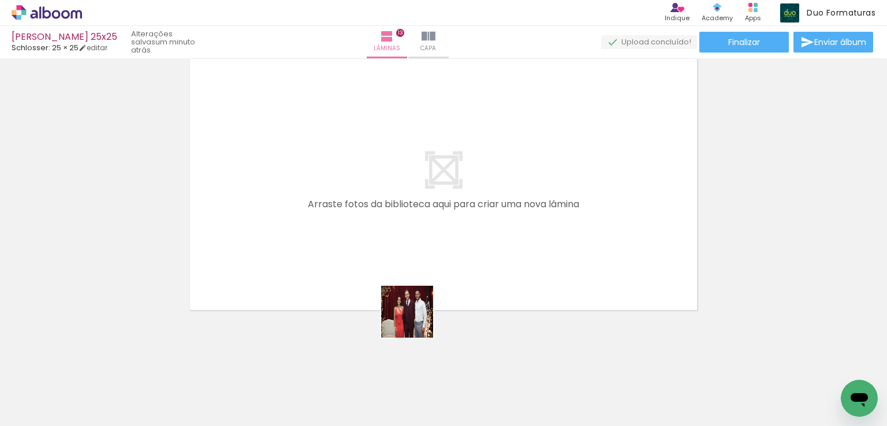
drag, startPoint x: 423, startPoint y: 356, endPoint x: 501, endPoint y: 391, distance: 85.8
click at [404, 246] on quentale-workspace at bounding box center [443, 213] width 887 height 426
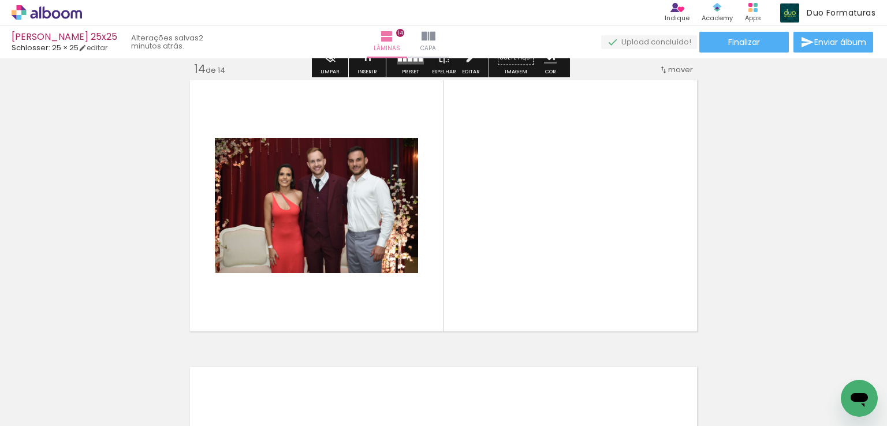
drag, startPoint x: 494, startPoint y: 393, endPoint x: 558, endPoint y: 364, distance: 70.5
click at [509, 187] on quentale-workspace at bounding box center [443, 213] width 887 height 426
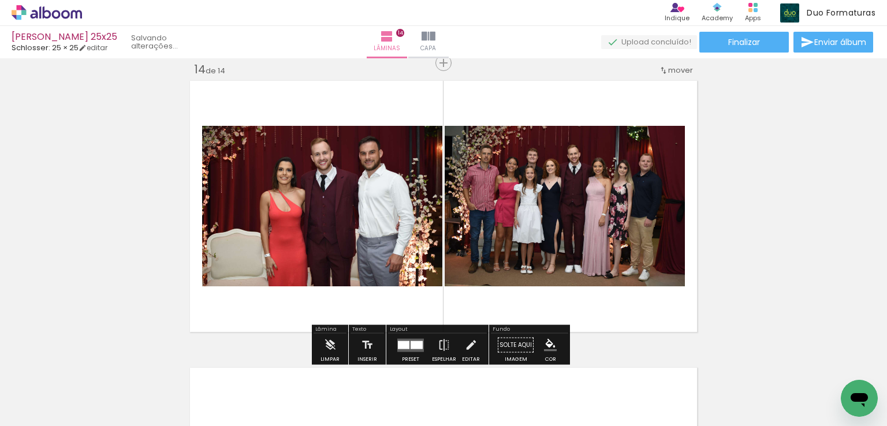
drag, startPoint x: 547, startPoint y: 268, endPoint x: 599, endPoint y: 375, distance: 118.8
click at [546, 230] on quentale-workspace at bounding box center [443, 213] width 887 height 426
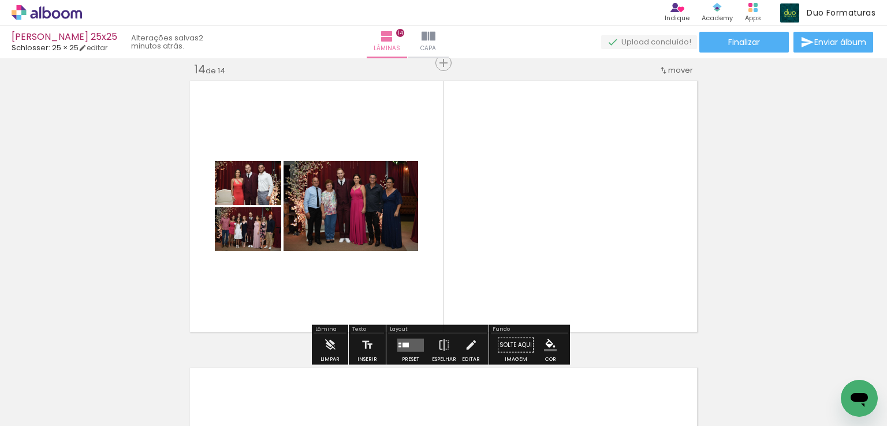
drag, startPoint x: 182, startPoint y: 372, endPoint x: 91, endPoint y: 372, distance: 91.8
click at [386, 208] on quentale-workspace at bounding box center [443, 213] width 887 height 426
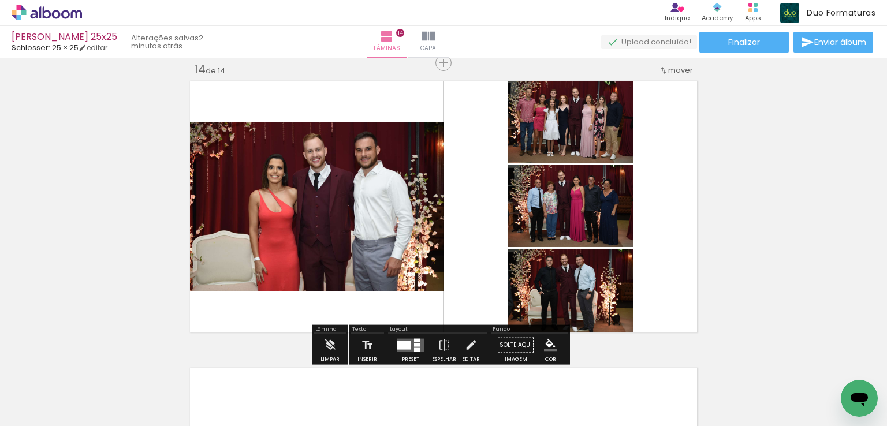
drag, startPoint x: 225, startPoint y: 282, endPoint x: 377, endPoint y: 349, distance: 166.5
click at [383, 207] on quentale-workspace at bounding box center [443, 213] width 887 height 426
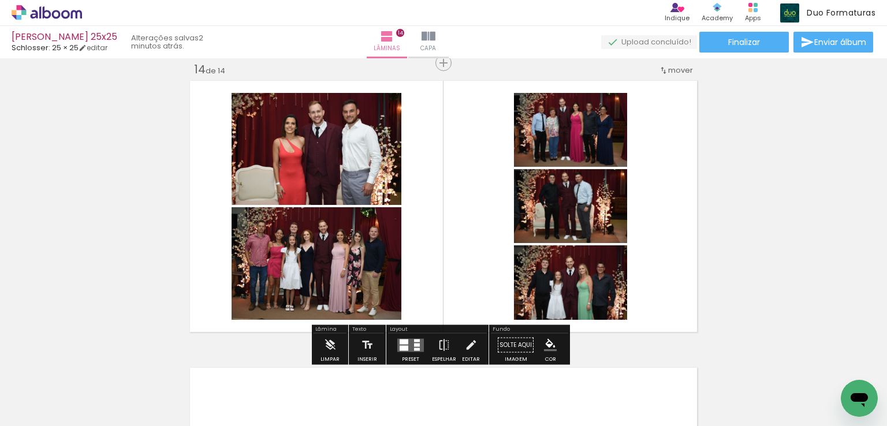
scroll to position [0, 143]
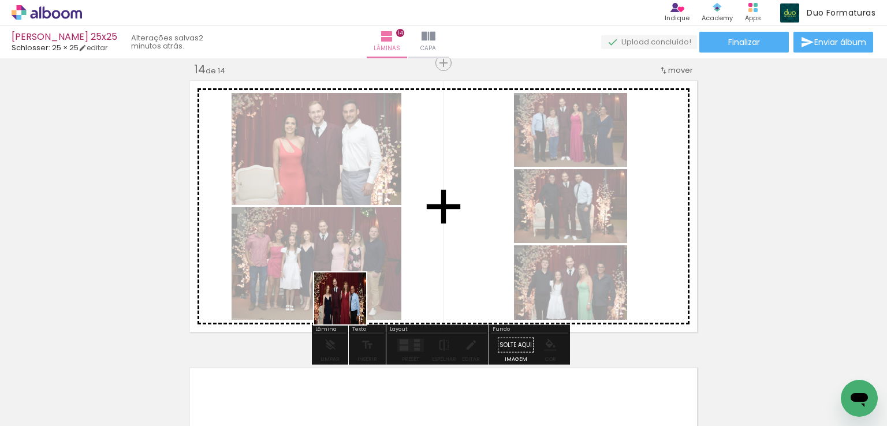
drag, startPoint x: 349, startPoint y: 307, endPoint x: 408, endPoint y: 263, distance: 73.4
click at [388, 236] on quentale-workspace at bounding box center [443, 213] width 887 height 426
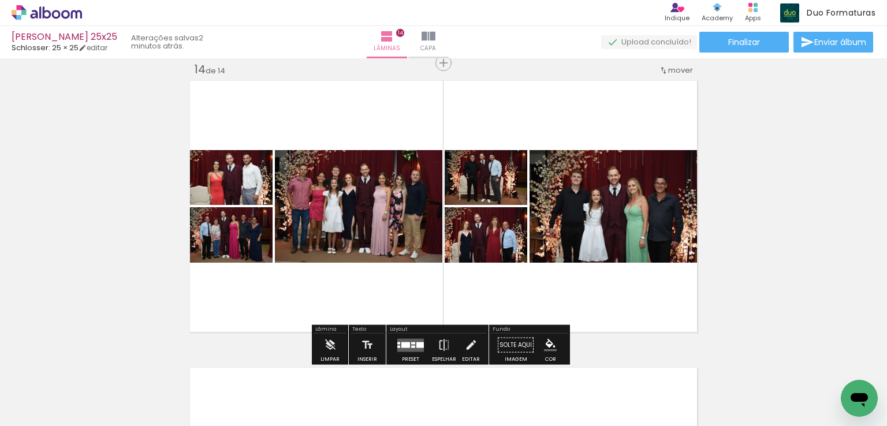
scroll to position [3802, 0]
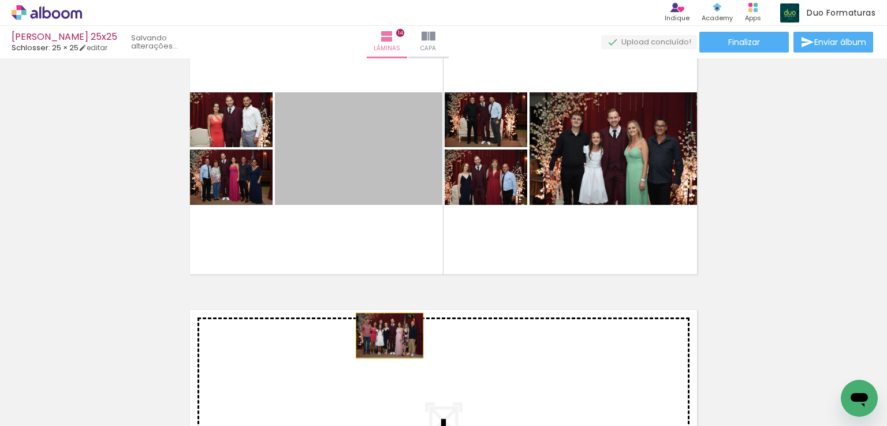
drag, startPoint x: 361, startPoint y: 150, endPoint x: 385, endPoint y: 335, distance: 186.9
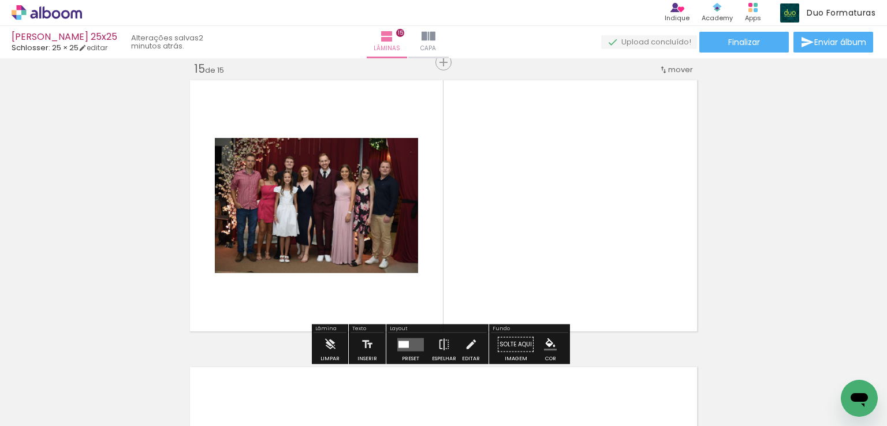
scroll to position [4205, 0]
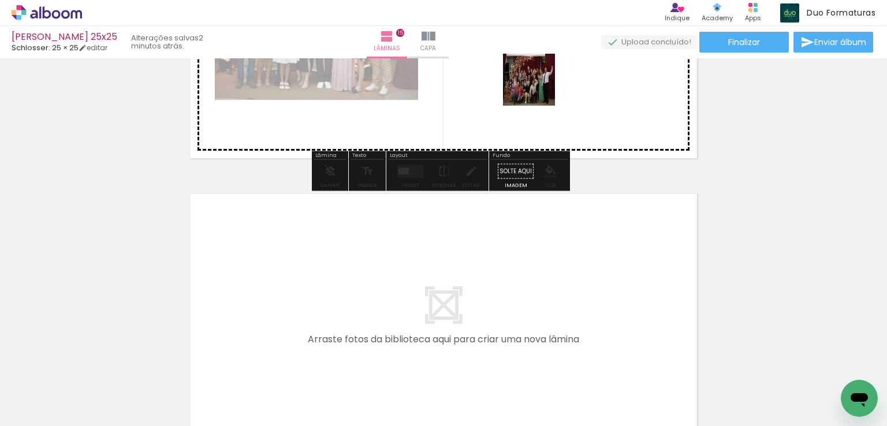
drag, startPoint x: 457, startPoint y: 259, endPoint x: 513, endPoint y: 146, distance: 125.7
click at [541, 76] on quentale-workspace at bounding box center [443, 213] width 887 height 426
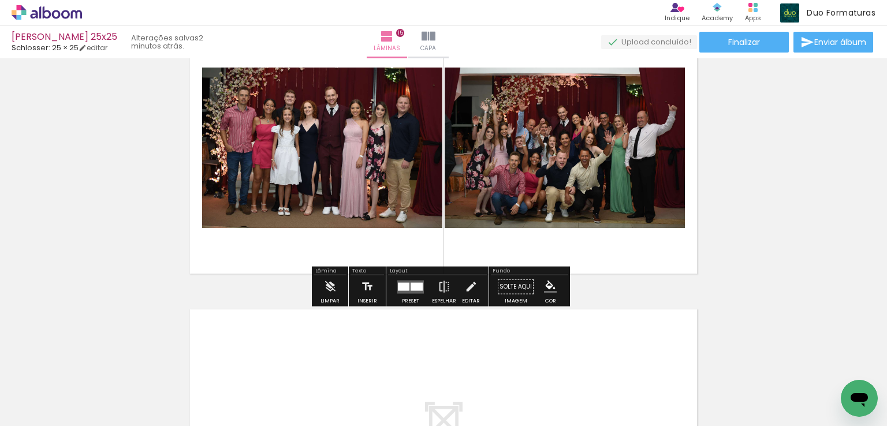
scroll to position [4032, 0]
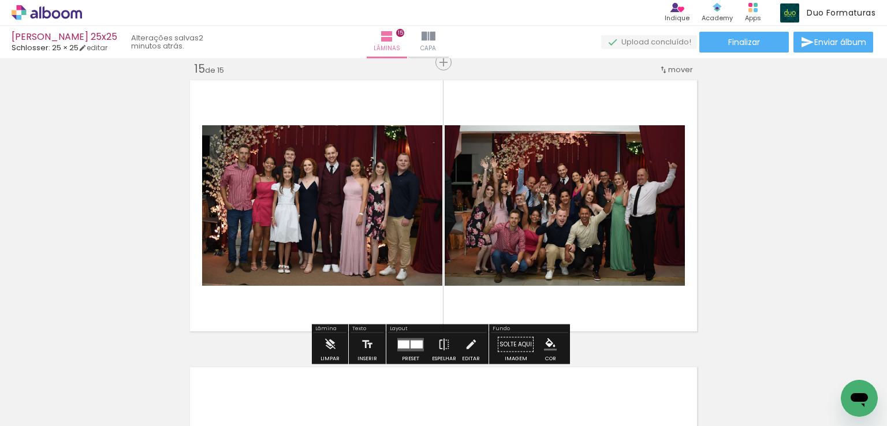
drag, startPoint x: 408, startPoint y: 346, endPoint x: 592, endPoint y: 275, distance: 197.2
click at [410, 346] on div at bounding box center [416, 344] width 12 height 8
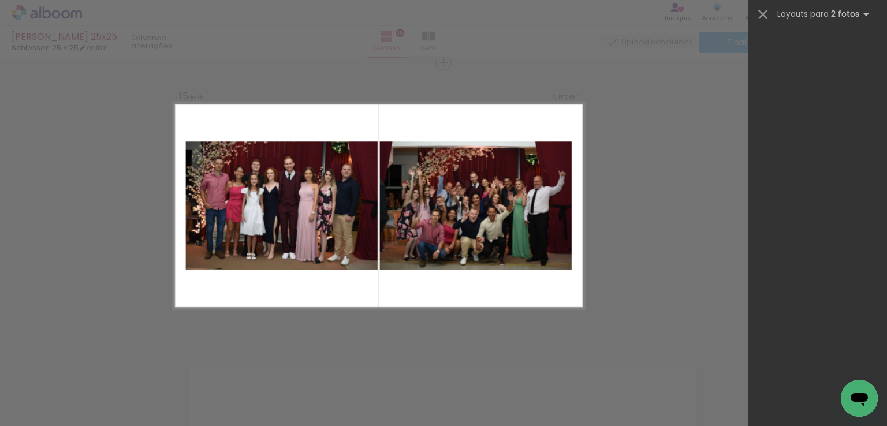
scroll to position [0, 0]
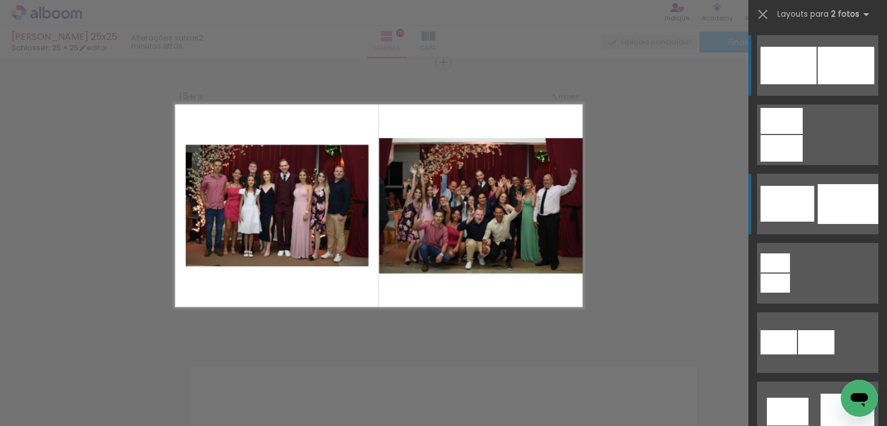
click at [827, 201] on div at bounding box center [847, 204] width 61 height 40
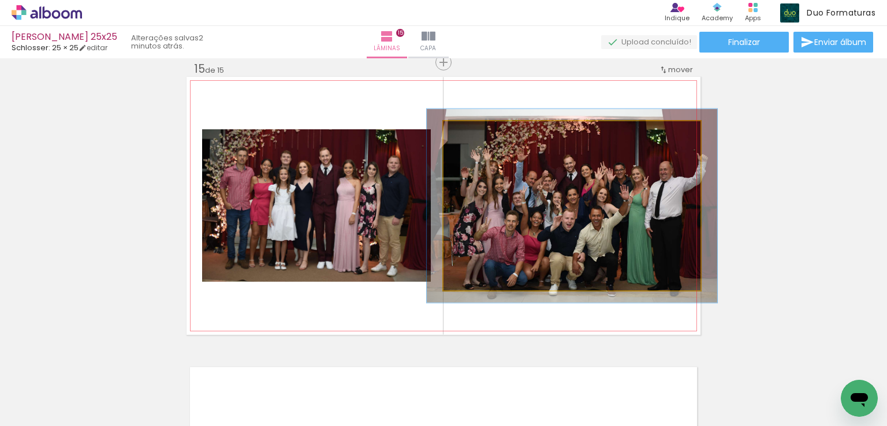
type paper-slider "113"
click at [471, 132] on div at bounding box center [475, 133] width 10 height 10
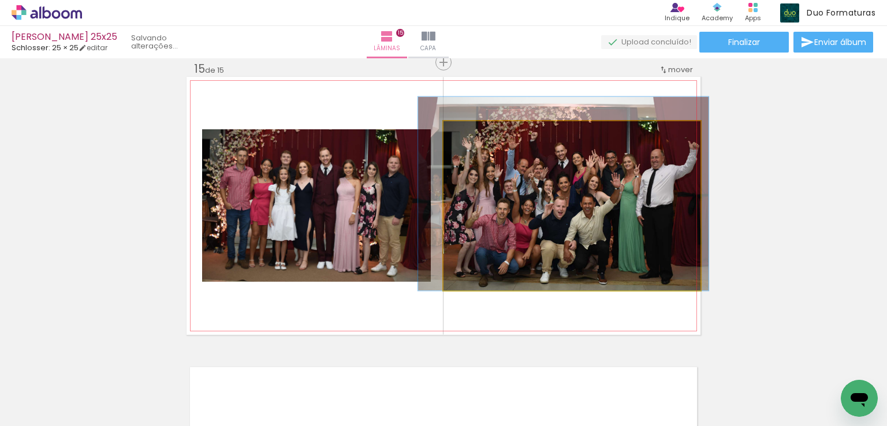
drag, startPoint x: 513, startPoint y: 170, endPoint x: 505, endPoint y: 158, distance: 14.9
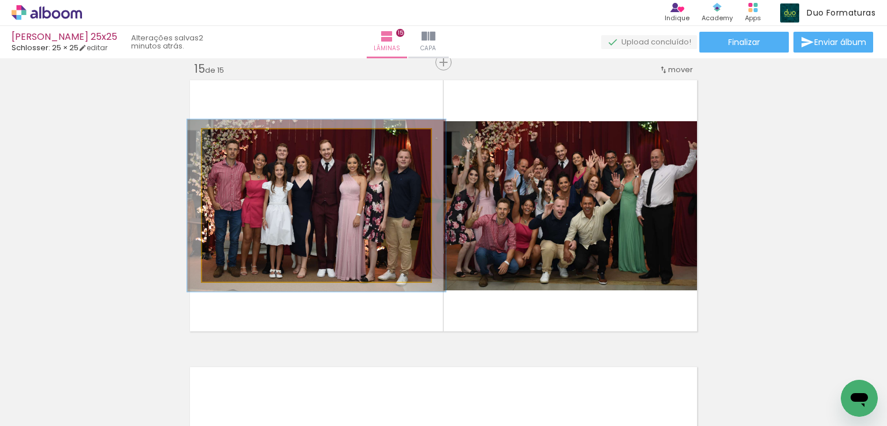
type paper-slider "113"
click at [225, 146] on div at bounding box center [234, 141] width 18 height 18
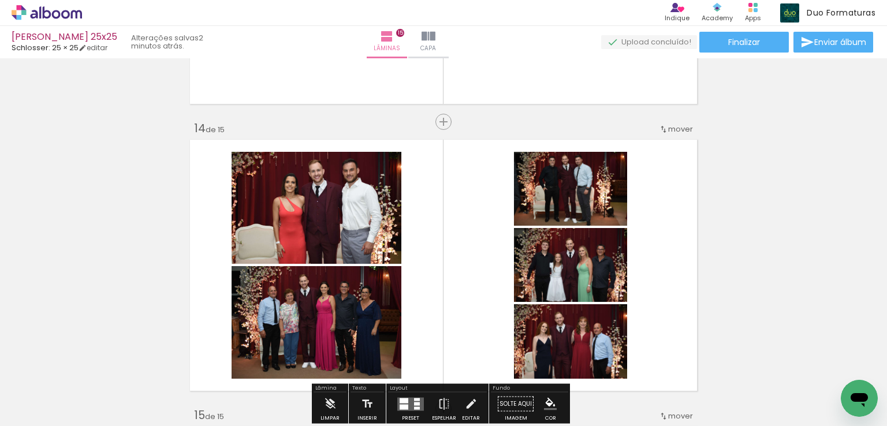
scroll to position [3743, 0]
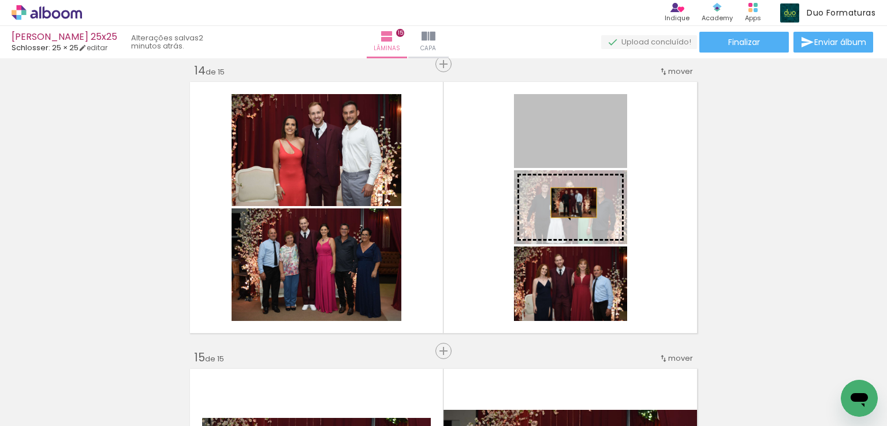
drag, startPoint x: 568, startPoint y: 133, endPoint x: 569, endPoint y: 203, distance: 69.3
click at [0, 0] on slot at bounding box center [0, 0] width 0 height 0
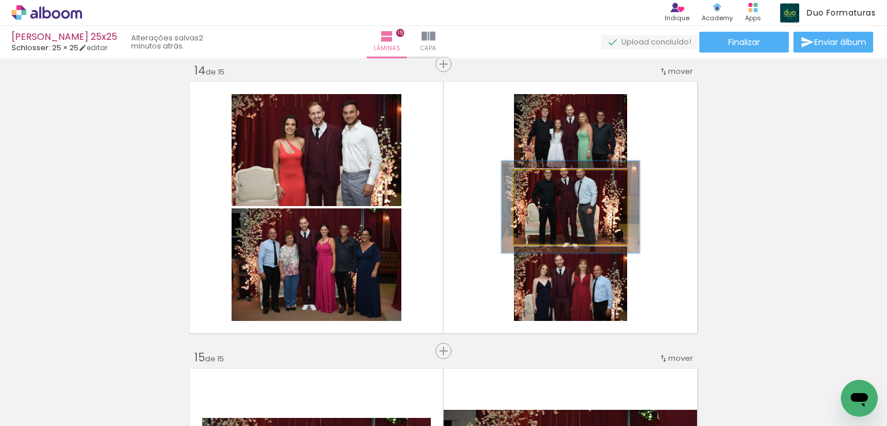
drag, startPoint x: 537, startPoint y: 181, endPoint x: 552, endPoint y: 181, distance: 15.6
type paper-slider "135"
click at [551, 181] on div at bounding box center [549, 182] width 10 height 10
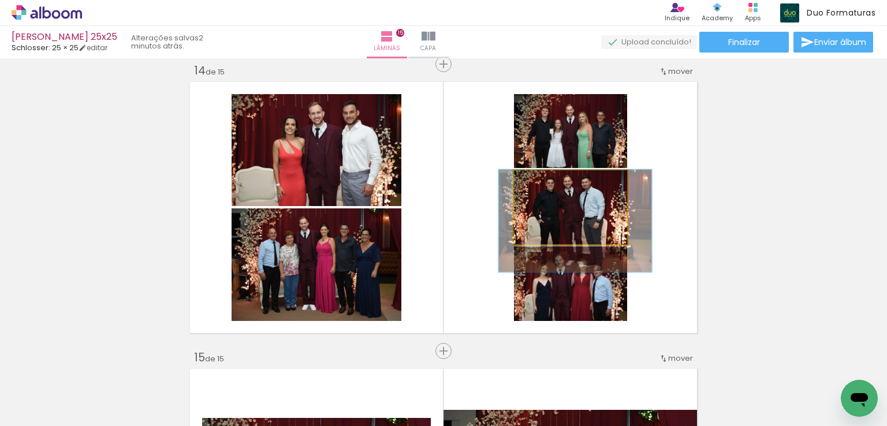
drag, startPoint x: 582, startPoint y: 221, endPoint x: 587, endPoint y: 240, distance: 20.2
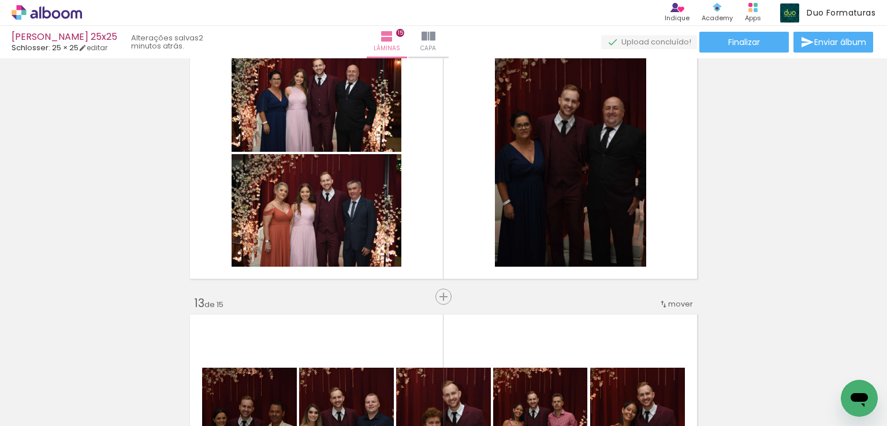
scroll to position [3166, 0]
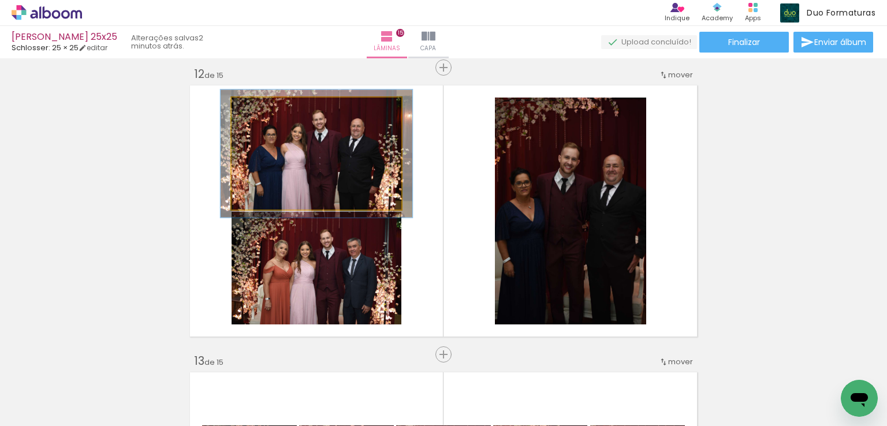
type paper-slider "113"
click at [260, 113] on div at bounding box center [264, 109] width 18 height 18
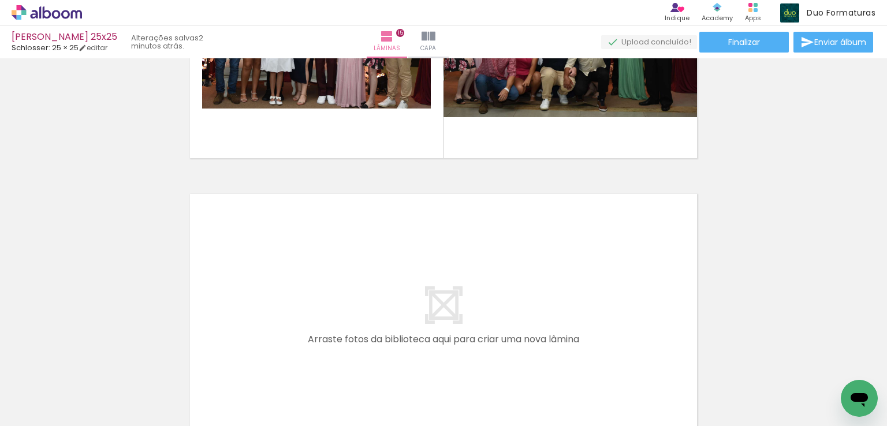
scroll to position [4340, 0]
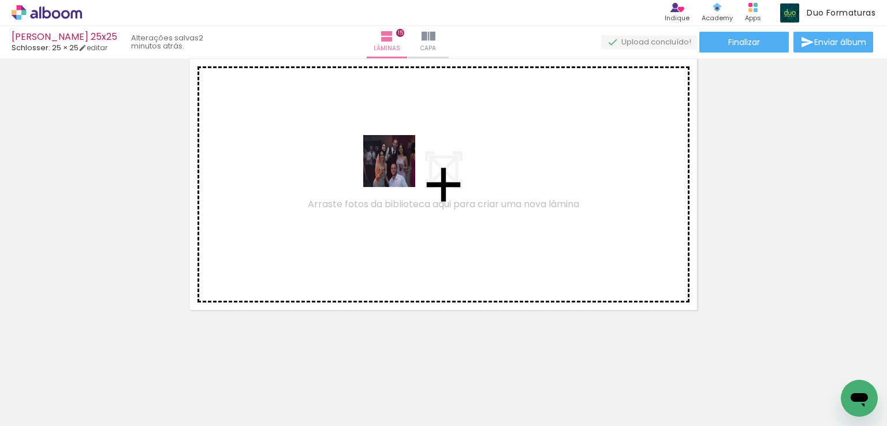
drag, startPoint x: 323, startPoint y: 352, endPoint x: 321, endPoint y: 300, distance: 52.0
click at [425, 102] on quentale-workspace at bounding box center [443, 213] width 887 height 426
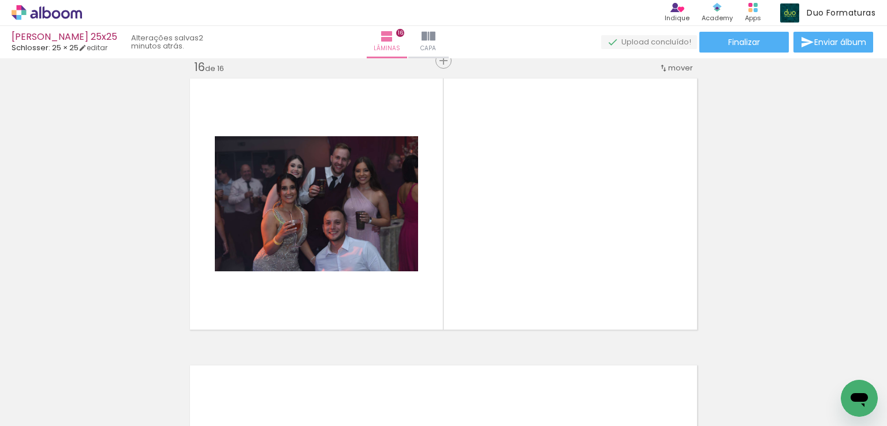
scroll to position [4318, 0]
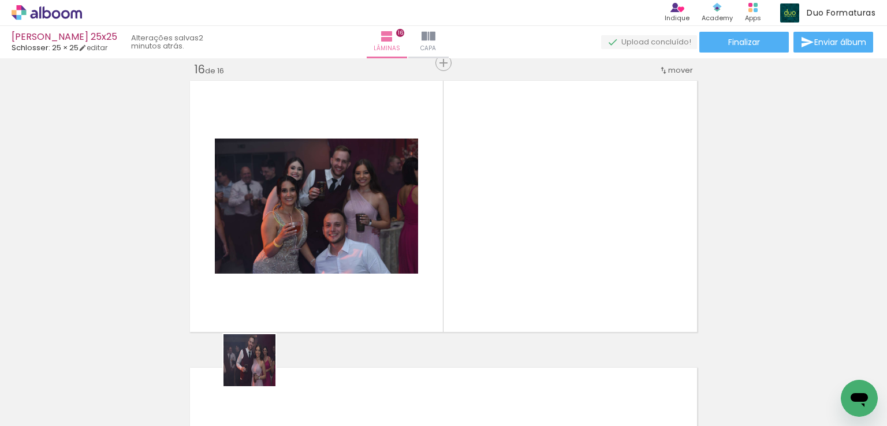
drag, startPoint x: 258, startPoint y: 369, endPoint x: 477, endPoint y: 202, distance: 275.1
click at [477, 202] on quentale-workspace at bounding box center [443, 213] width 887 height 426
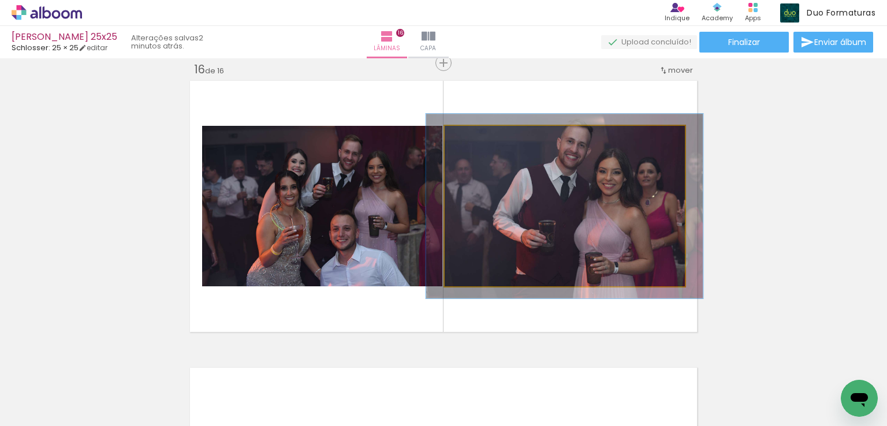
type paper-slider "115"
click at [480, 133] on div at bounding box center [478, 138] width 18 height 18
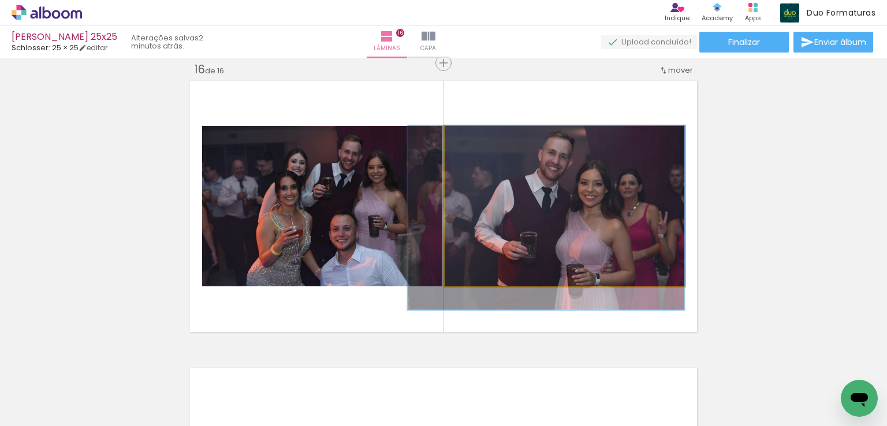
drag, startPoint x: 582, startPoint y: 179, endPoint x: 541, endPoint y: 204, distance: 47.9
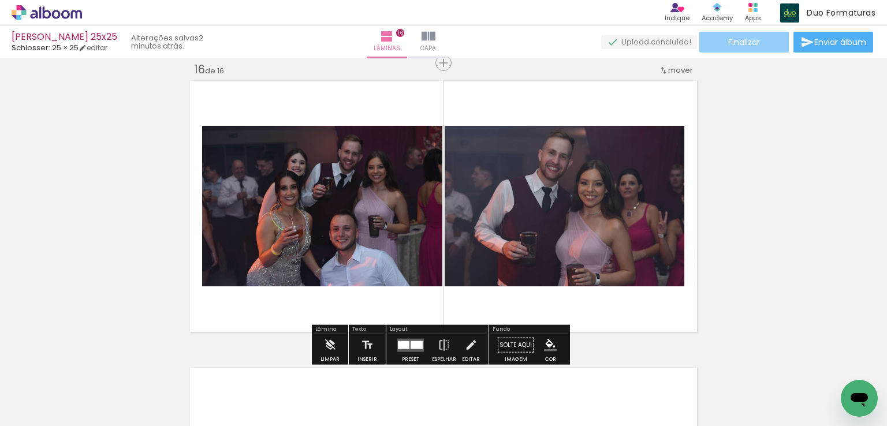
click at [759, 40] on paper-button "Finalizar" at bounding box center [743, 42] width 89 height 21
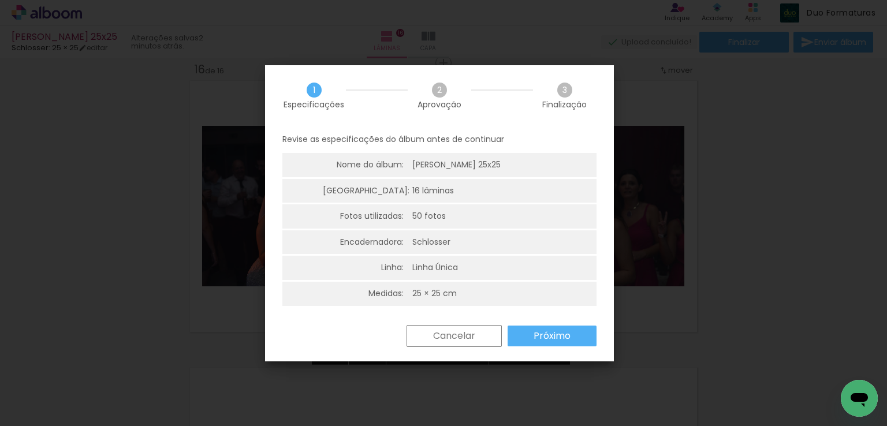
drag, startPoint x: 556, startPoint y: 326, endPoint x: 582, endPoint y: 301, distance: 36.3
click at [556, 328] on paper-button "Próximo" at bounding box center [551, 336] width 89 height 21
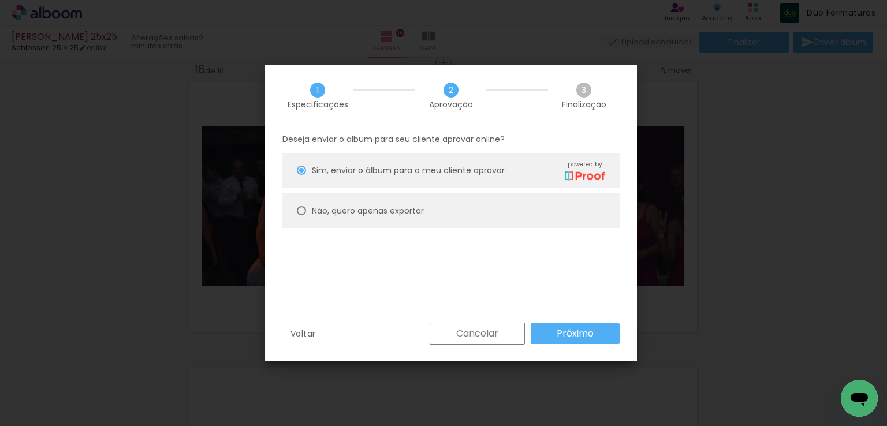
click at [554, 214] on paper-radio-button "Não, quero apenas exportar" at bounding box center [450, 210] width 337 height 35
type paper-radio-button "on"
click at [0, 0] on slot "Próximo" at bounding box center [0, 0] width 0 height 0
type input "Alta, 300 DPI"
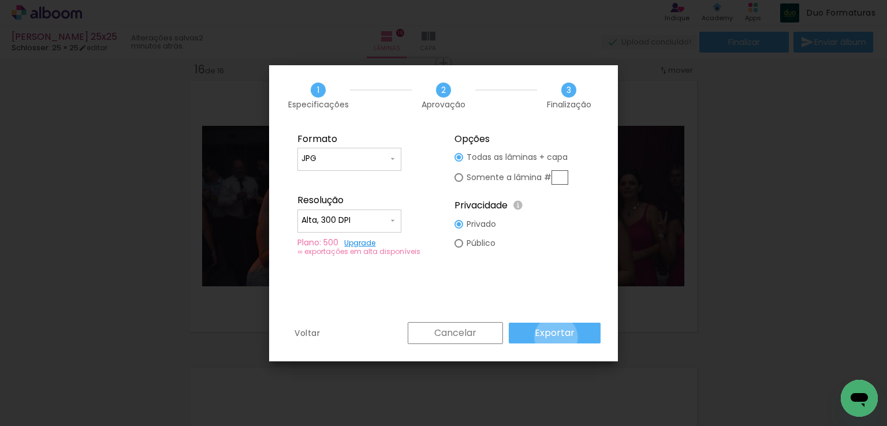
click at [0, 0] on slot "Exportar" at bounding box center [0, 0] width 0 height 0
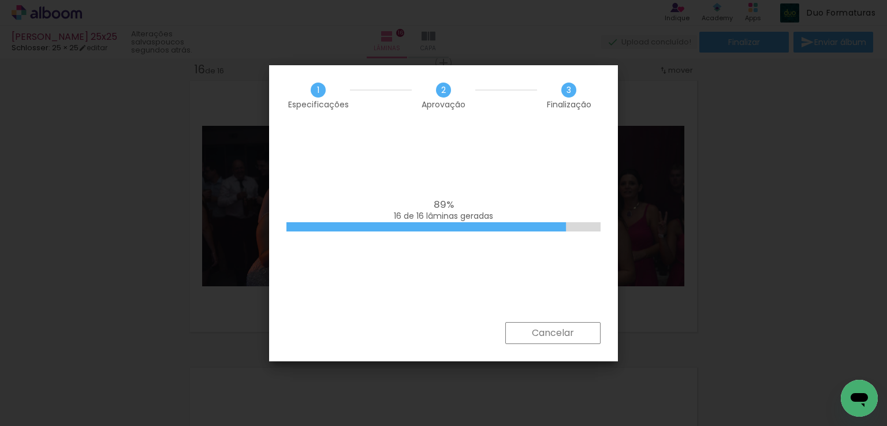
scroll to position [0, 1239]
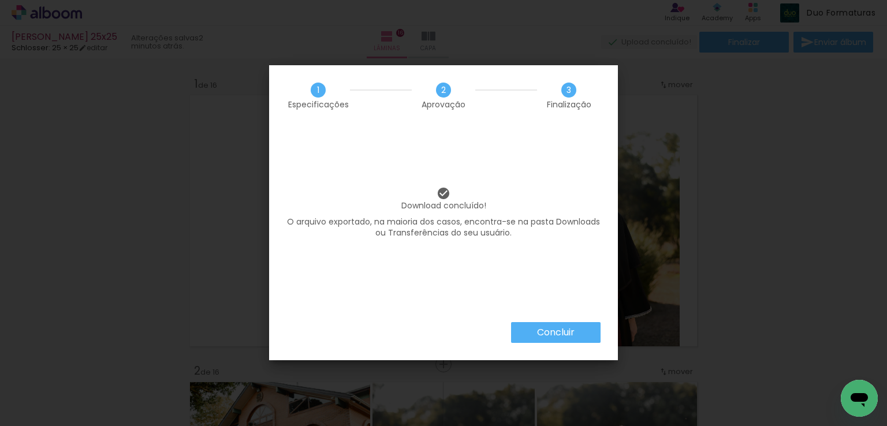
scroll to position [0, 1239]
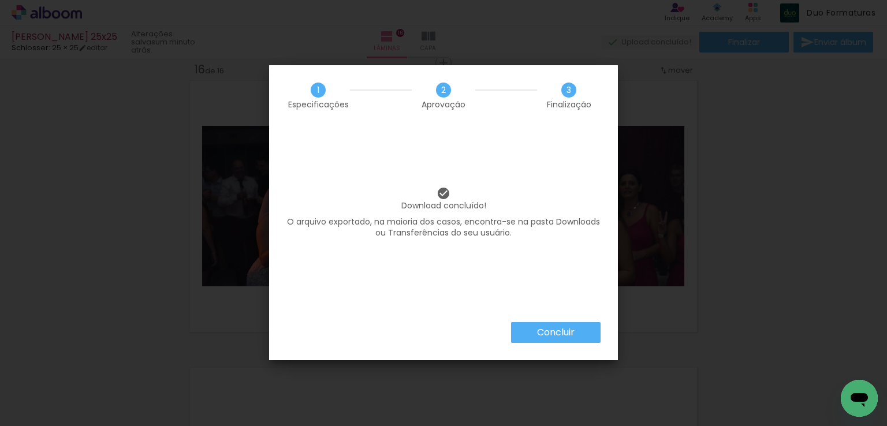
scroll to position [0, 1239]
click at [0, 0] on slot "Concluir" at bounding box center [0, 0] width 0 height 0
